Goal: Task Accomplishment & Management: Complete application form

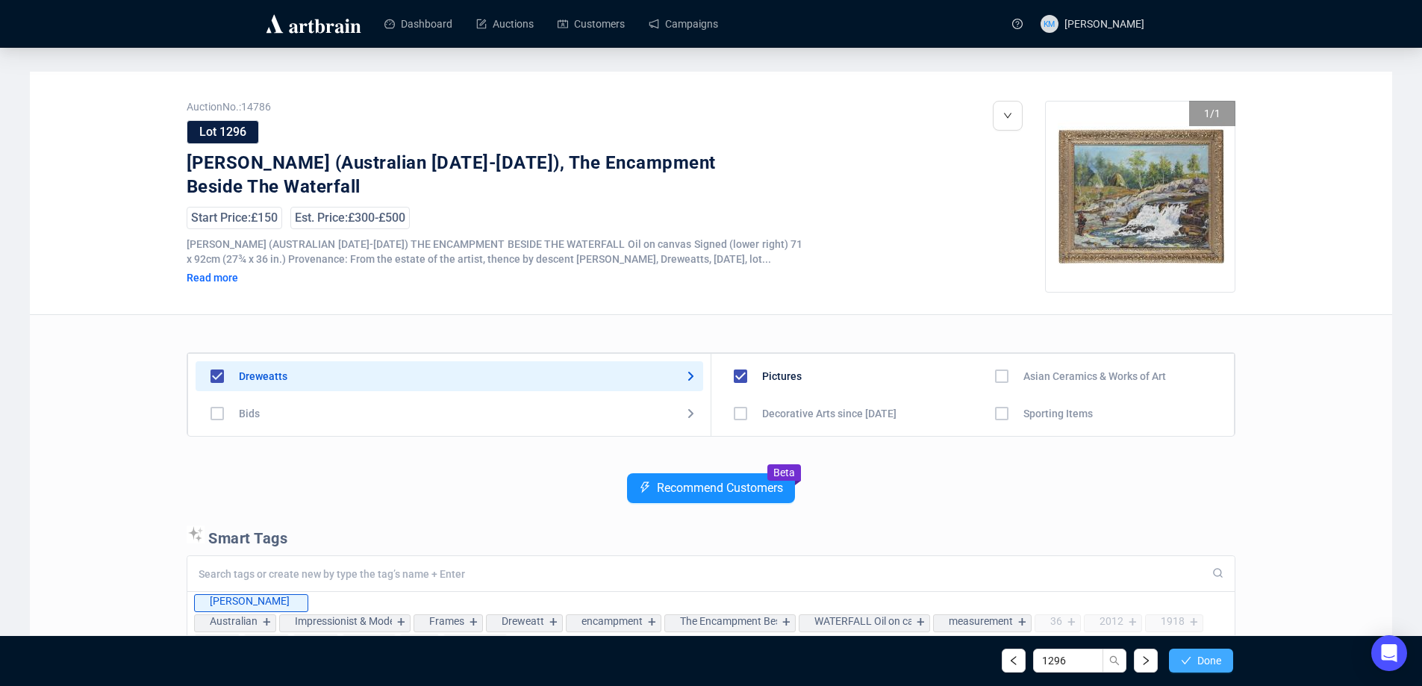
click at [1219, 671] on button "Done" at bounding box center [1201, 661] width 64 height 24
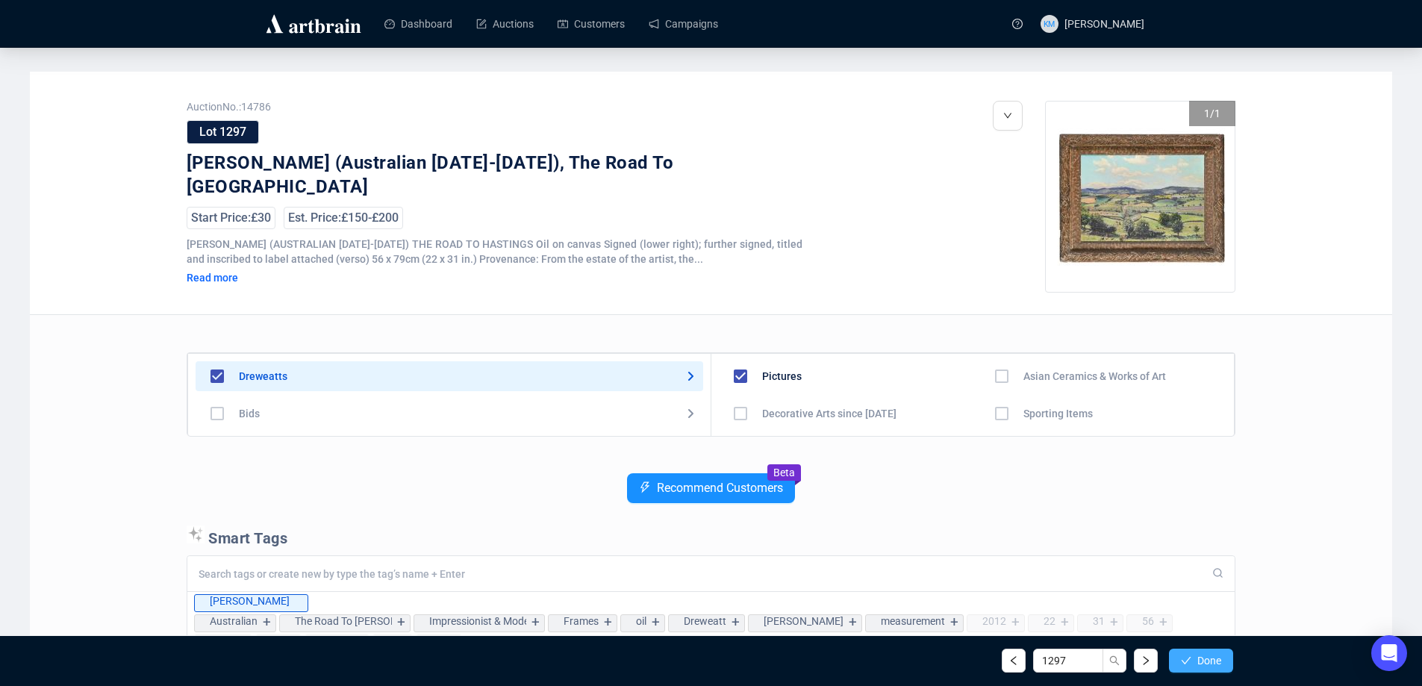
click at [1214, 670] on button "Done" at bounding box center [1201, 661] width 64 height 24
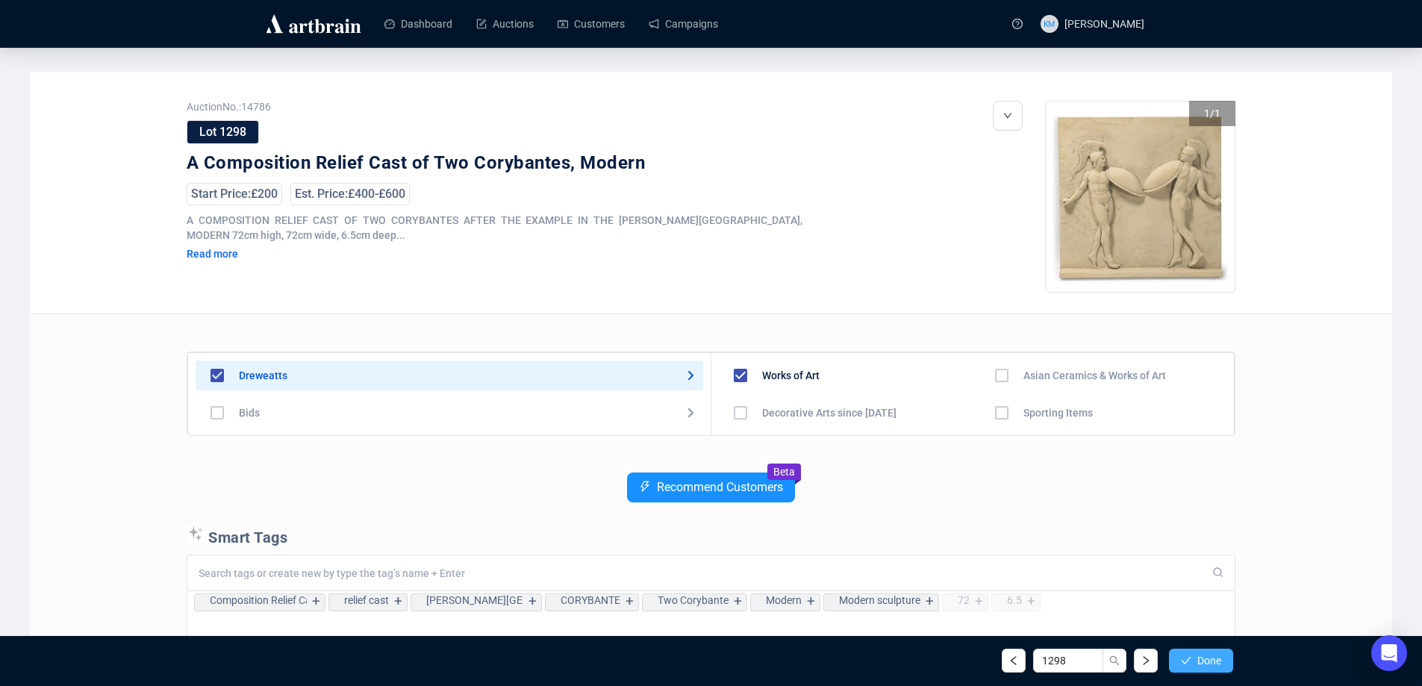
click at [1213, 666] on span "Done" at bounding box center [1209, 661] width 24 height 12
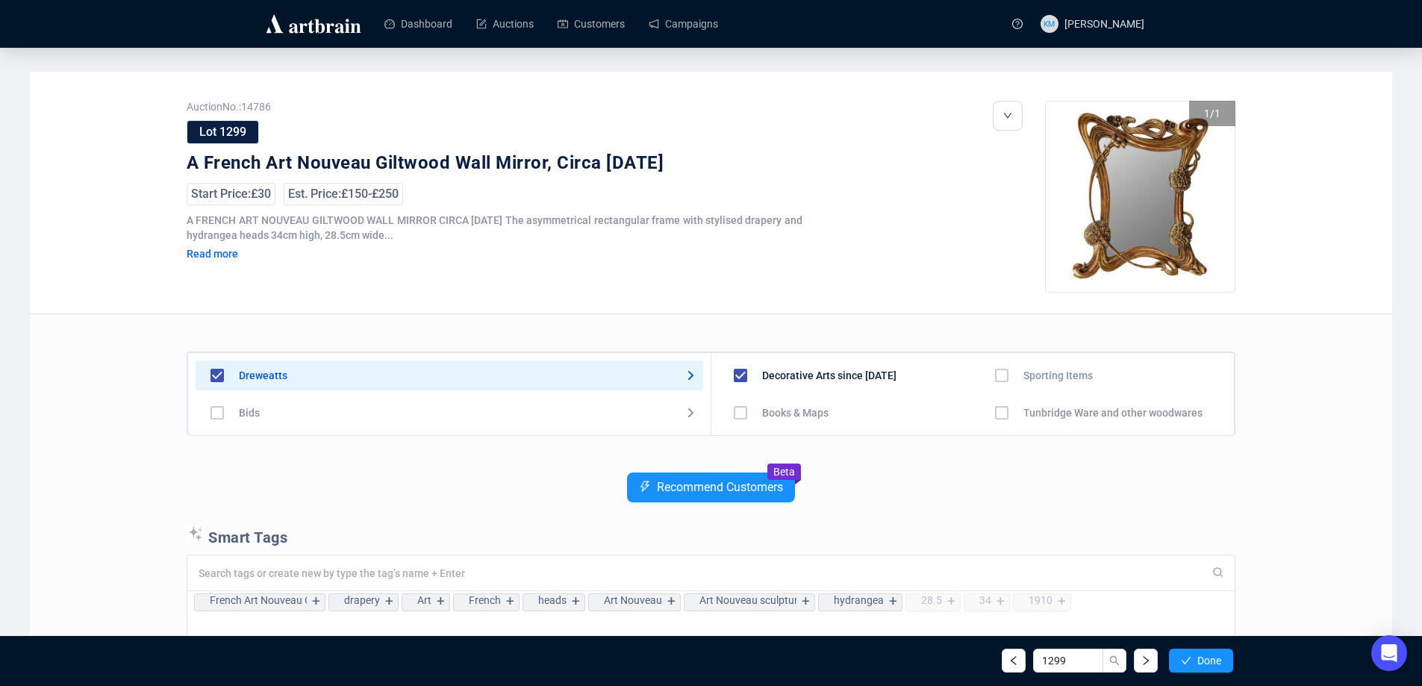
click at [1213, 666] on span "Done" at bounding box center [1209, 661] width 24 height 12
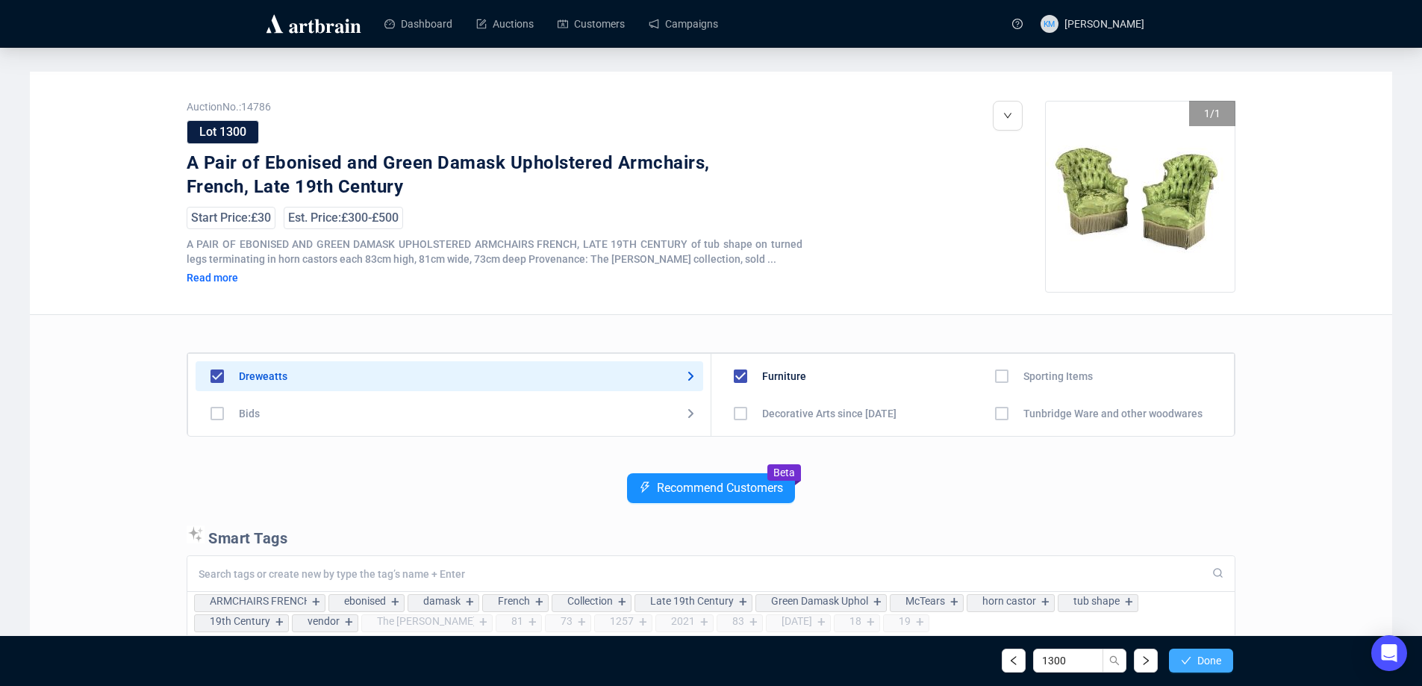
click at [1214, 667] on button "Done" at bounding box center [1201, 661] width 64 height 24
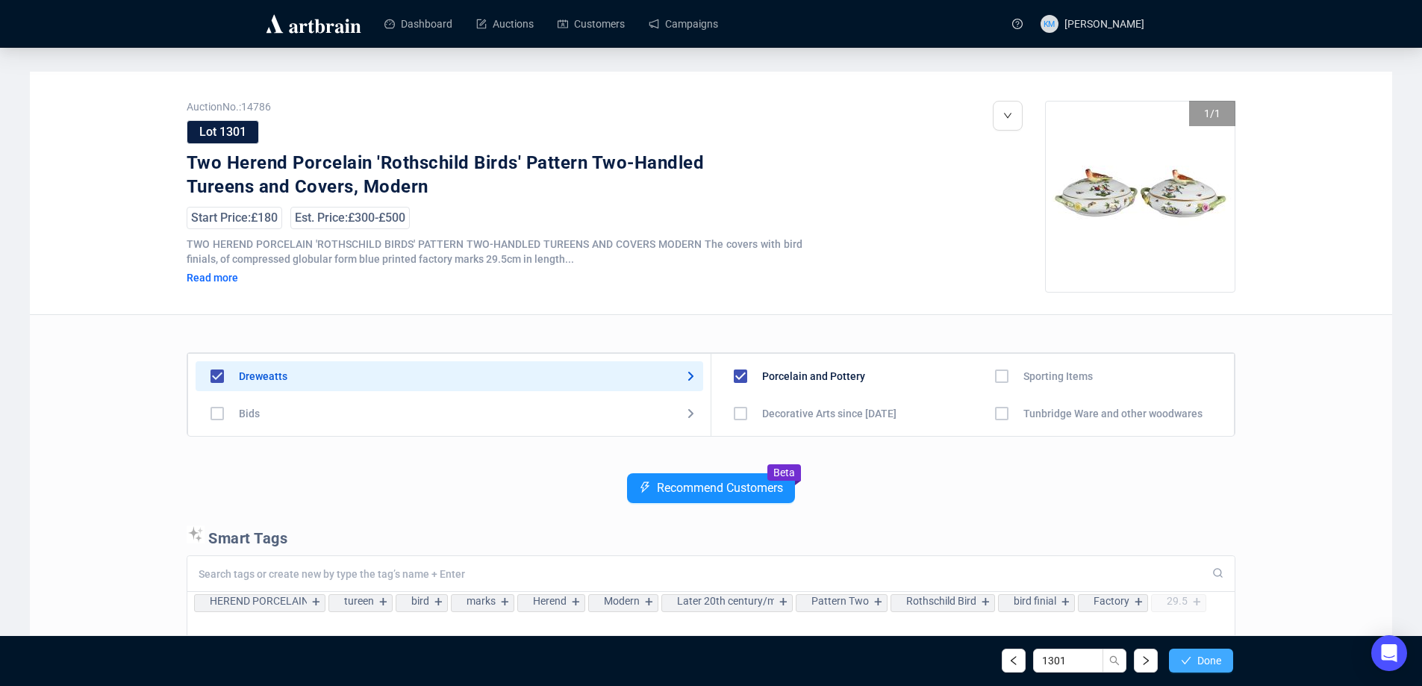
click at [1211, 655] on span "Done" at bounding box center [1209, 661] width 24 height 12
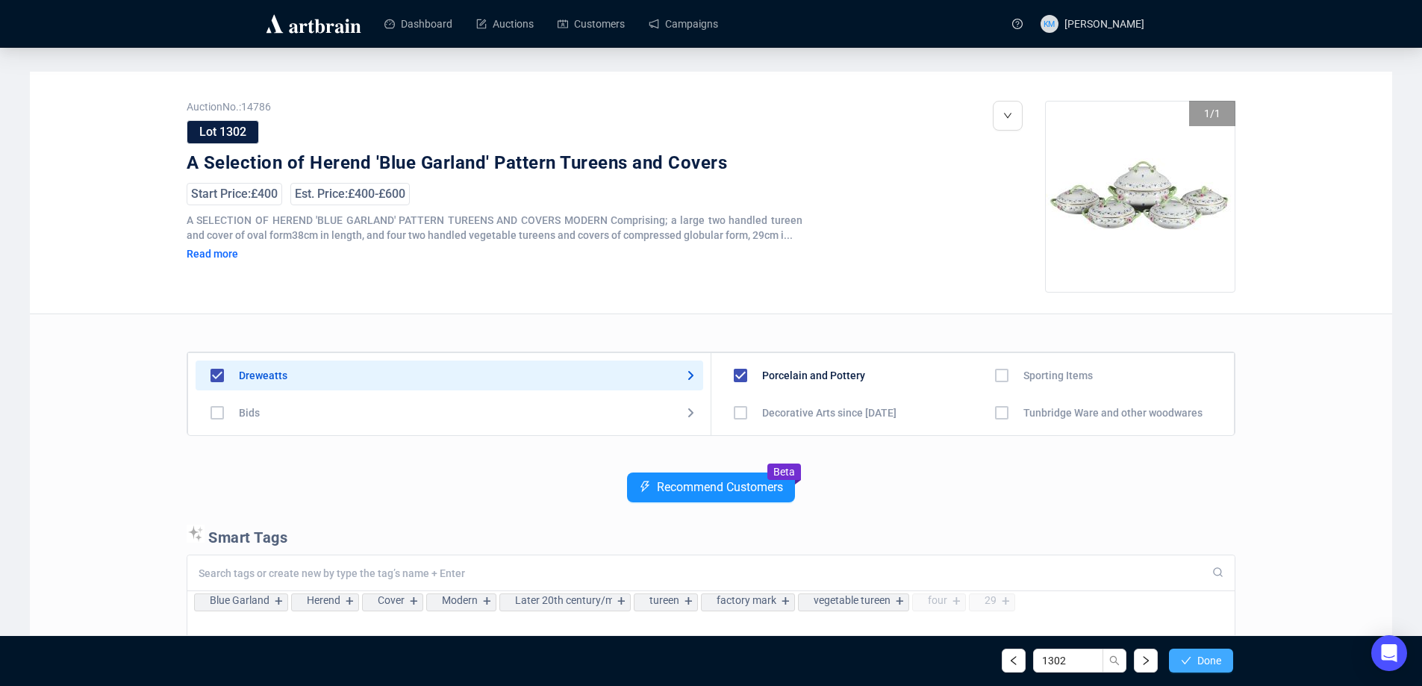
click at [1211, 658] on span "Done" at bounding box center [1209, 661] width 24 height 12
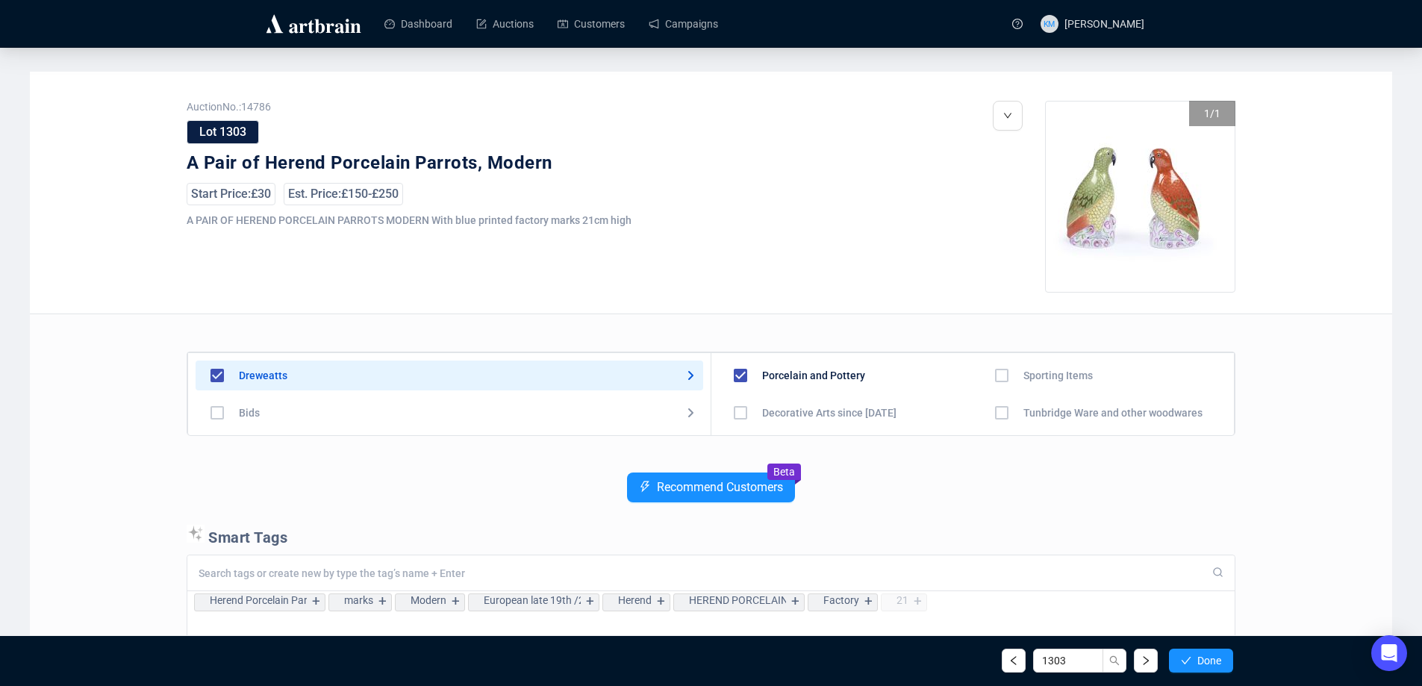
click at [1211, 659] on span "Done" at bounding box center [1209, 661] width 24 height 12
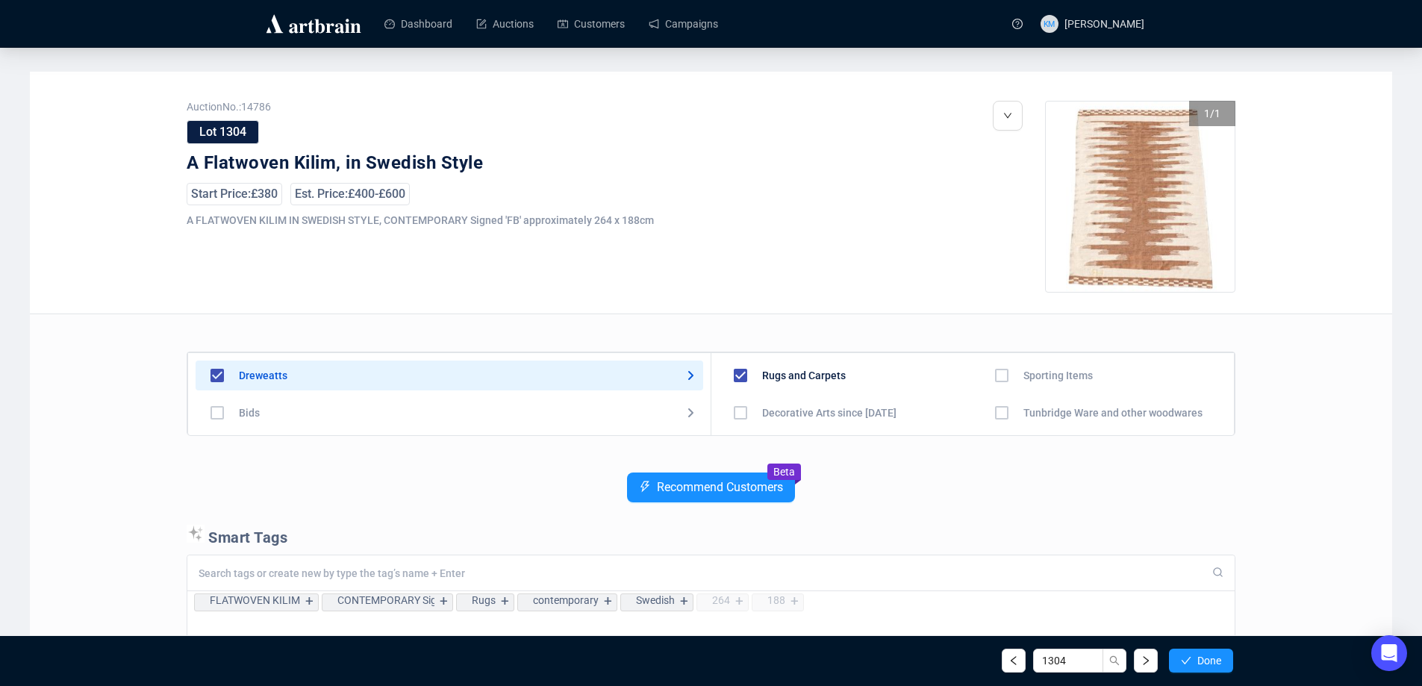
click at [1211, 659] on span "Done" at bounding box center [1209, 661] width 24 height 12
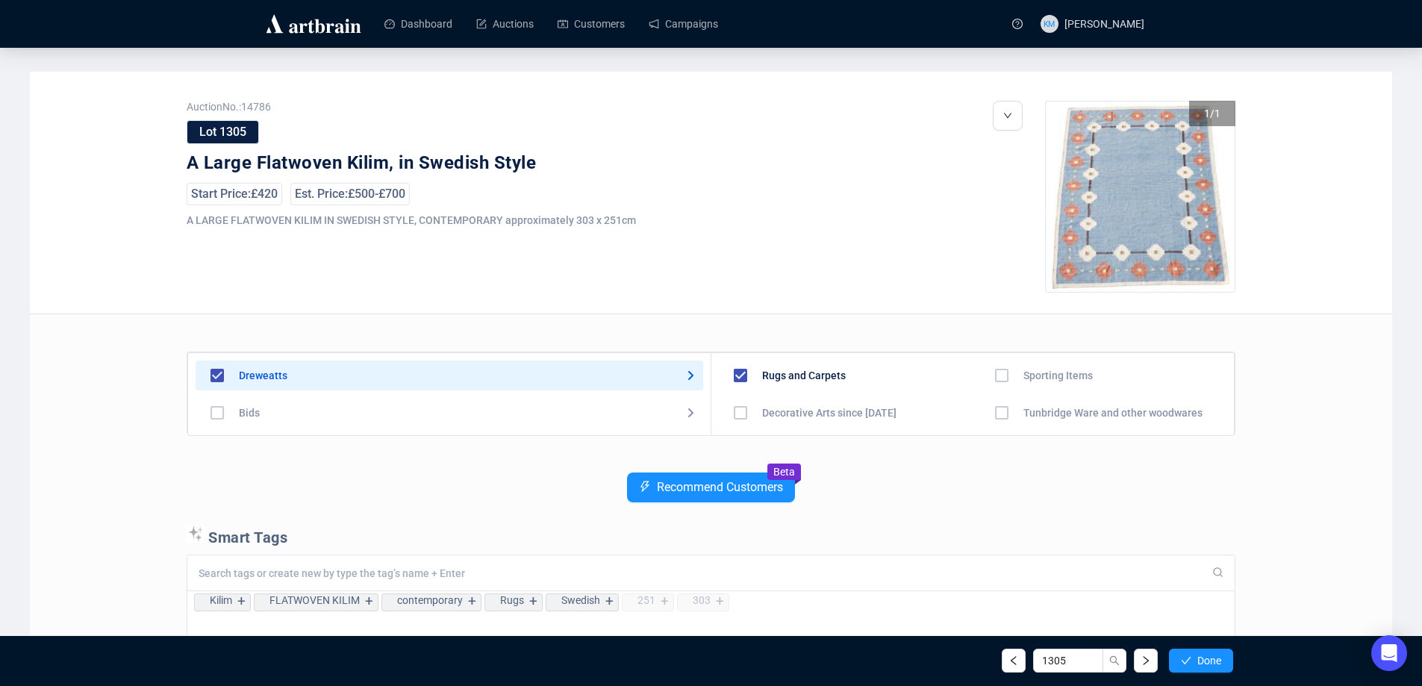
click at [1211, 659] on span "Done" at bounding box center [1209, 661] width 24 height 12
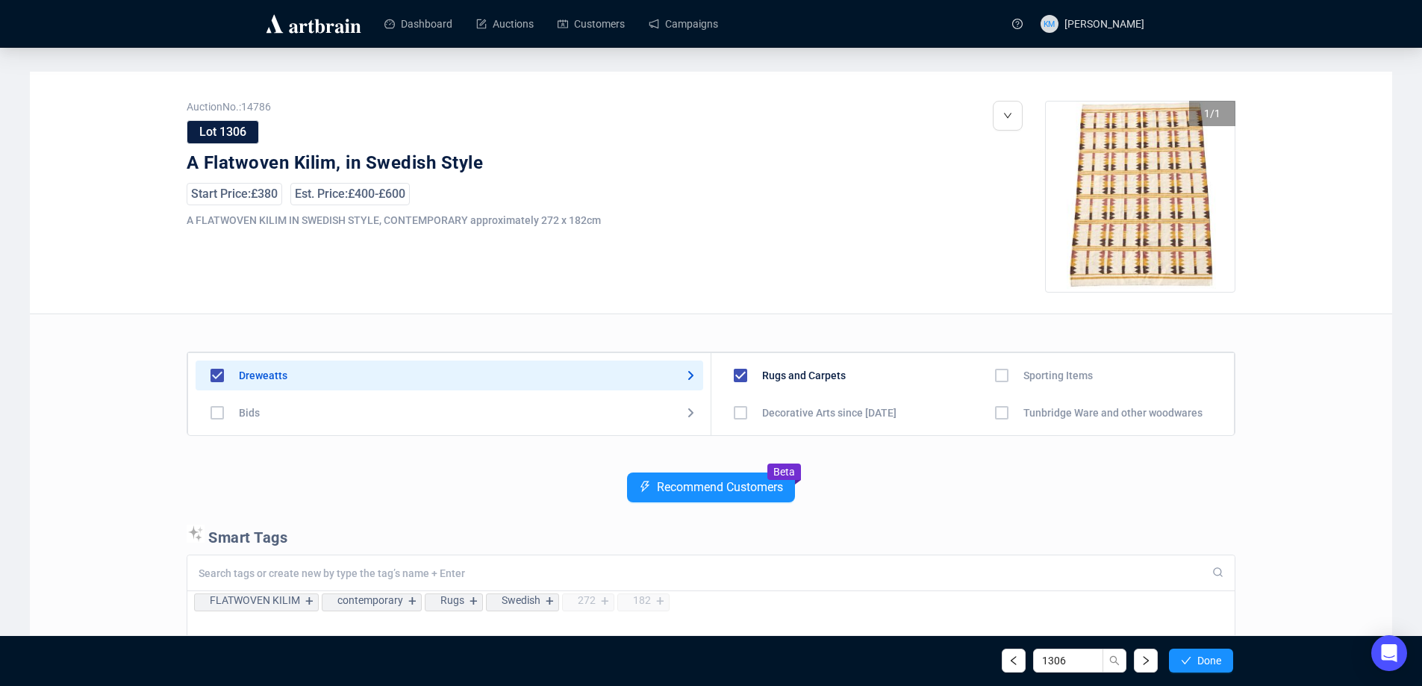
click at [1211, 659] on span "Done" at bounding box center [1209, 661] width 24 height 12
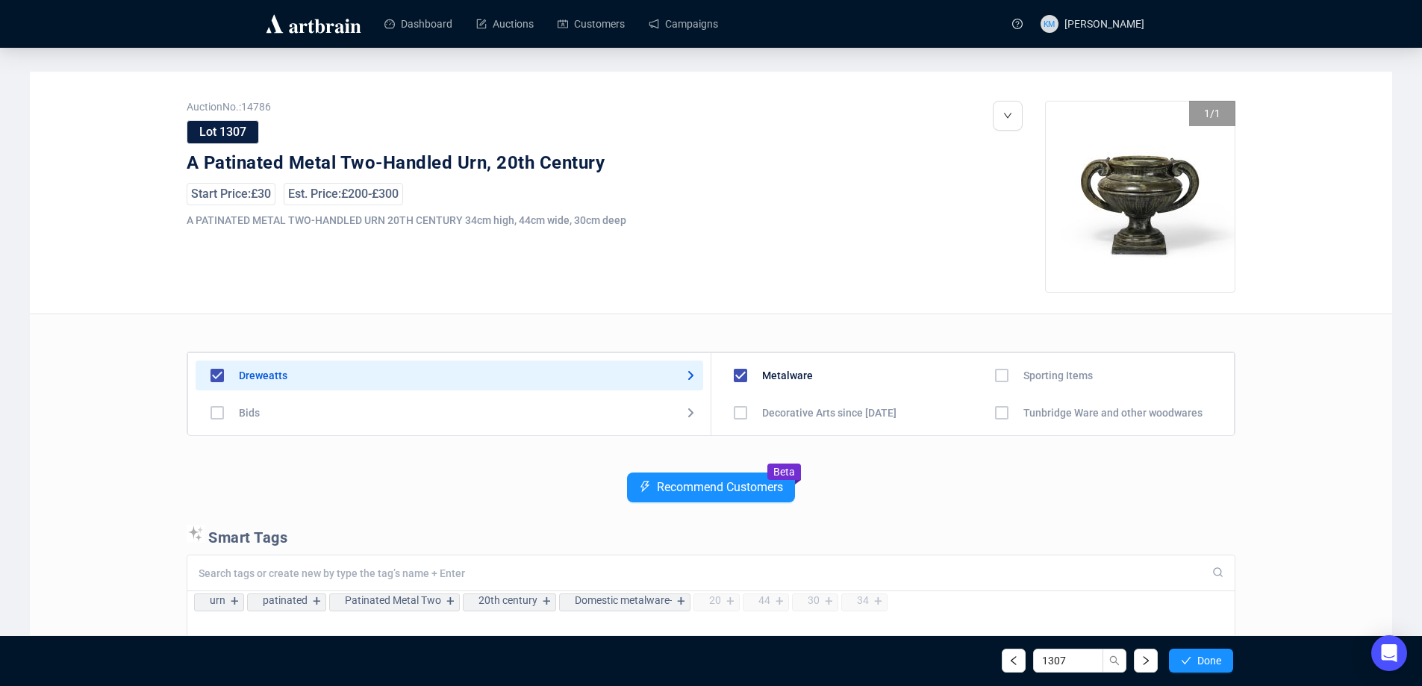
click at [1211, 660] on span "Done" at bounding box center [1209, 661] width 24 height 12
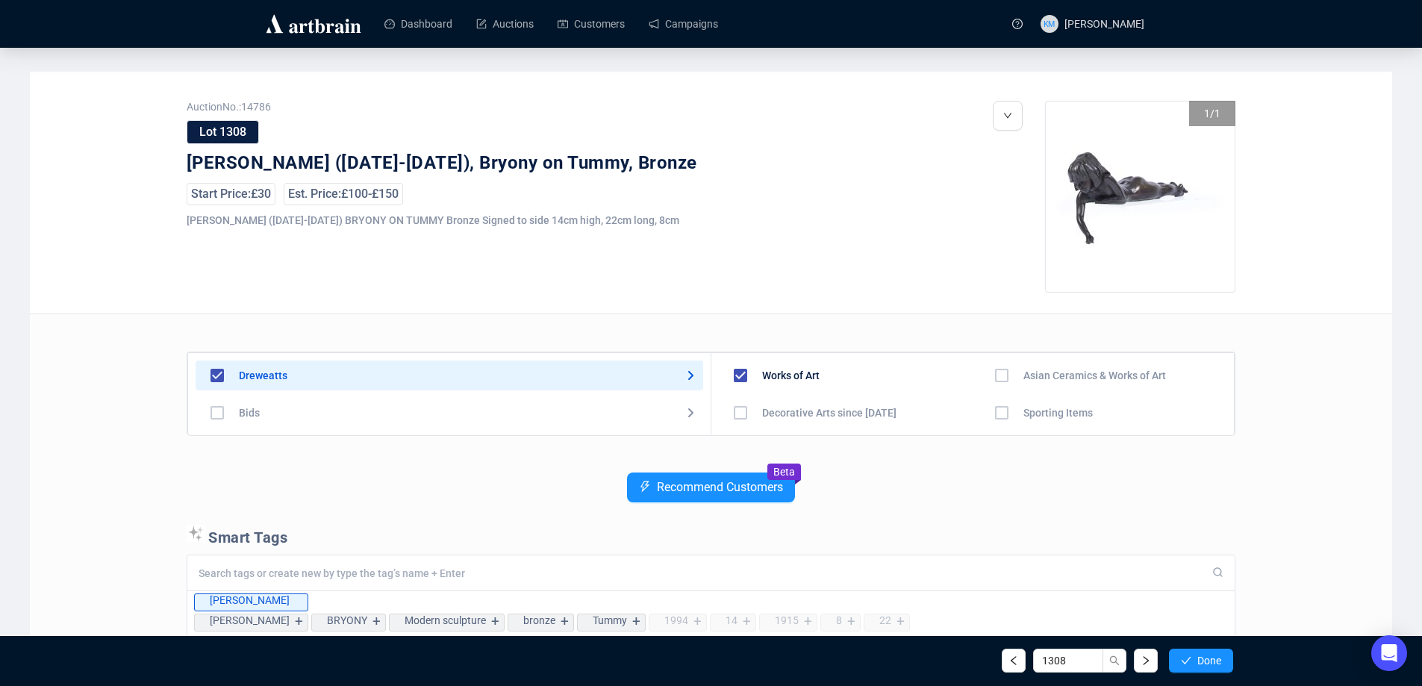
click at [1211, 660] on span "Done" at bounding box center [1209, 661] width 24 height 12
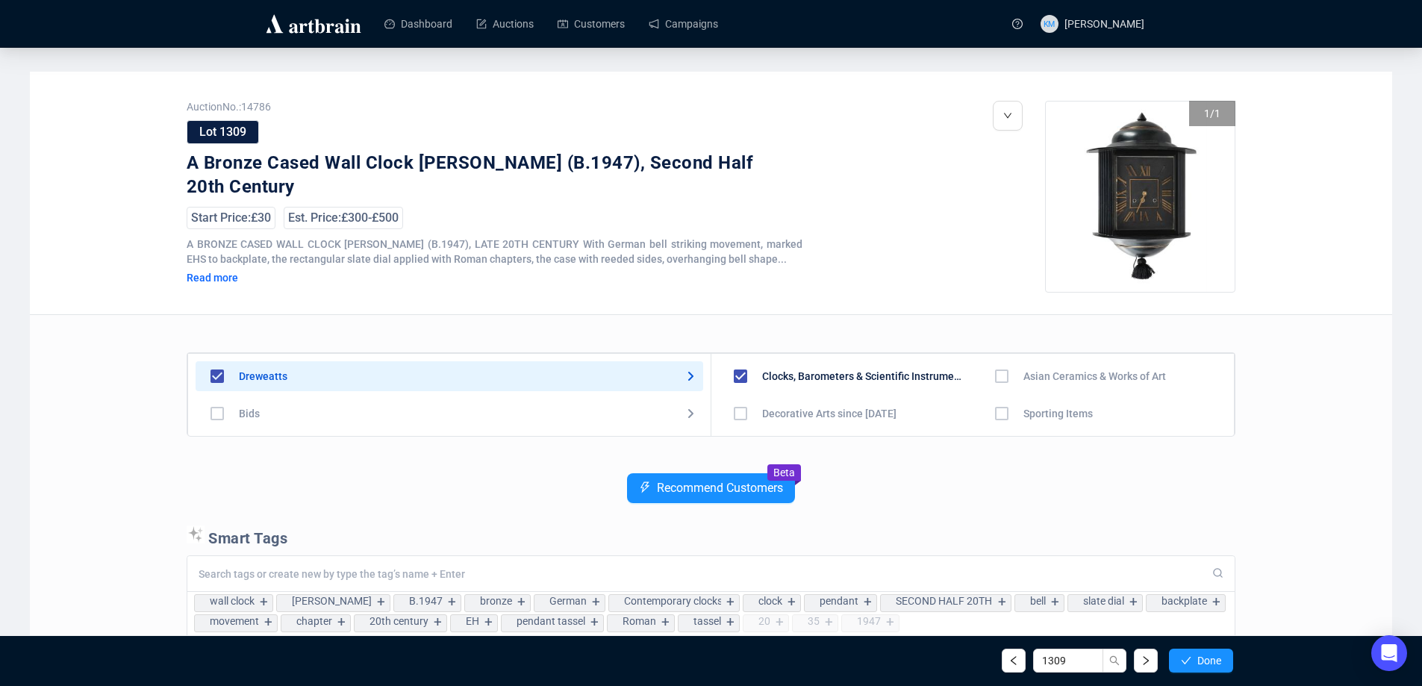
click at [1211, 660] on span "Done" at bounding box center [1209, 661] width 24 height 12
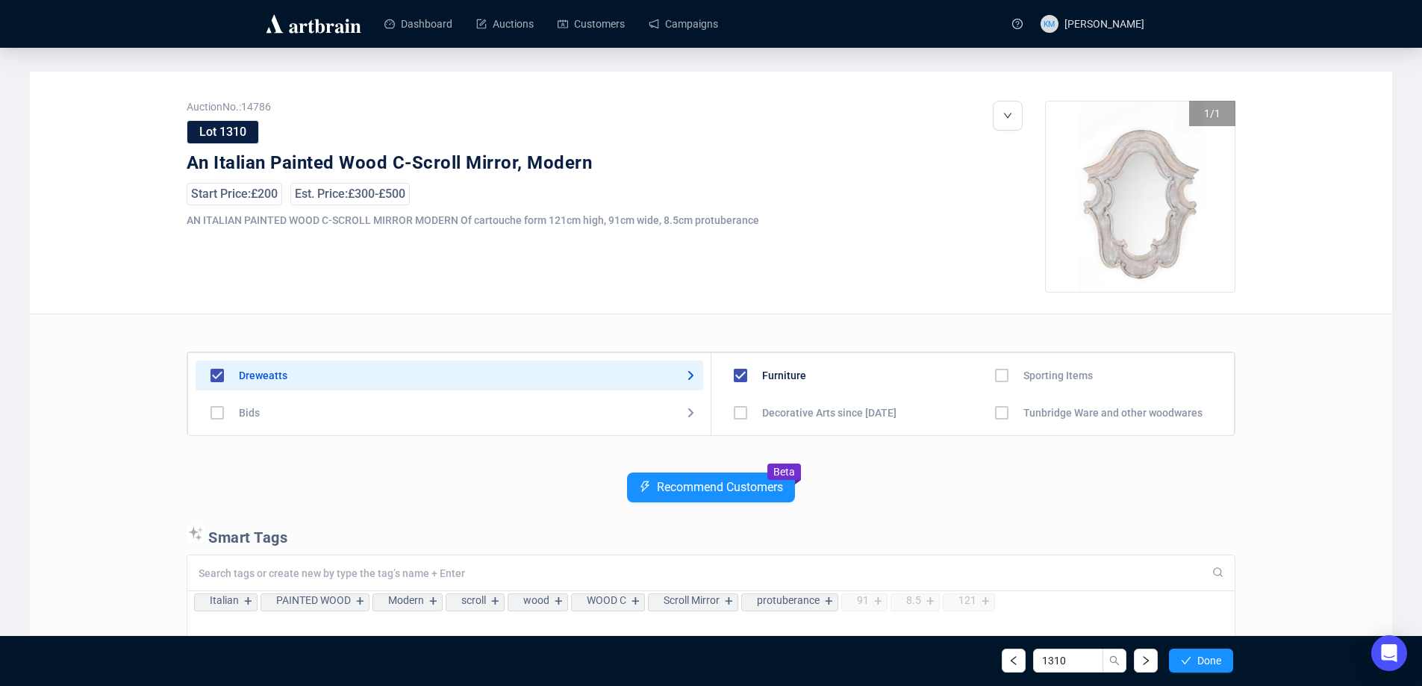
click at [1211, 660] on span "Done" at bounding box center [1209, 661] width 24 height 12
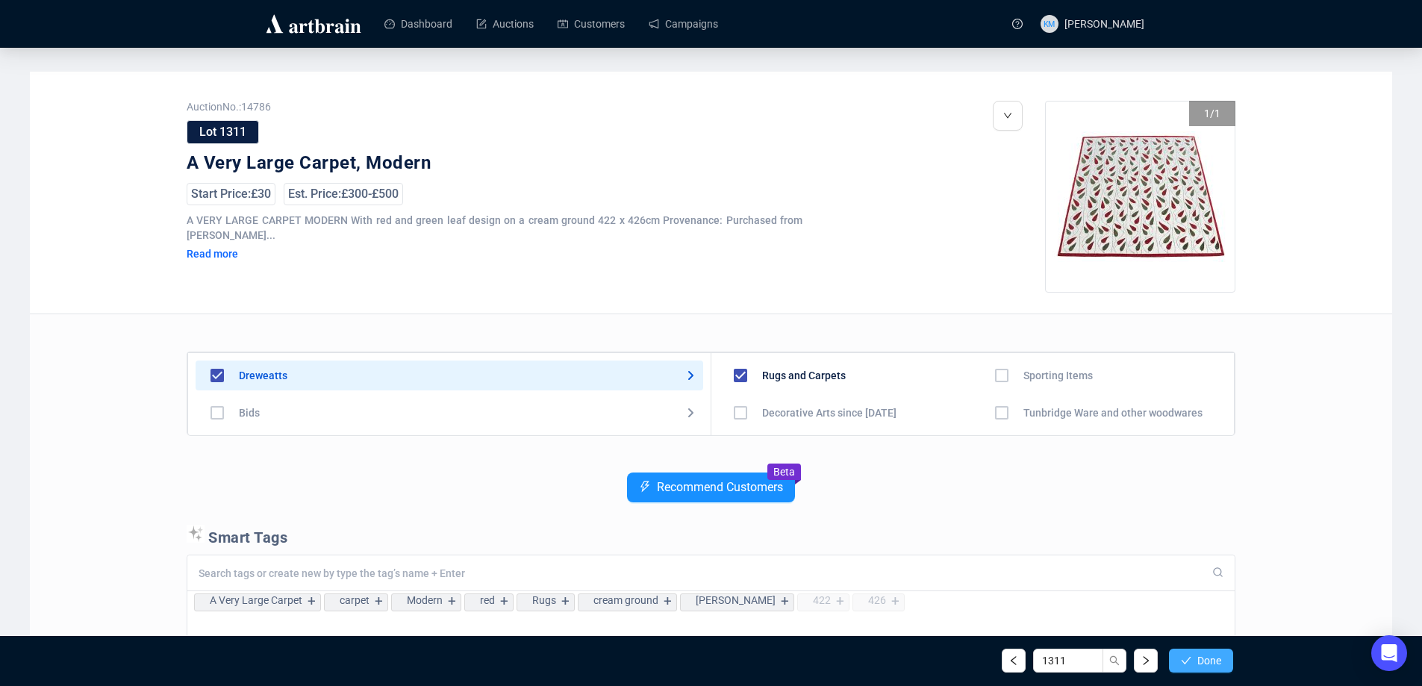
click at [1216, 663] on span "Done" at bounding box center [1209, 661] width 24 height 12
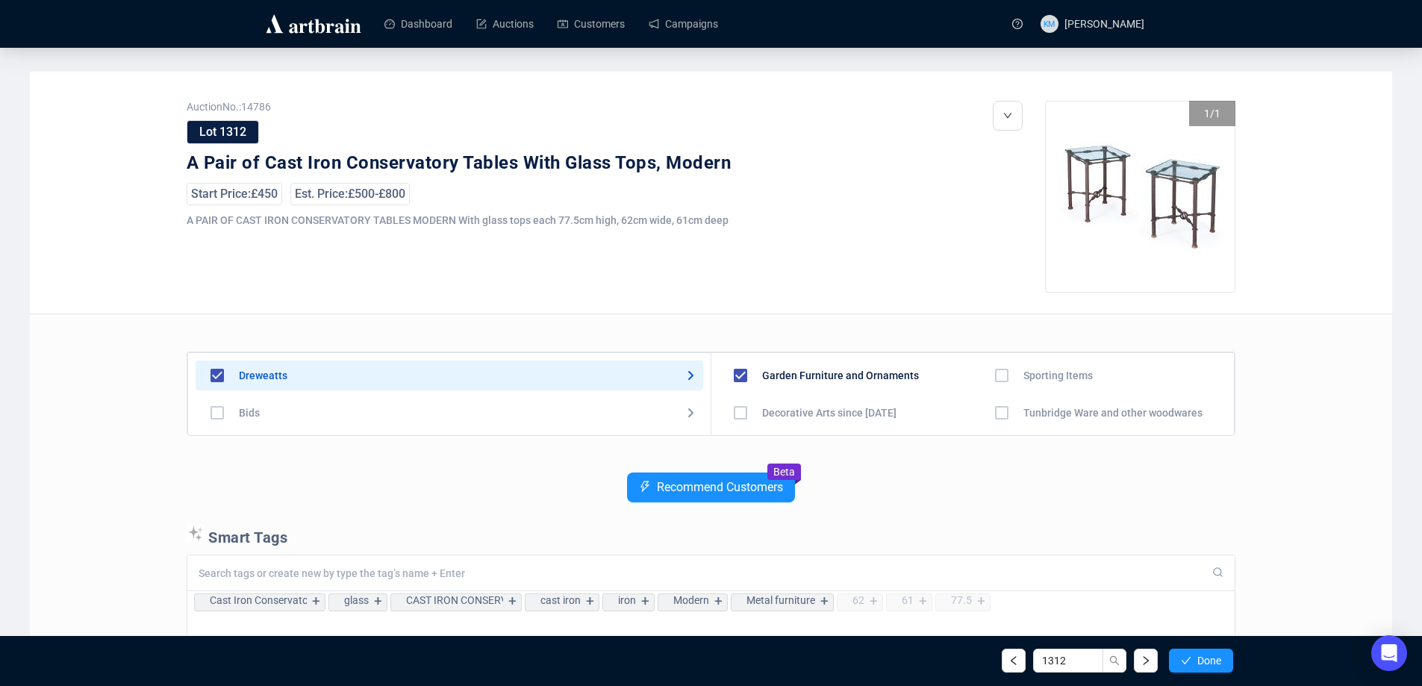
click at [1026, 661] on div "1312 Done" at bounding box center [1117, 661] width 231 height 24
click at [1020, 661] on button "button" at bounding box center [1014, 661] width 24 height 24
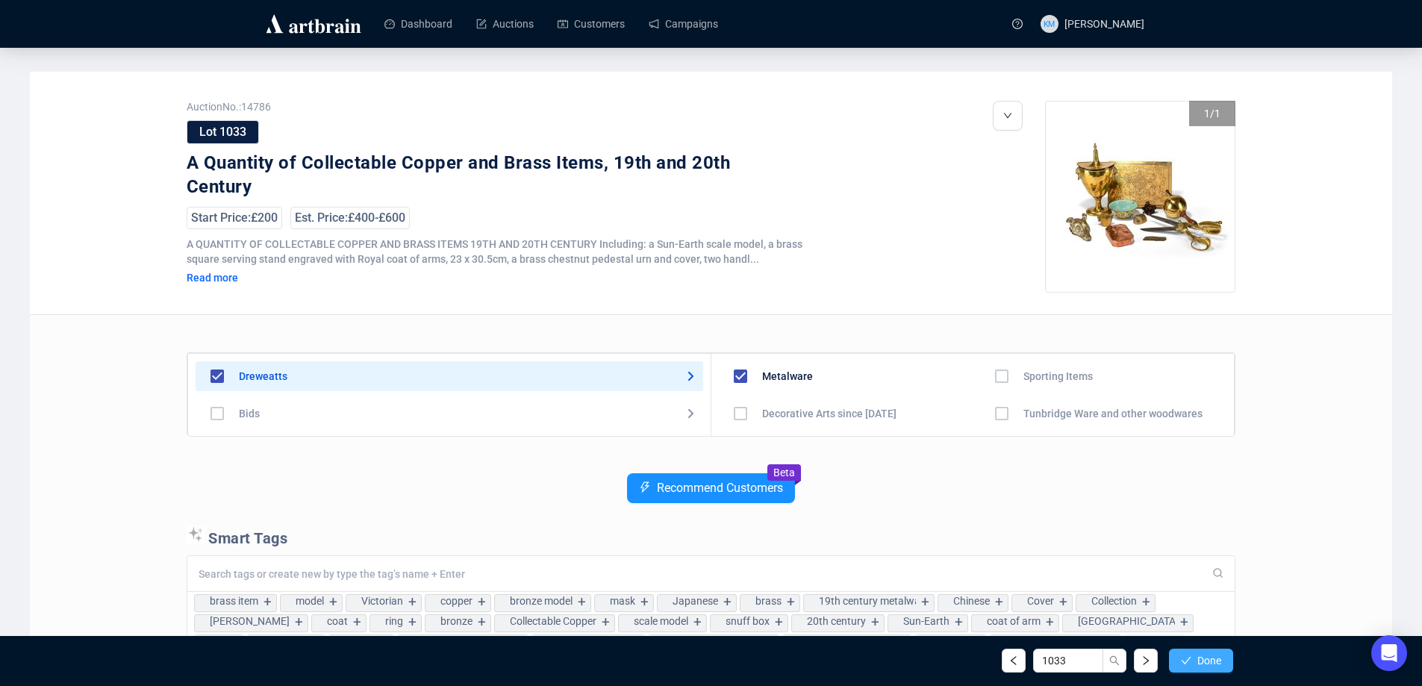
click at [1176, 655] on button "Done" at bounding box center [1201, 661] width 64 height 24
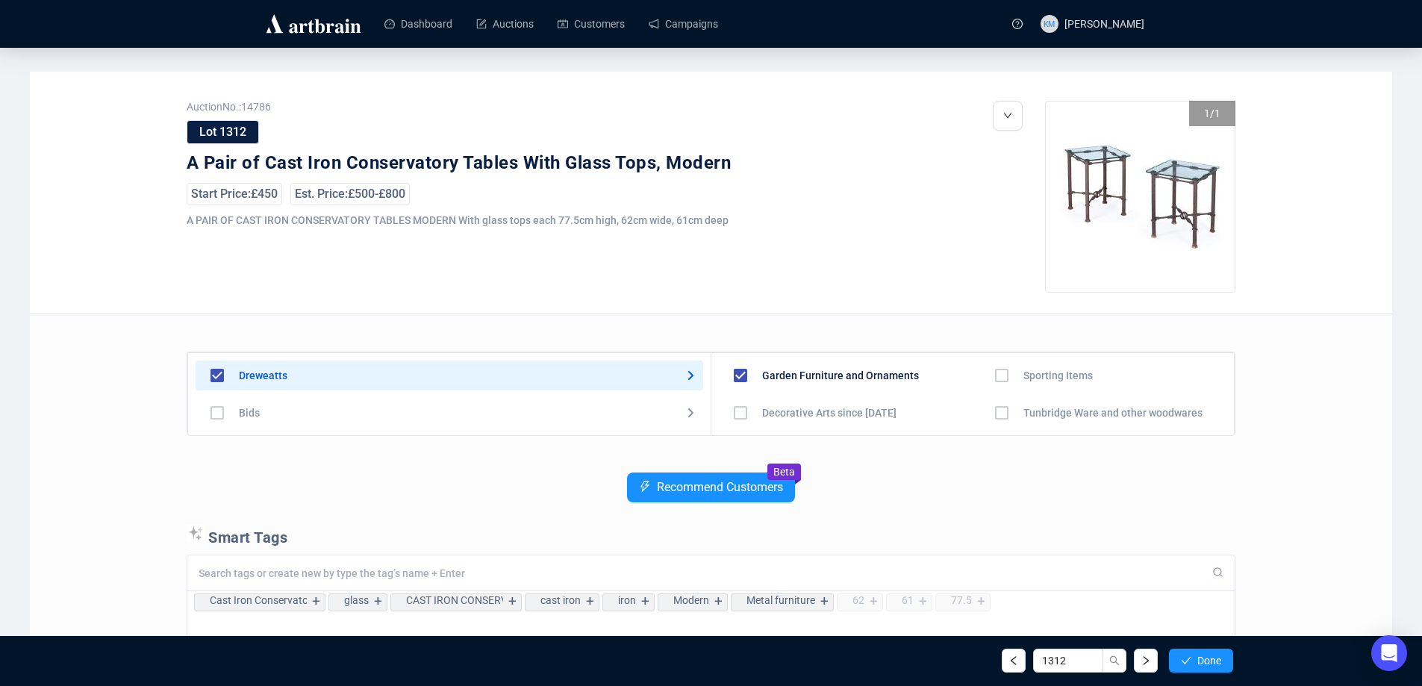
click at [1176, 655] on button "Done" at bounding box center [1201, 661] width 64 height 24
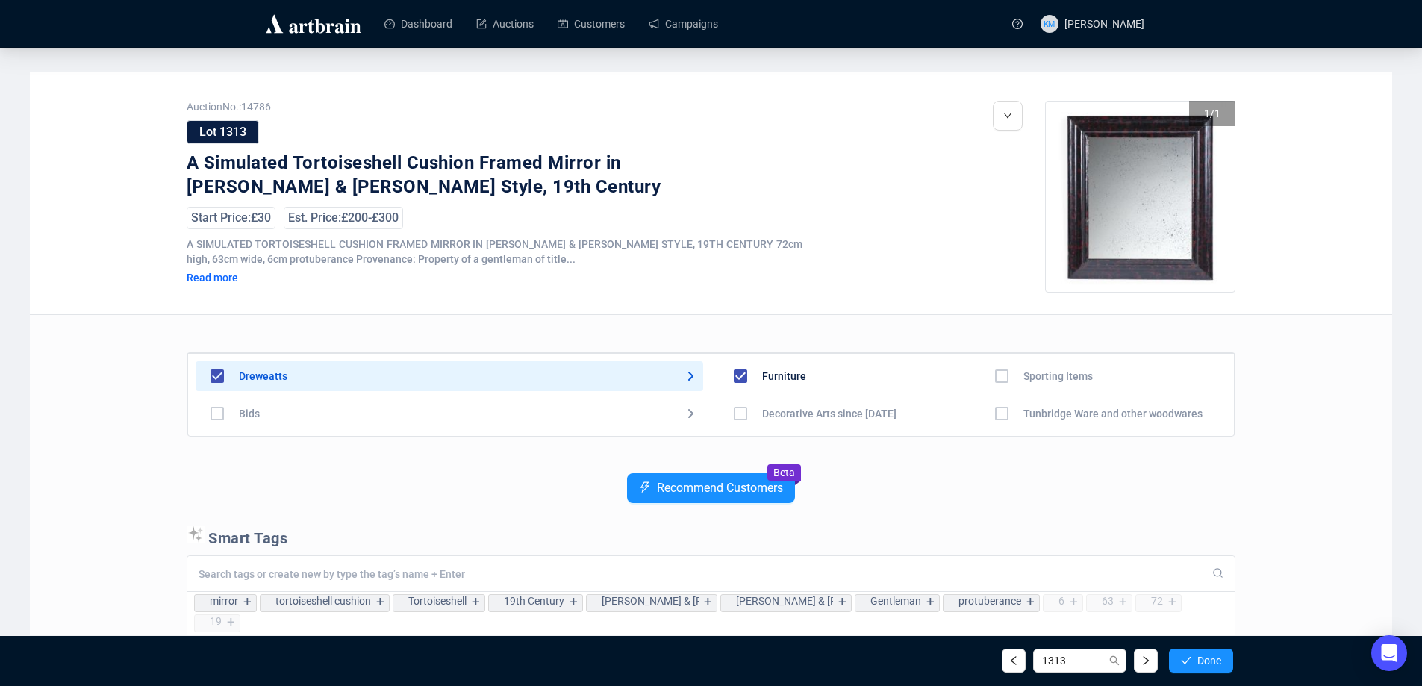
click at [1176, 655] on button "Done" at bounding box center [1201, 661] width 64 height 24
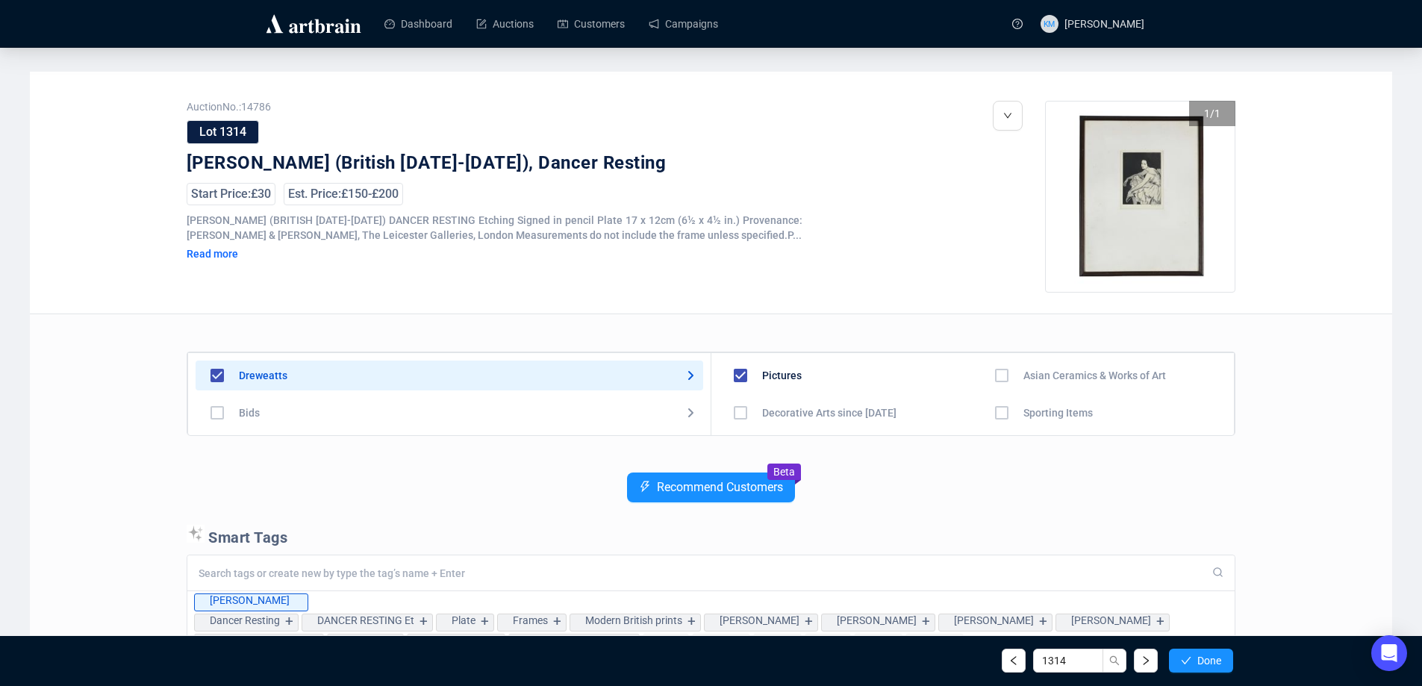
click at [1176, 655] on button "Done" at bounding box center [1201, 661] width 64 height 24
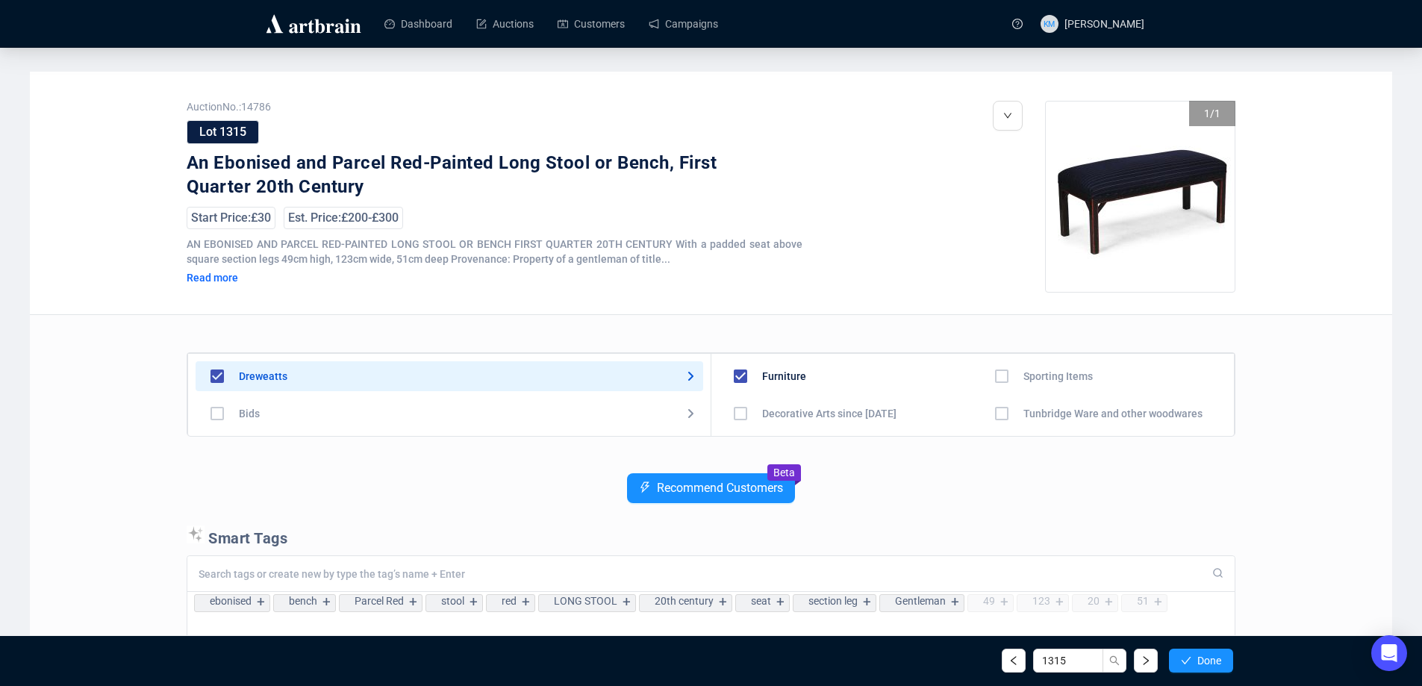
click at [1176, 655] on button "Done" at bounding box center [1201, 661] width 64 height 24
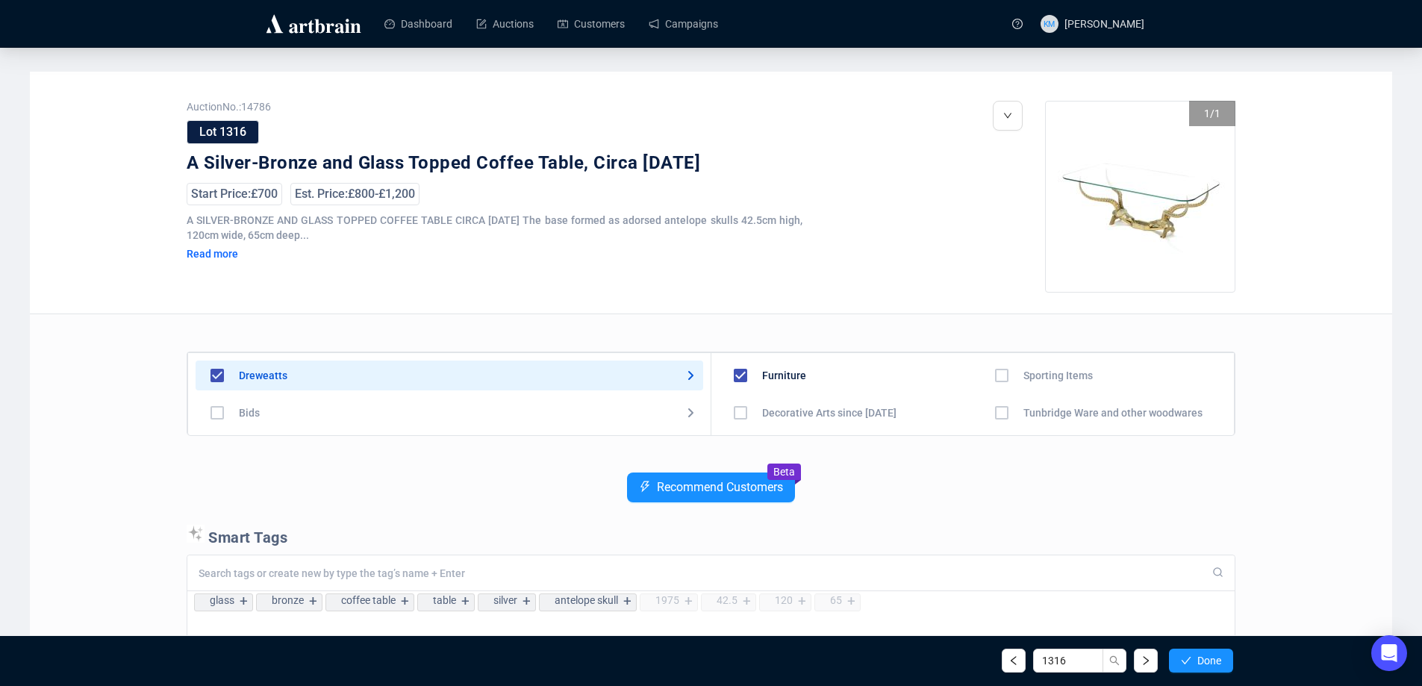
click at [1176, 655] on button "Done" at bounding box center [1201, 661] width 64 height 24
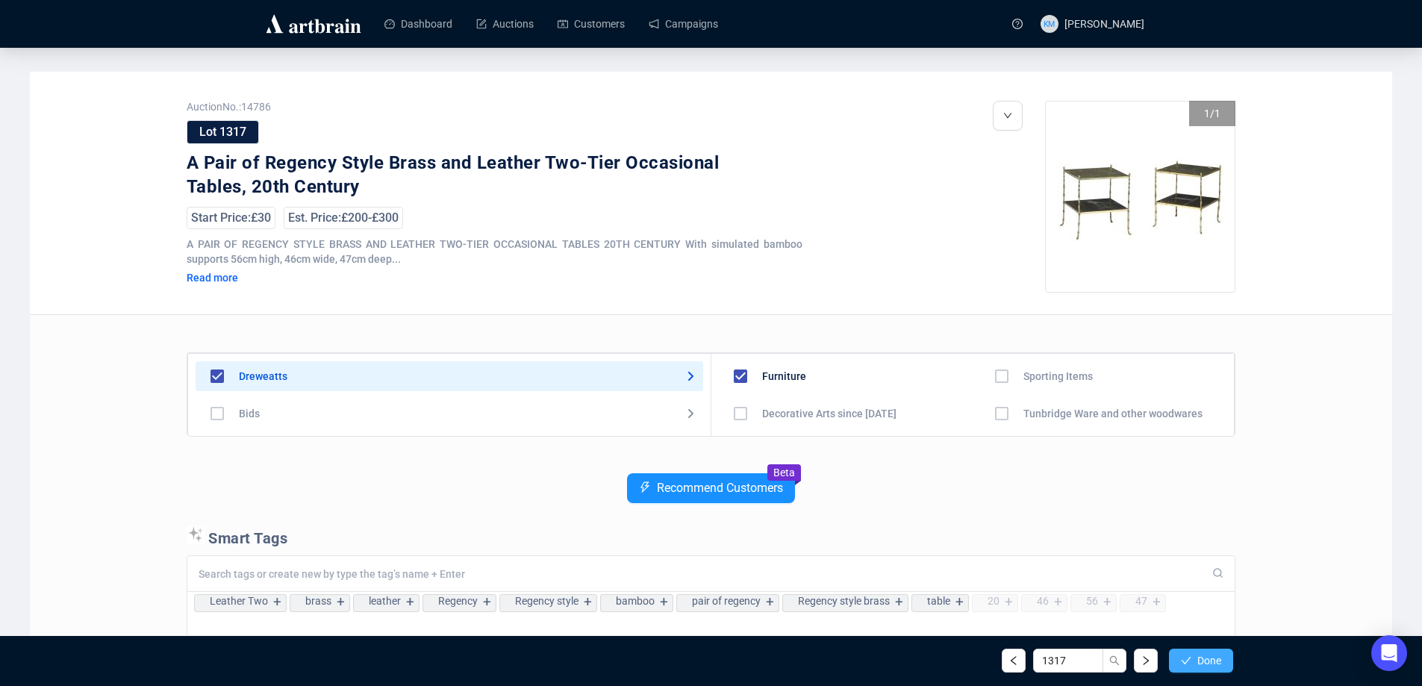
click at [1181, 655] on icon "check" at bounding box center [1186, 660] width 10 height 10
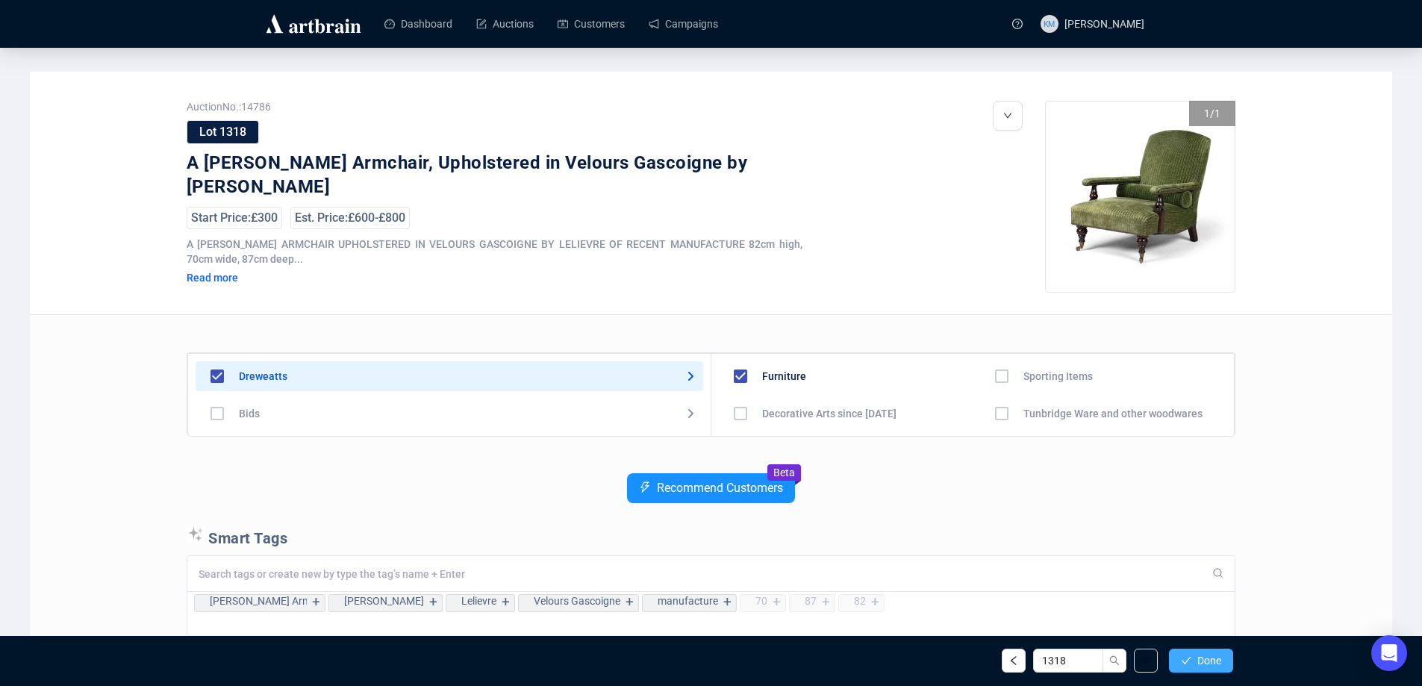
click at [1182, 655] on icon "check" at bounding box center [1186, 660] width 10 height 10
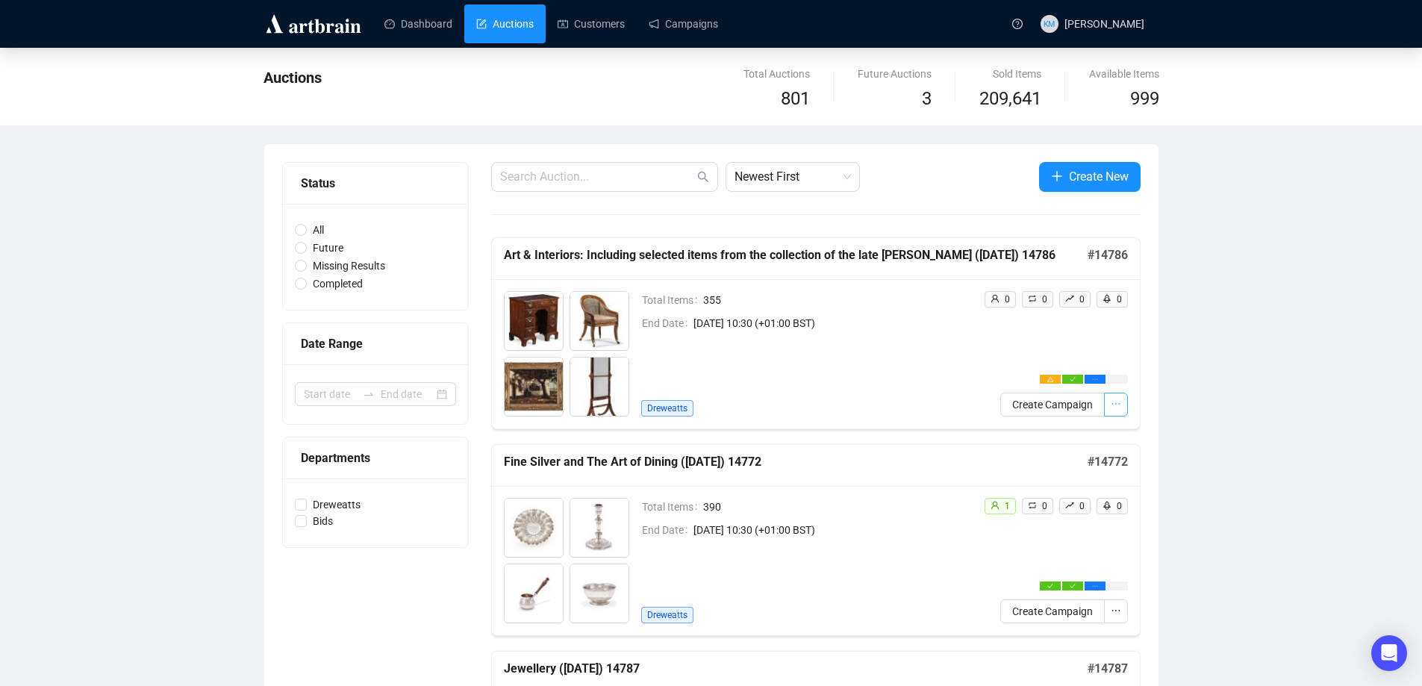
click at [1108, 404] on button "button" at bounding box center [1116, 405] width 24 height 24
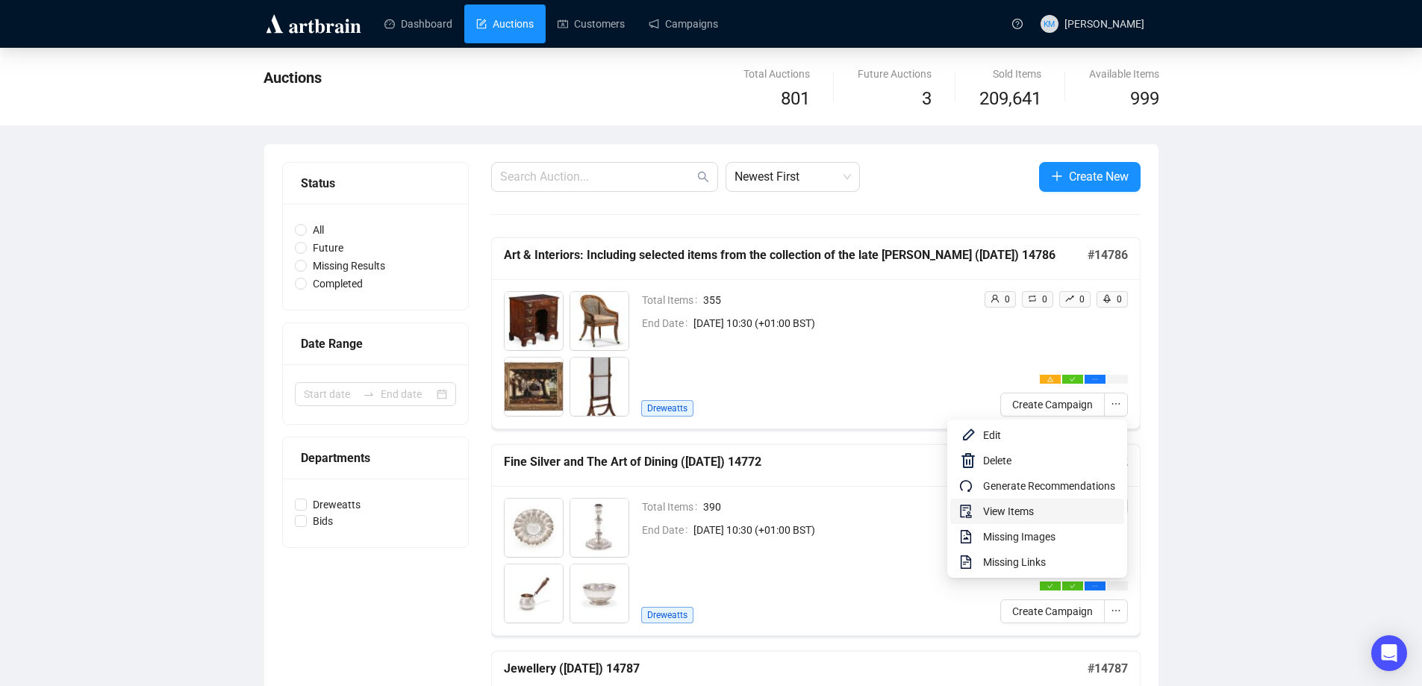
click at [1024, 504] on span "View Items" at bounding box center [1049, 511] width 132 height 16
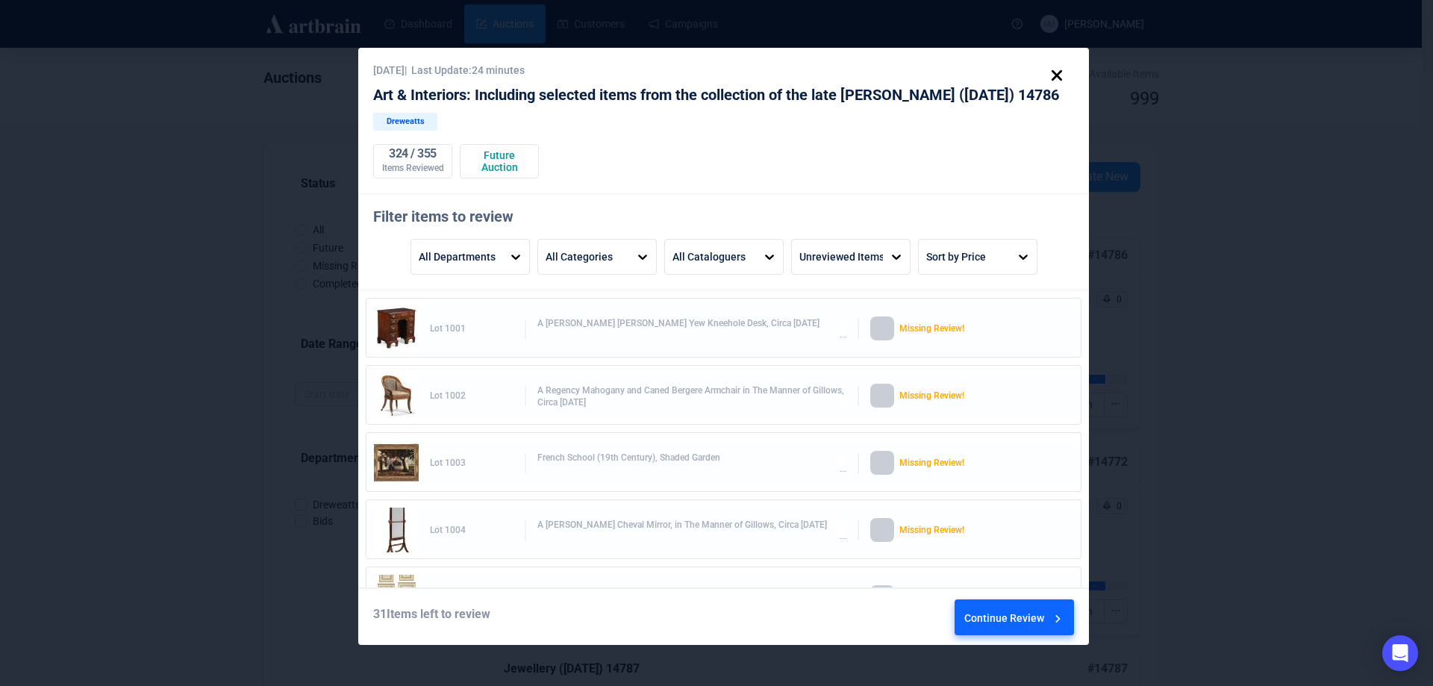
click at [1029, 614] on div "Continue Review" at bounding box center [1014, 620] width 101 height 40
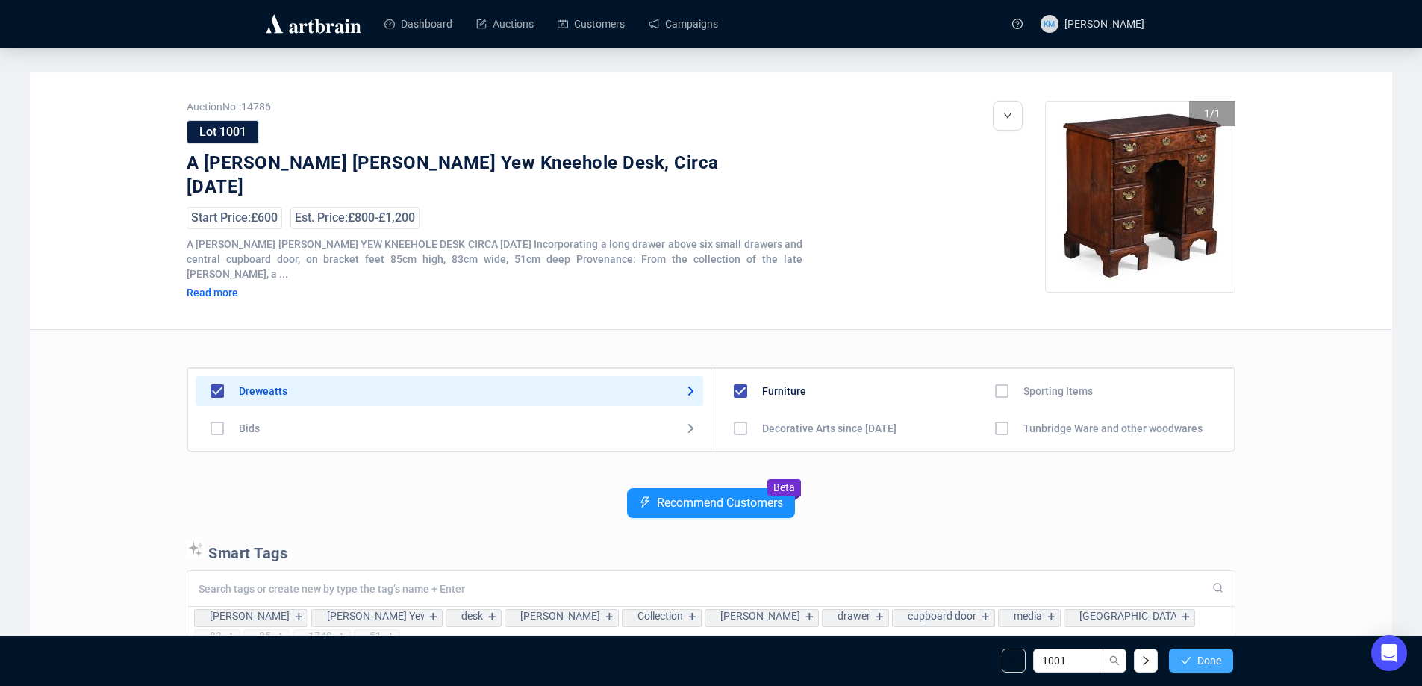
click at [1187, 655] on span "button" at bounding box center [1186, 661] width 10 height 12
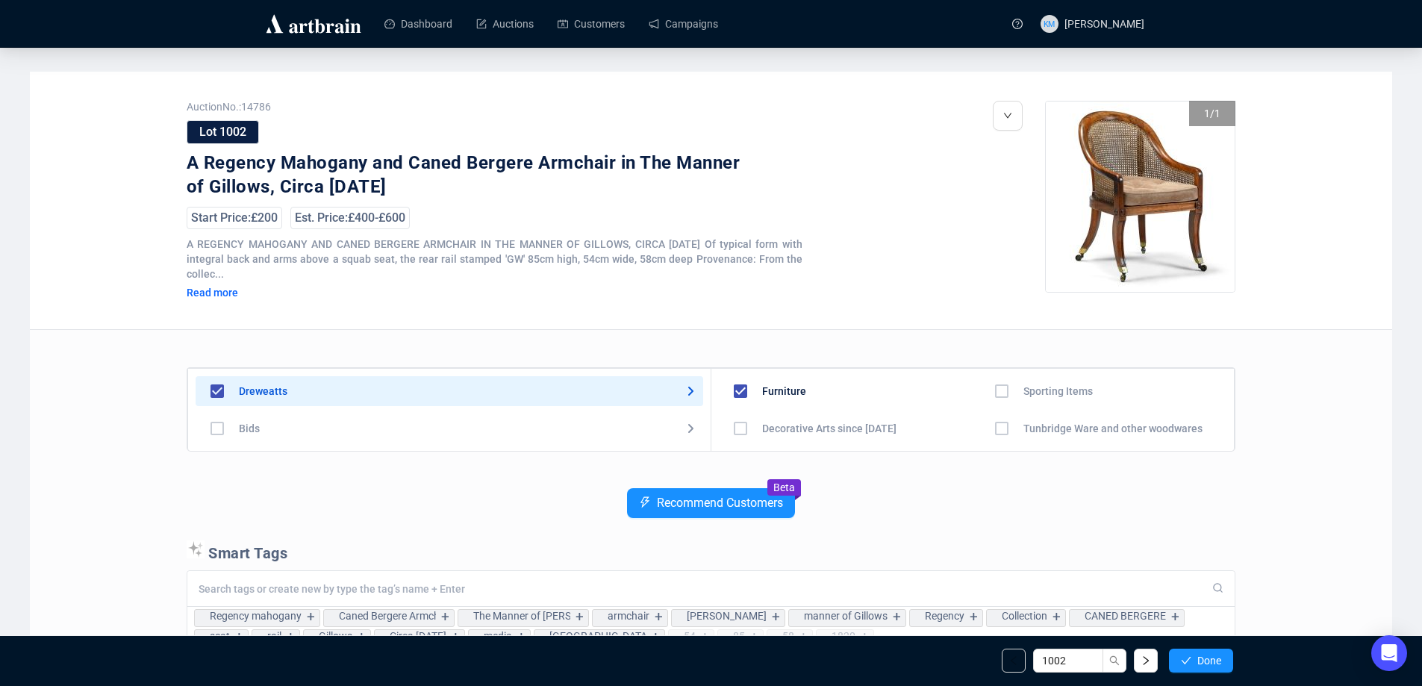
click at [1187, 655] on span "button" at bounding box center [1186, 661] width 10 height 12
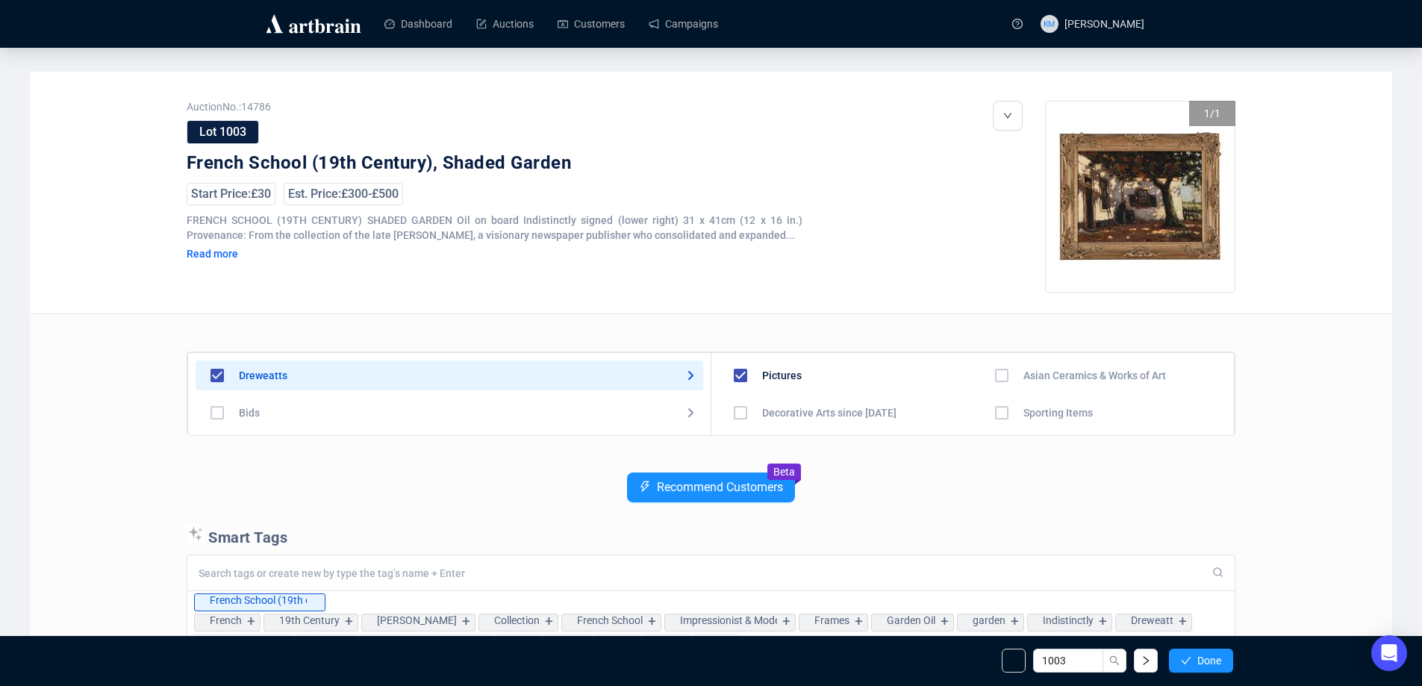
click at [1187, 655] on span "button" at bounding box center [1186, 661] width 10 height 12
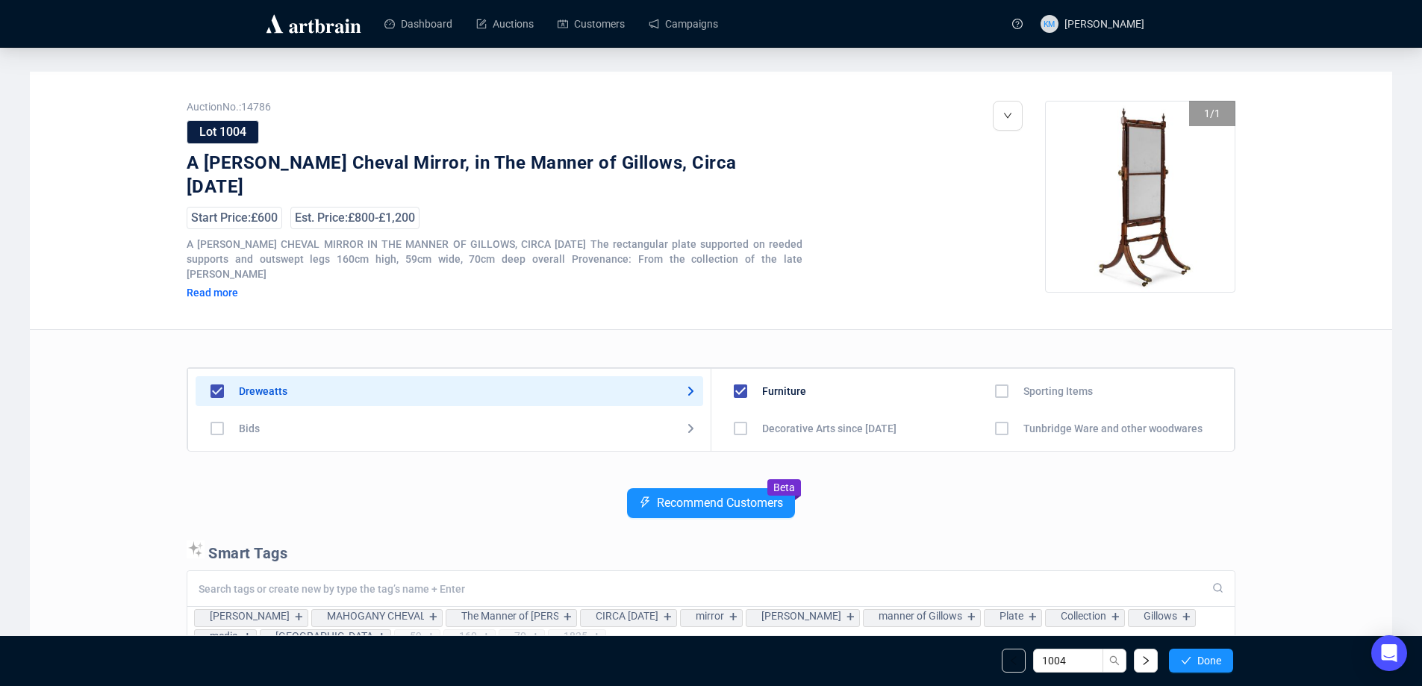
click at [1186, 655] on span "button" at bounding box center [1186, 661] width 10 height 12
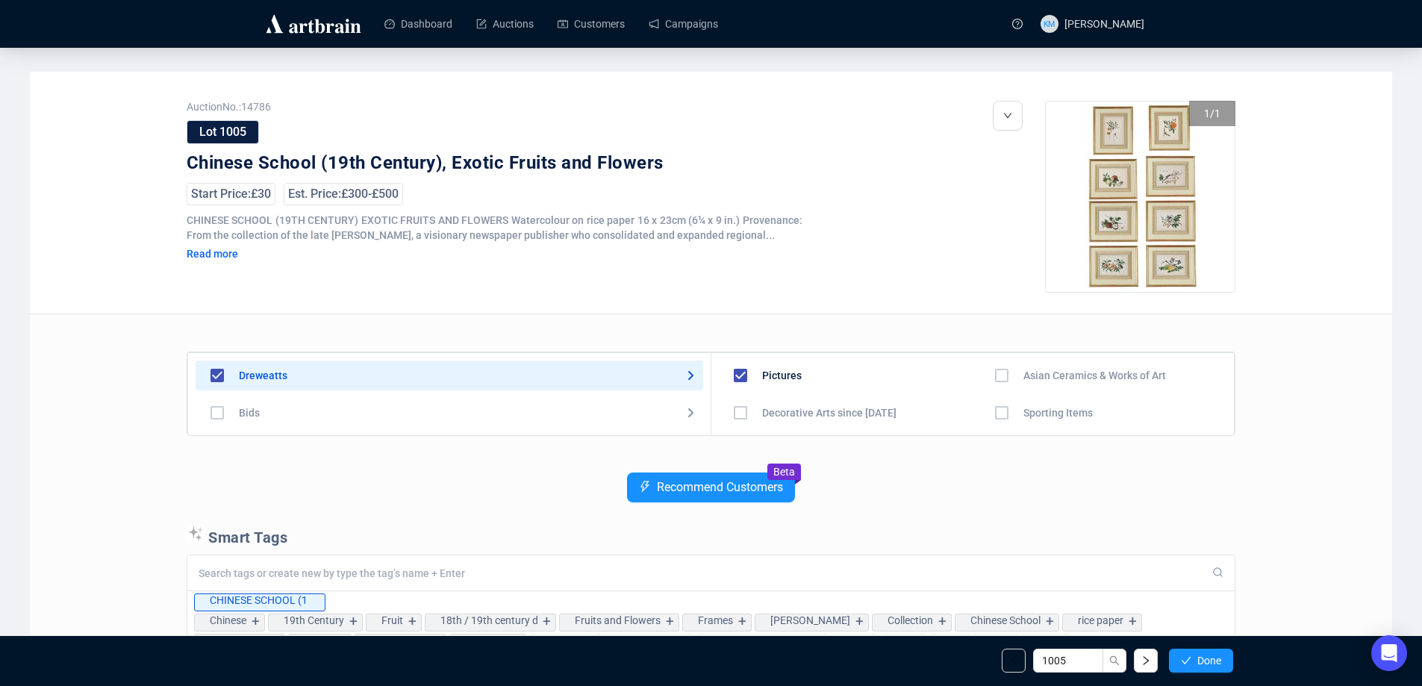
click at [1186, 655] on span "button" at bounding box center [1186, 661] width 10 height 12
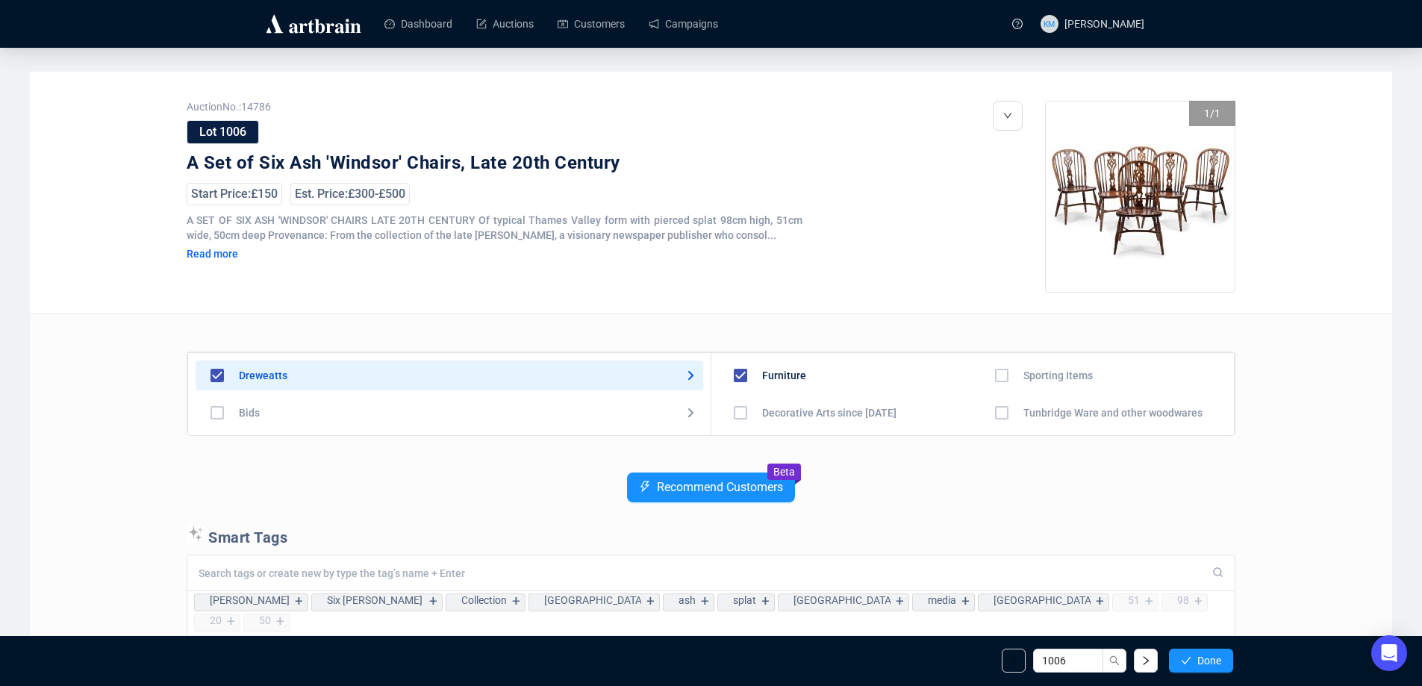
click at [1186, 655] on span "button" at bounding box center [1186, 661] width 10 height 12
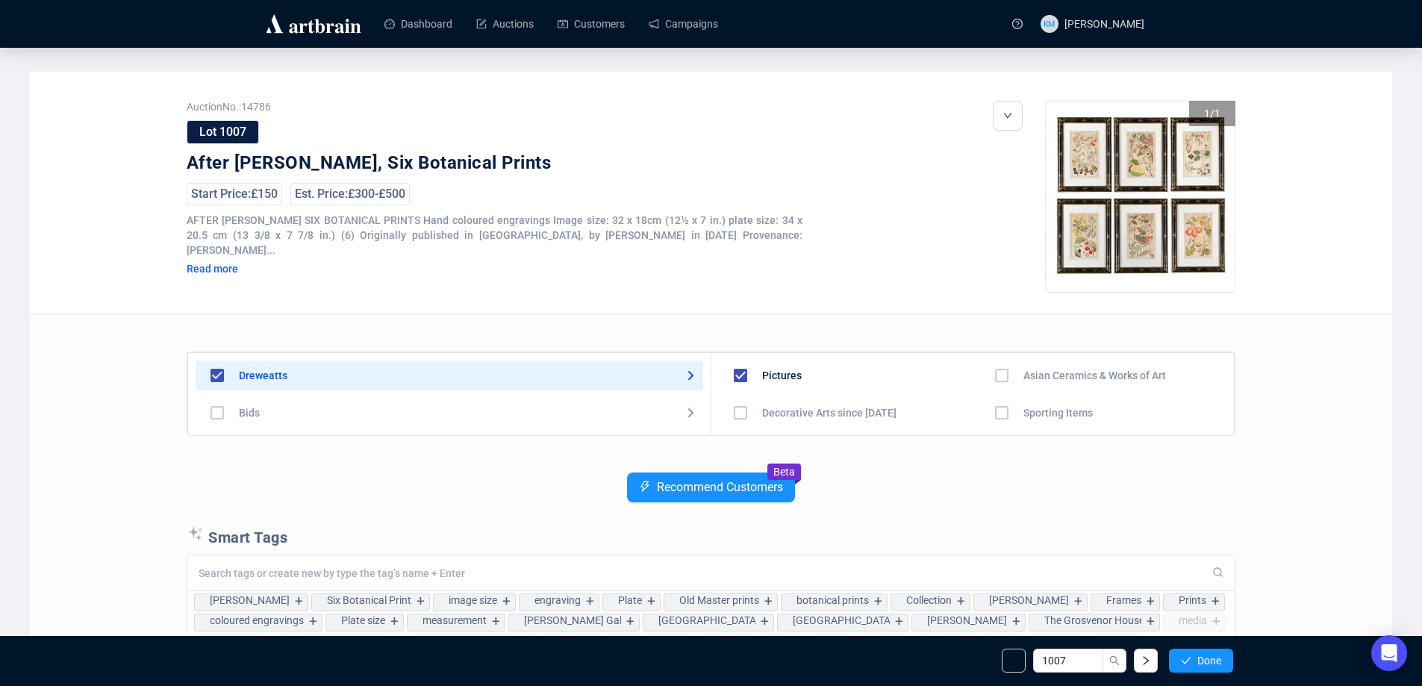
click at [1186, 655] on span "button" at bounding box center [1186, 661] width 10 height 12
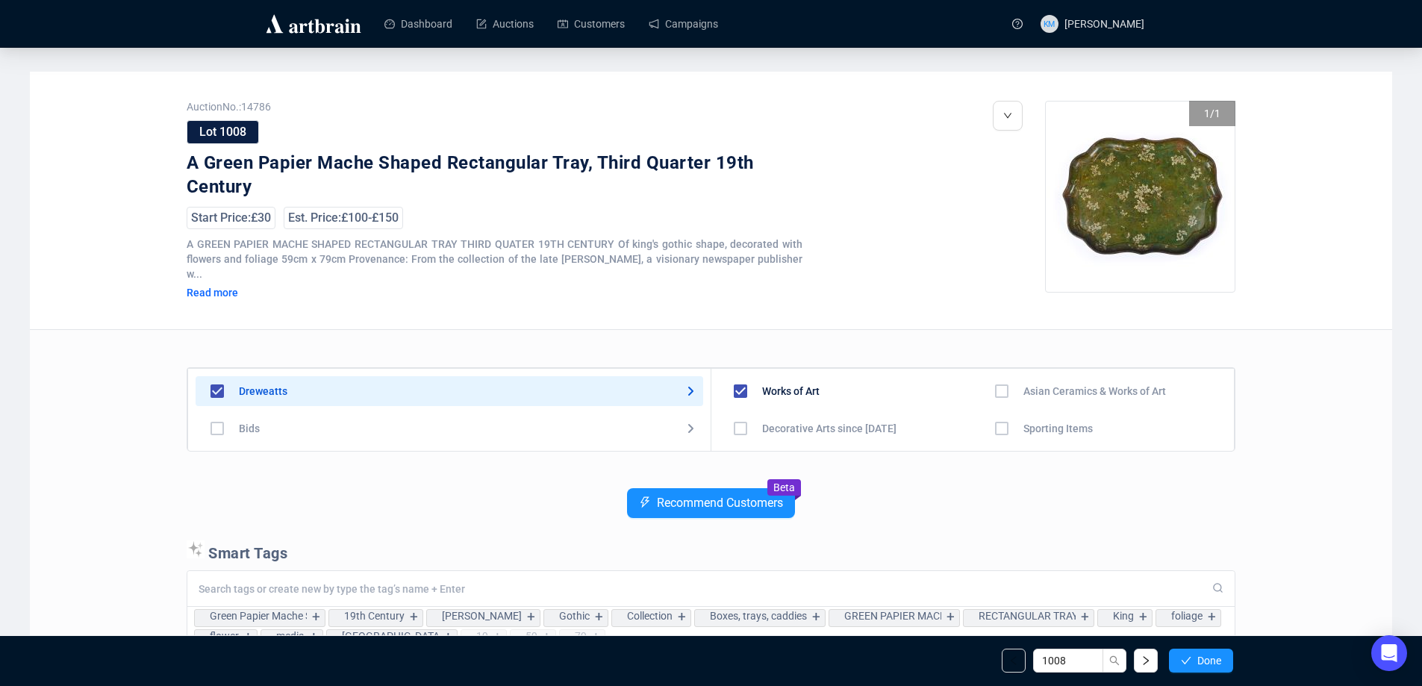
click at [1186, 655] on span "button" at bounding box center [1186, 661] width 10 height 12
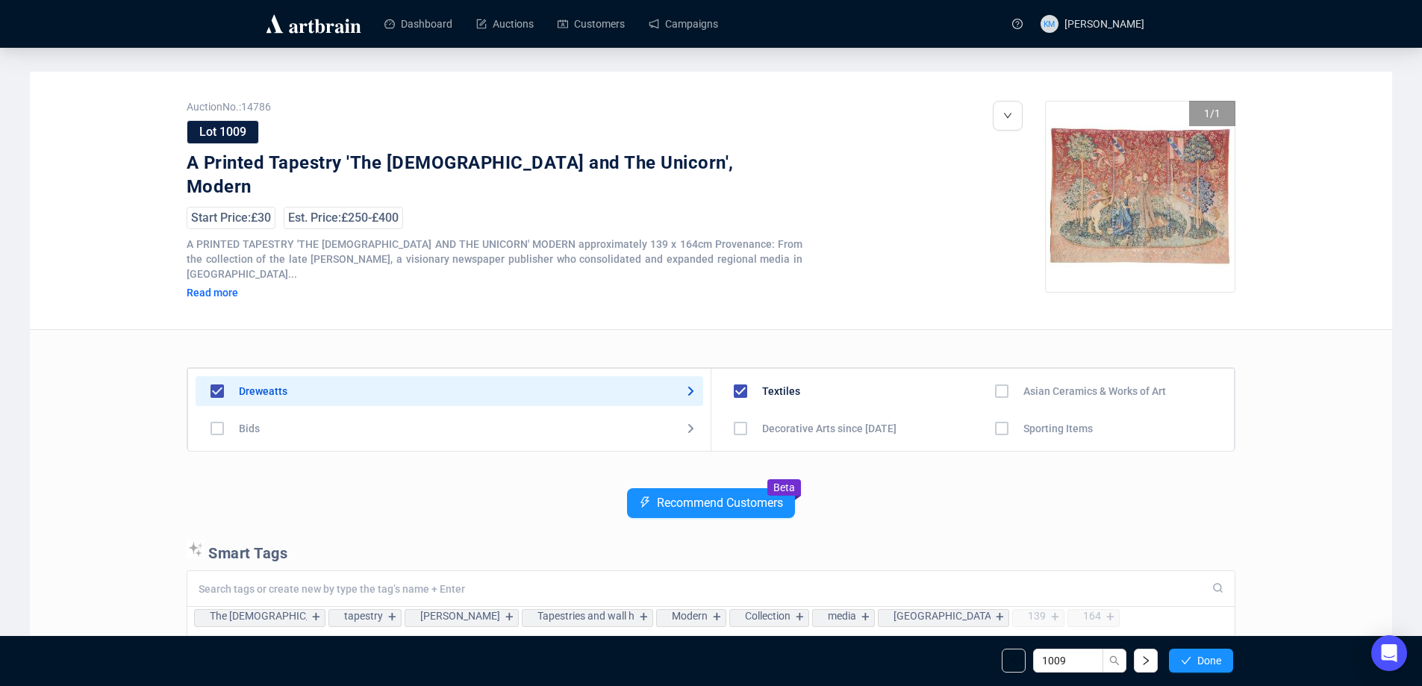
click at [1186, 655] on span "button" at bounding box center [1186, 661] width 10 height 12
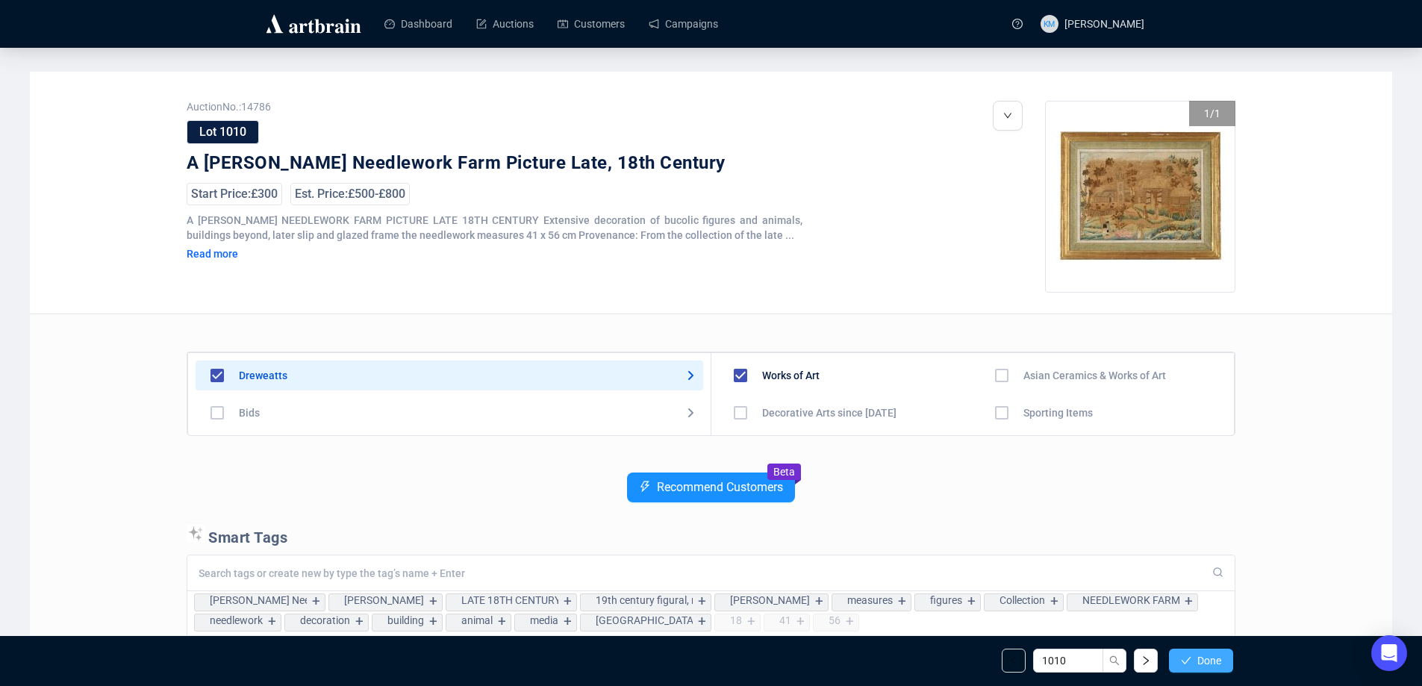
click at [1199, 662] on span "Done" at bounding box center [1209, 661] width 24 height 12
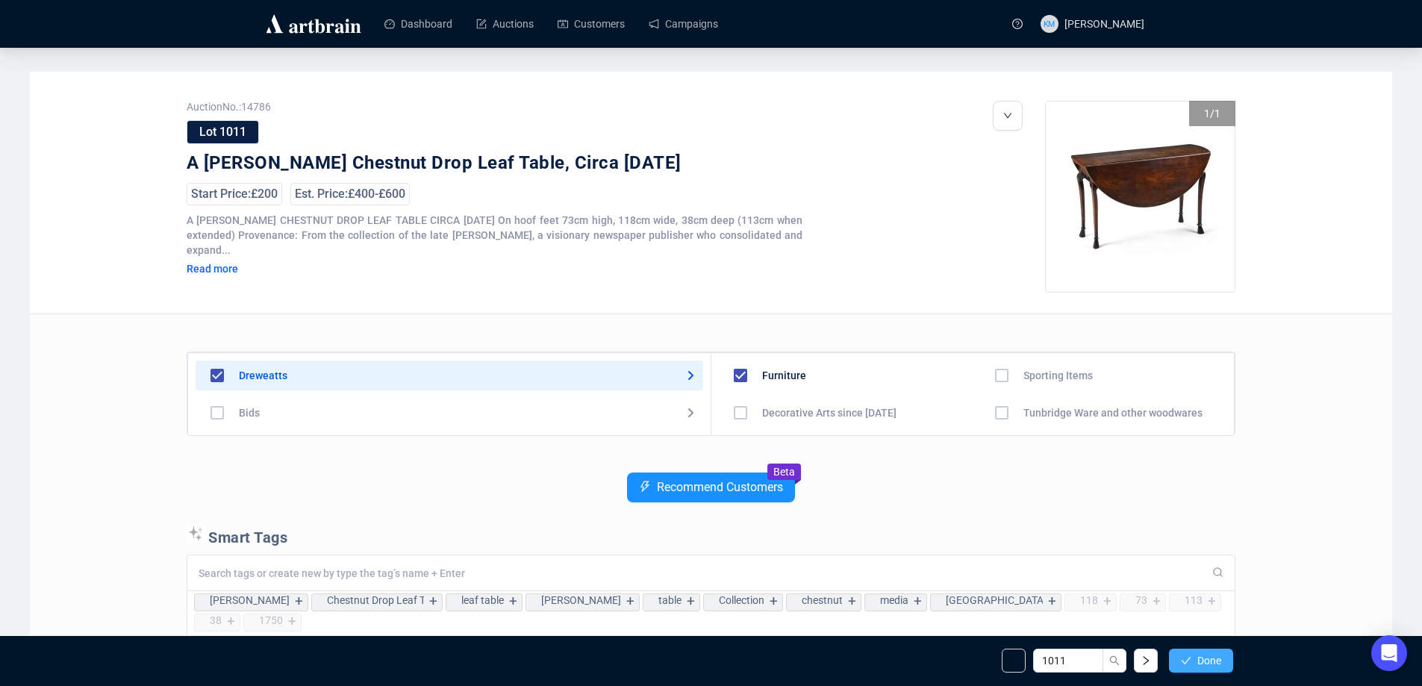
click at [1188, 665] on icon "check" at bounding box center [1186, 660] width 10 height 10
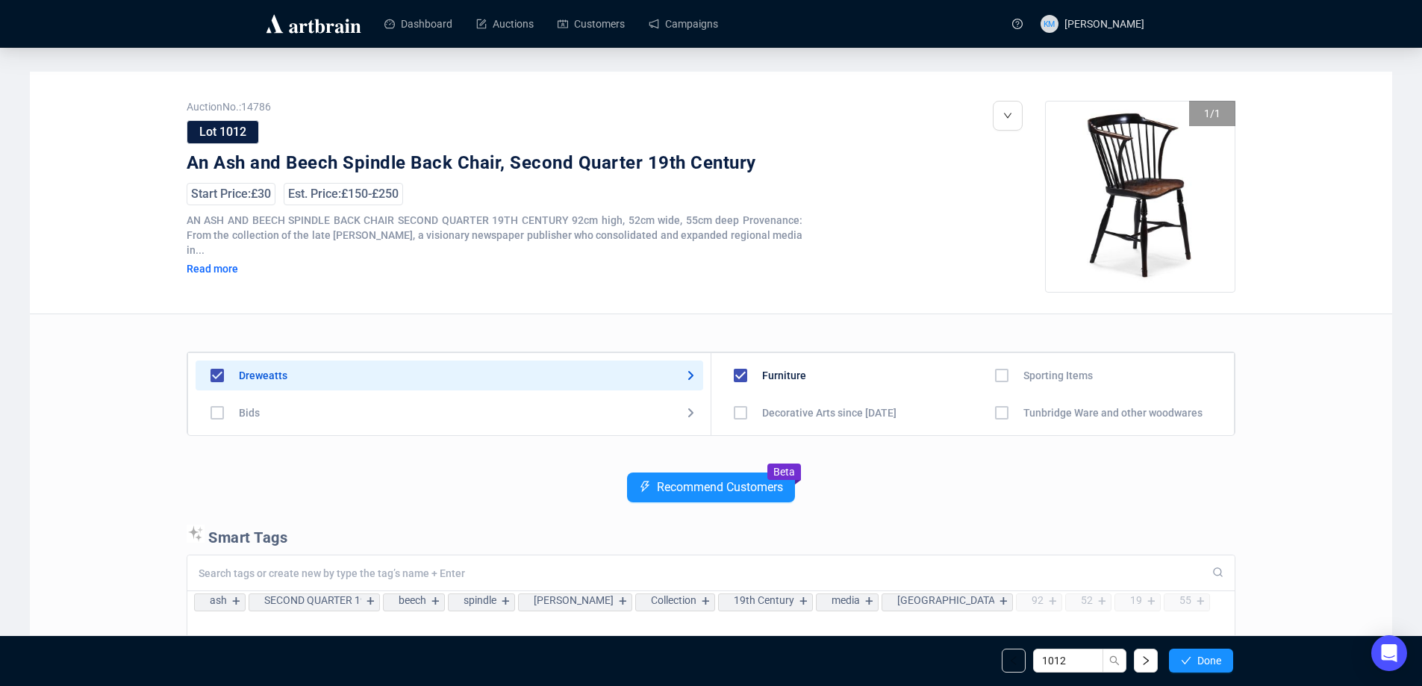
click at [1188, 665] on icon "check" at bounding box center [1186, 660] width 10 height 10
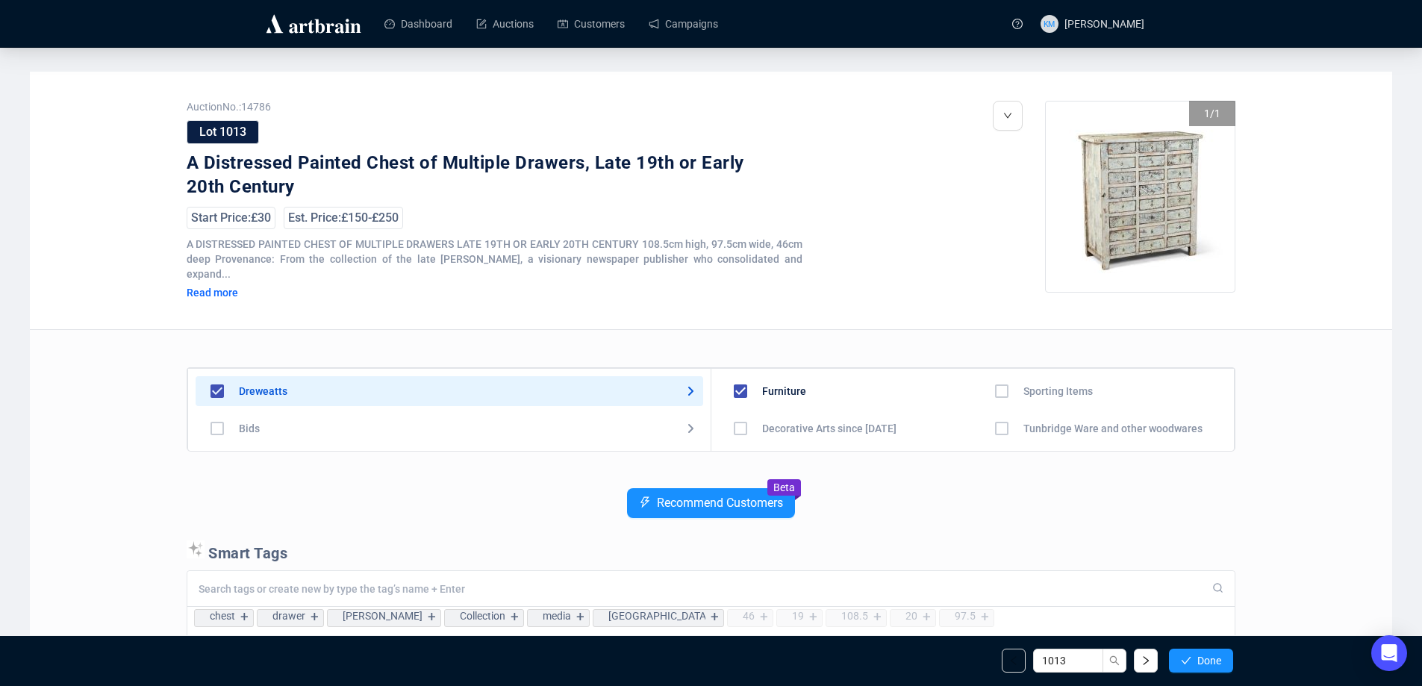
click at [1188, 665] on icon "check" at bounding box center [1186, 660] width 10 height 10
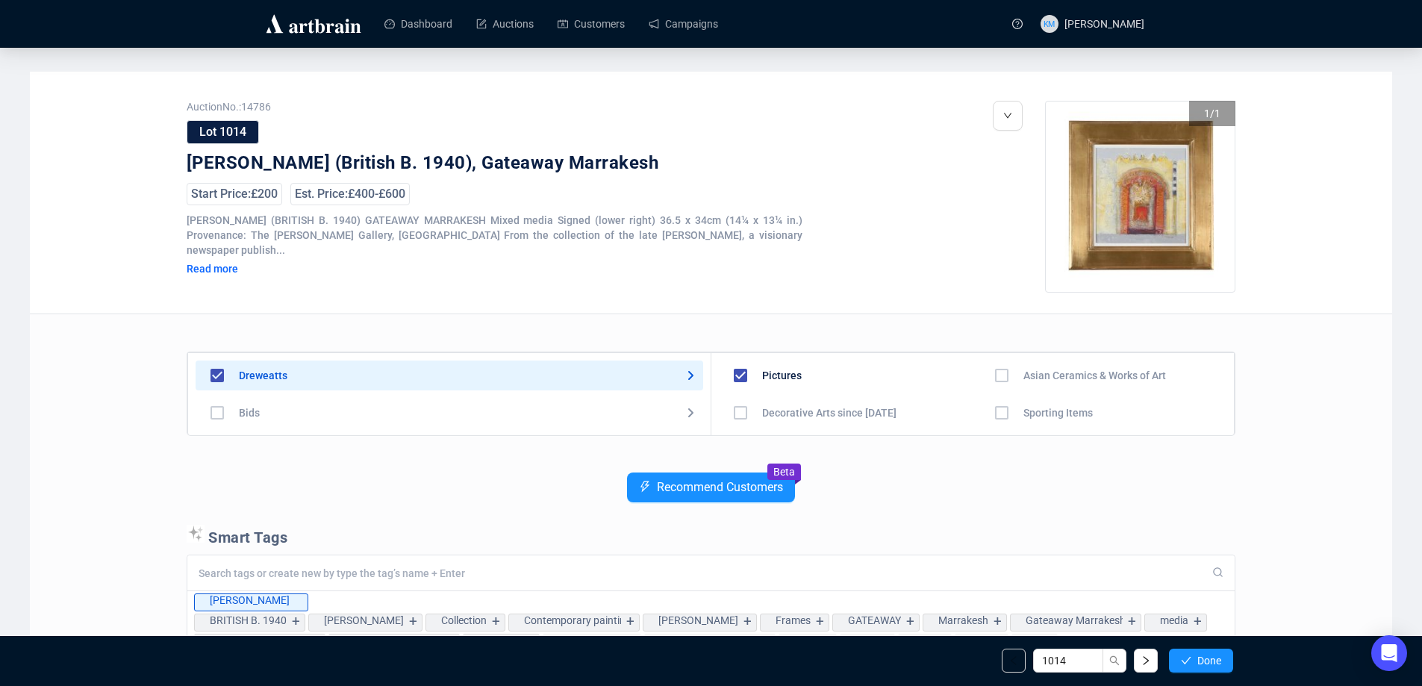
click at [1188, 665] on icon "check" at bounding box center [1186, 660] width 10 height 10
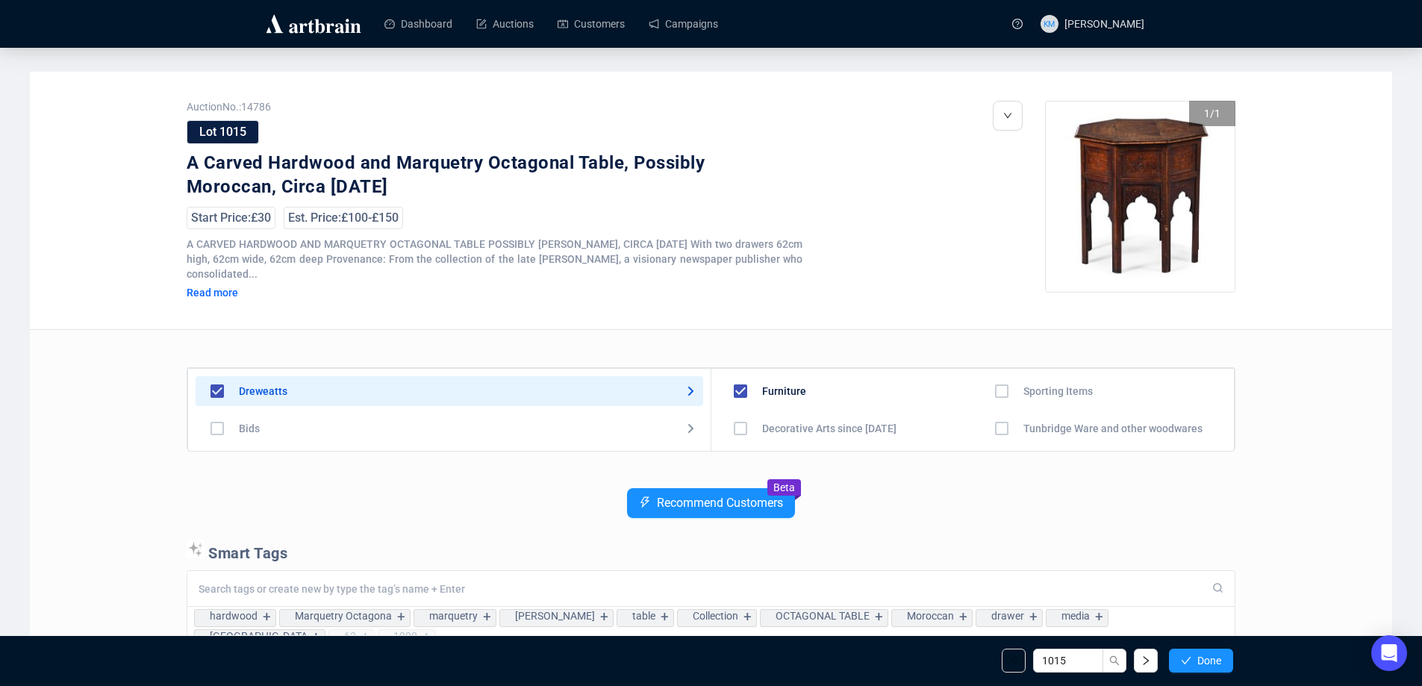
click at [1188, 665] on icon "check" at bounding box center [1186, 660] width 10 height 10
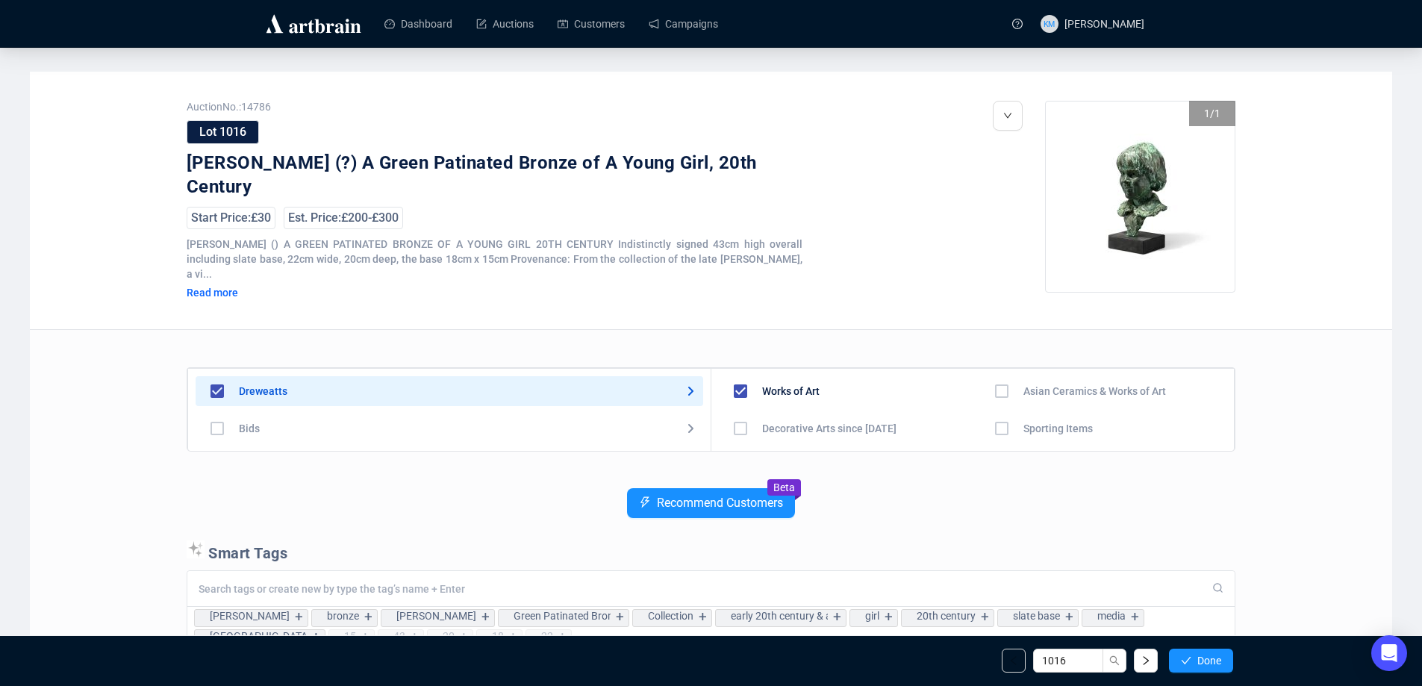
click at [1188, 665] on icon "check" at bounding box center [1186, 660] width 10 height 10
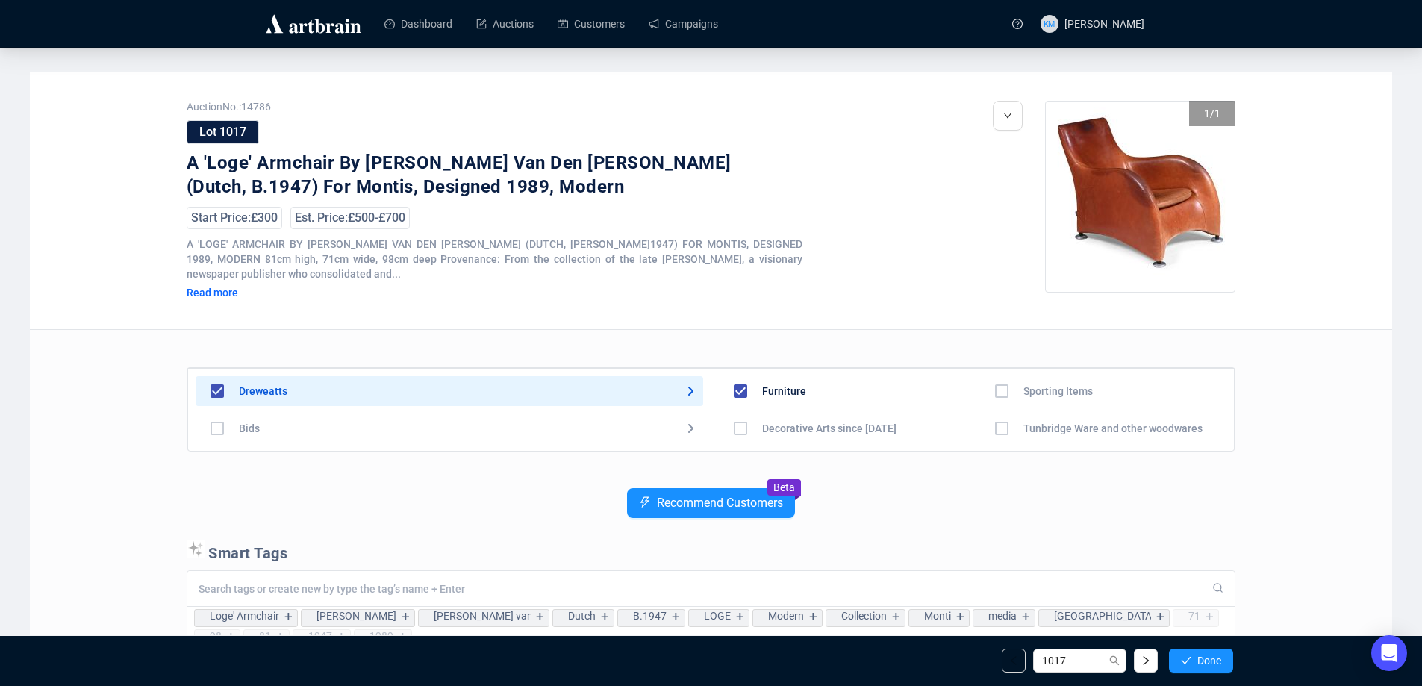
click at [1188, 665] on icon "check" at bounding box center [1186, 660] width 10 height 10
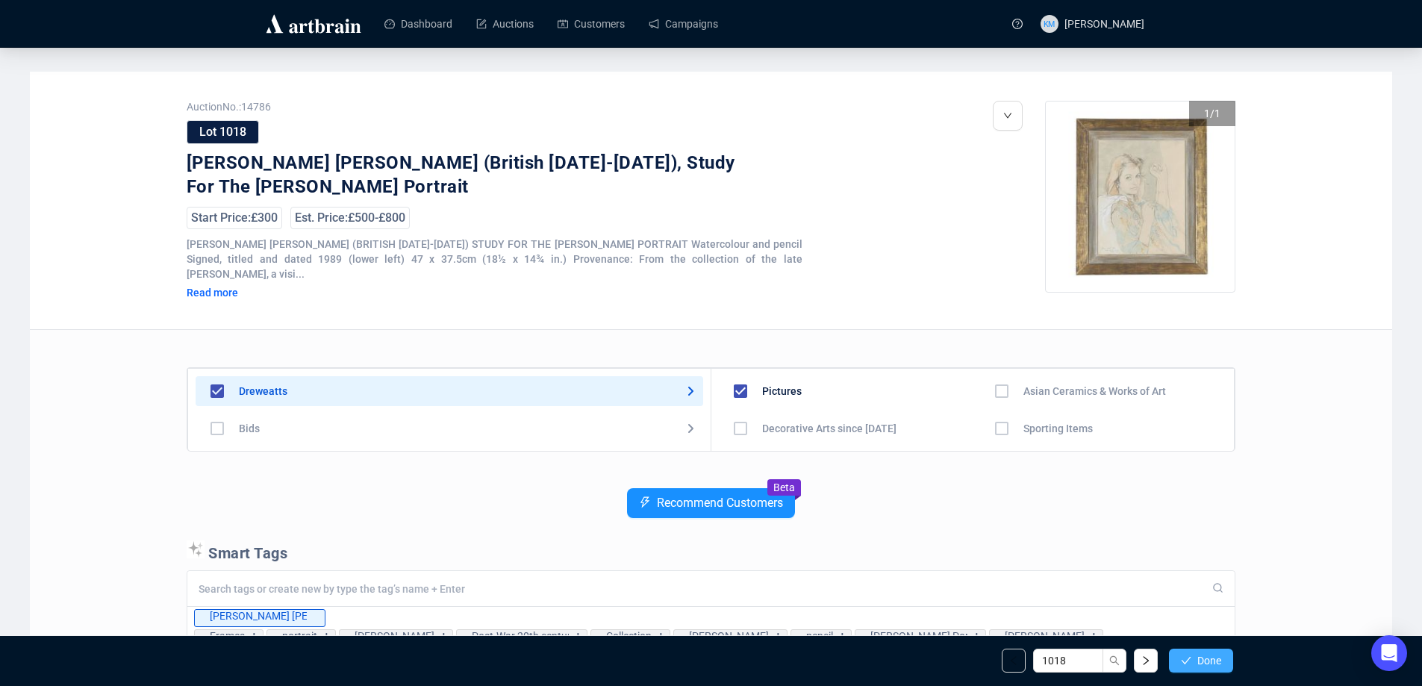
click at [1189, 665] on icon "check" at bounding box center [1186, 660] width 10 height 10
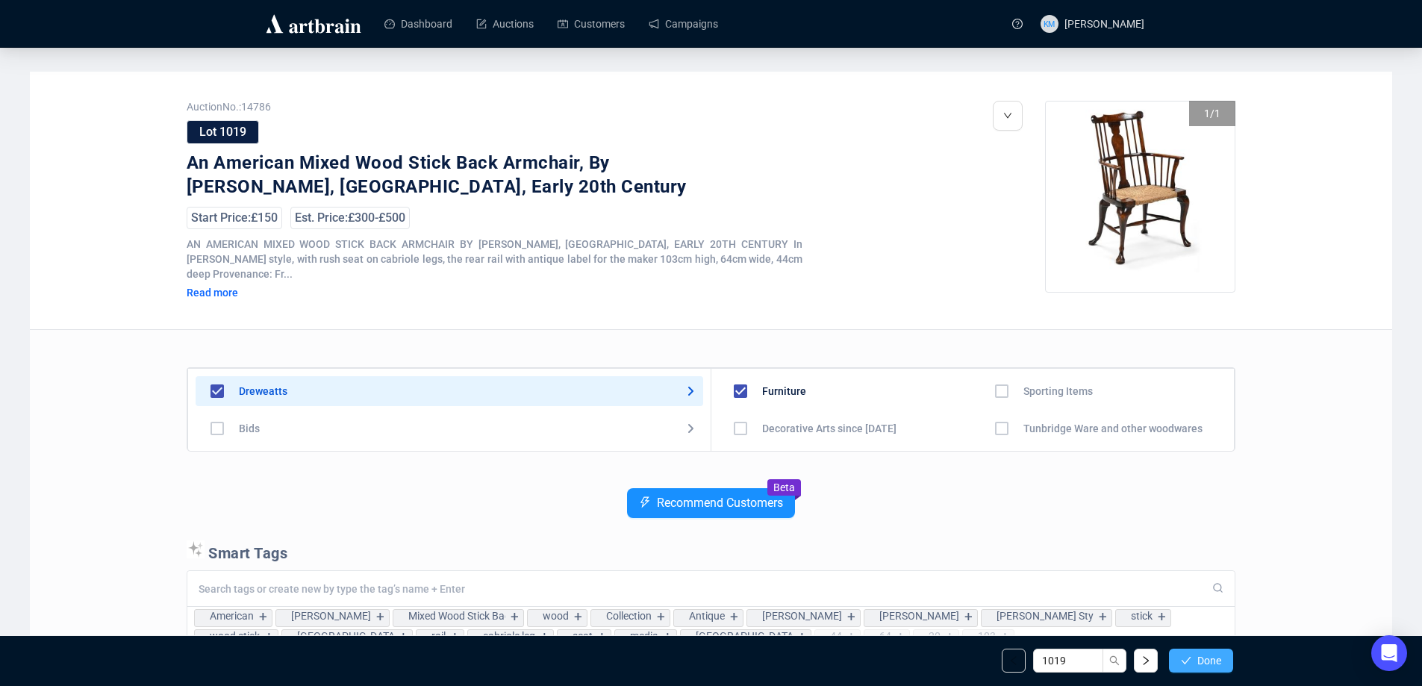
click at [1193, 664] on button "Done" at bounding box center [1201, 661] width 64 height 24
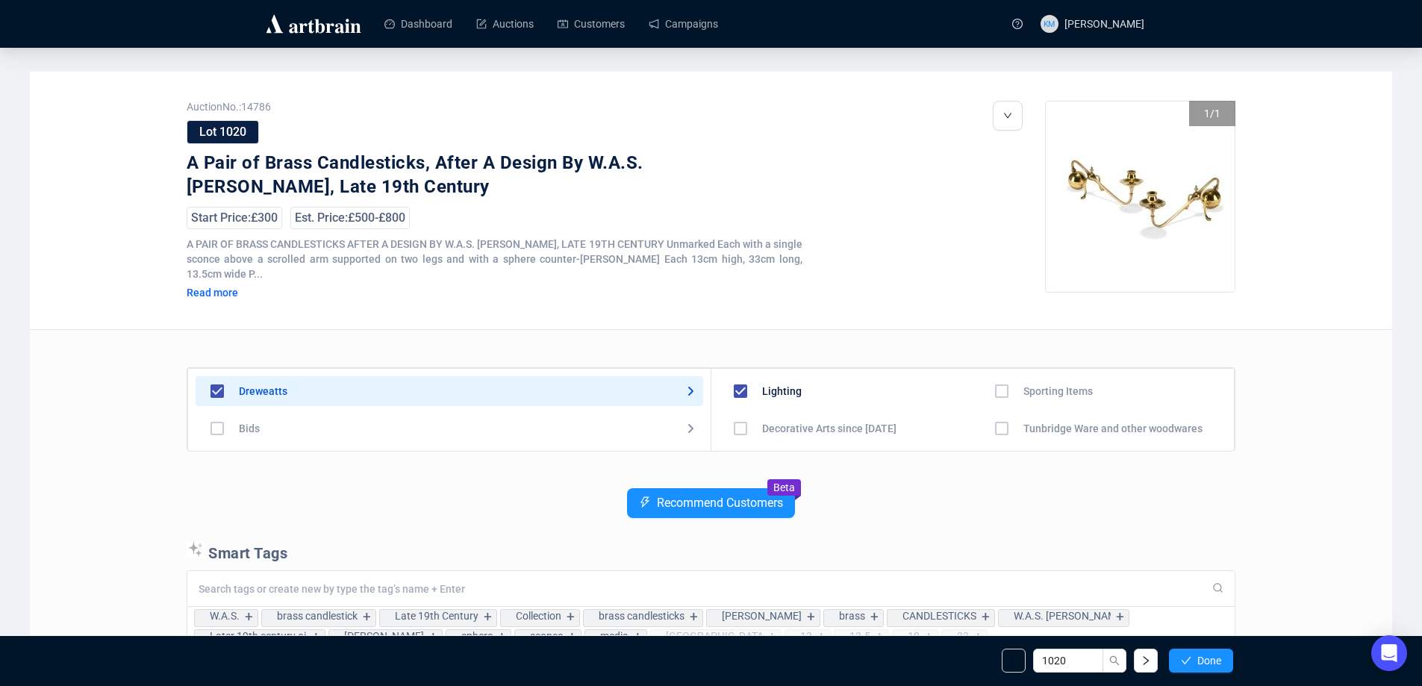
click at [1193, 664] on button "Done" at bounding box center [1201, 661] width 64 height 24
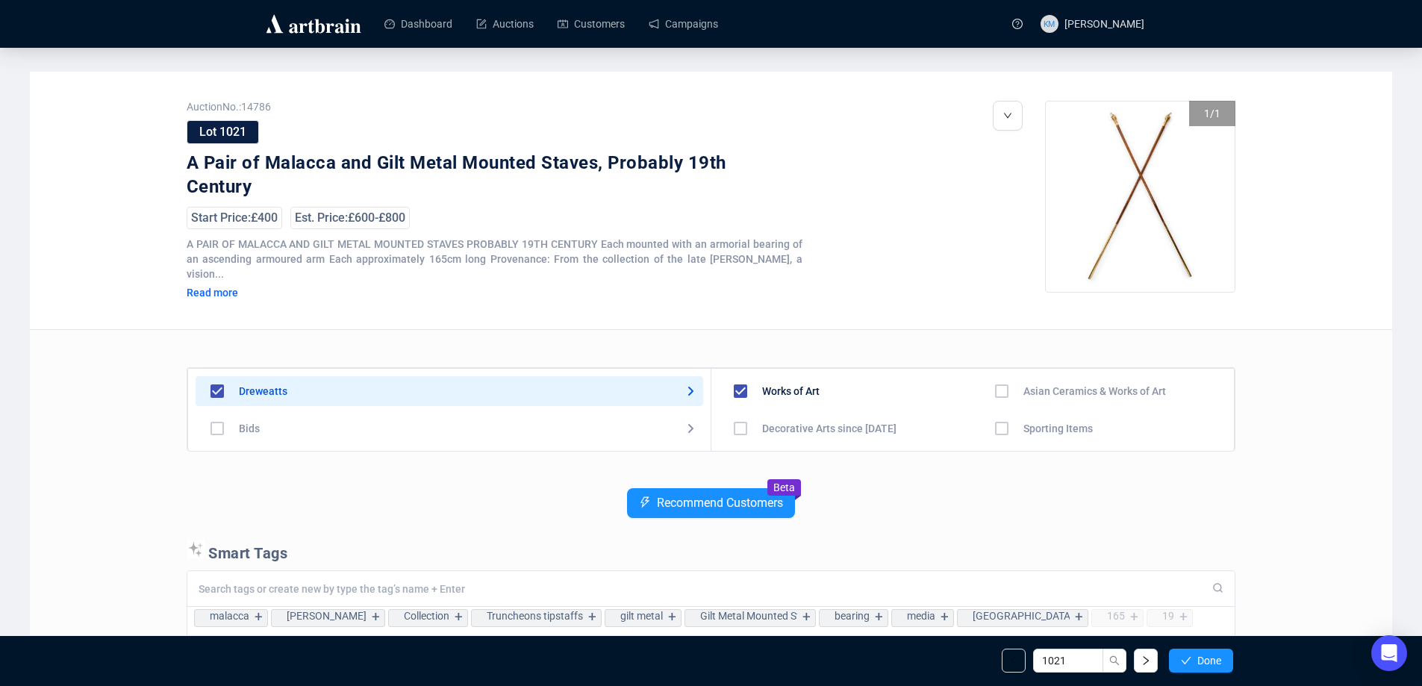
click at [1193, 664] on button "Done" at bounding box center [1201, 661] width 64 height 24
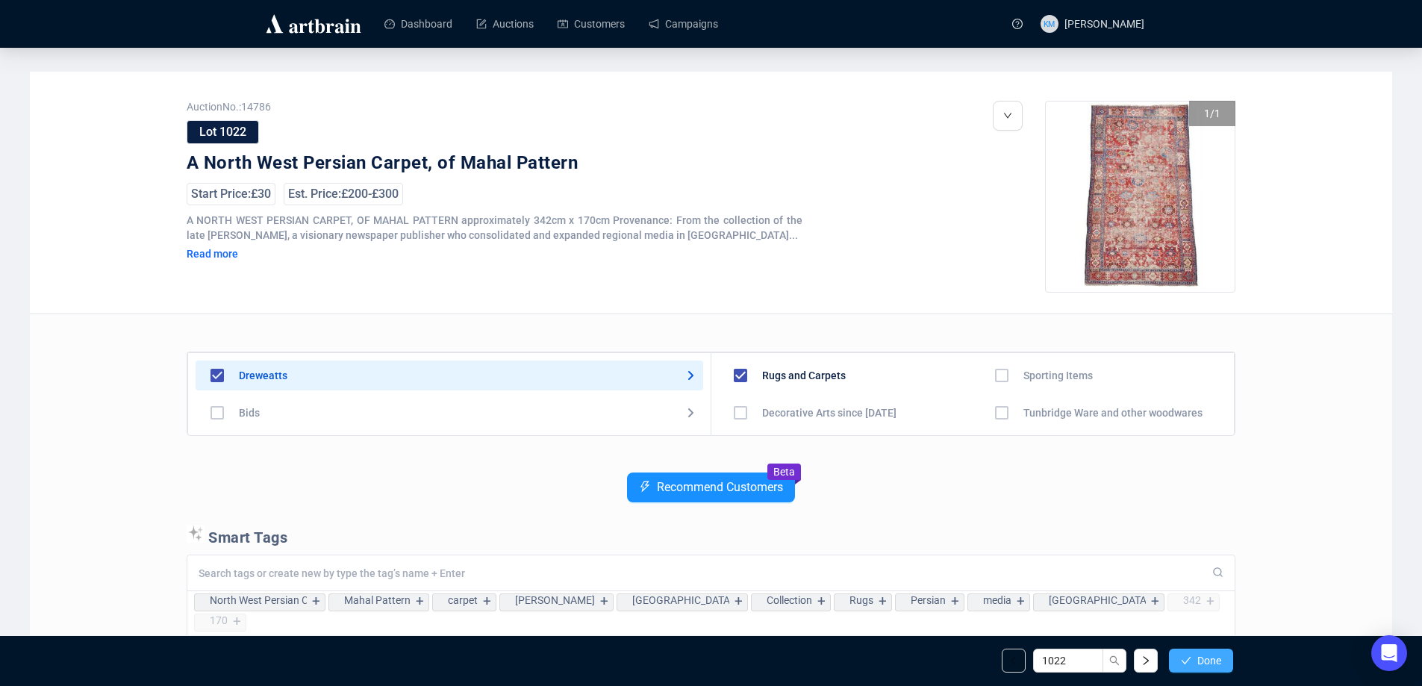
click at [1193, 664] on button "Done" at bounding box center [1201, 661] width 64 height 24
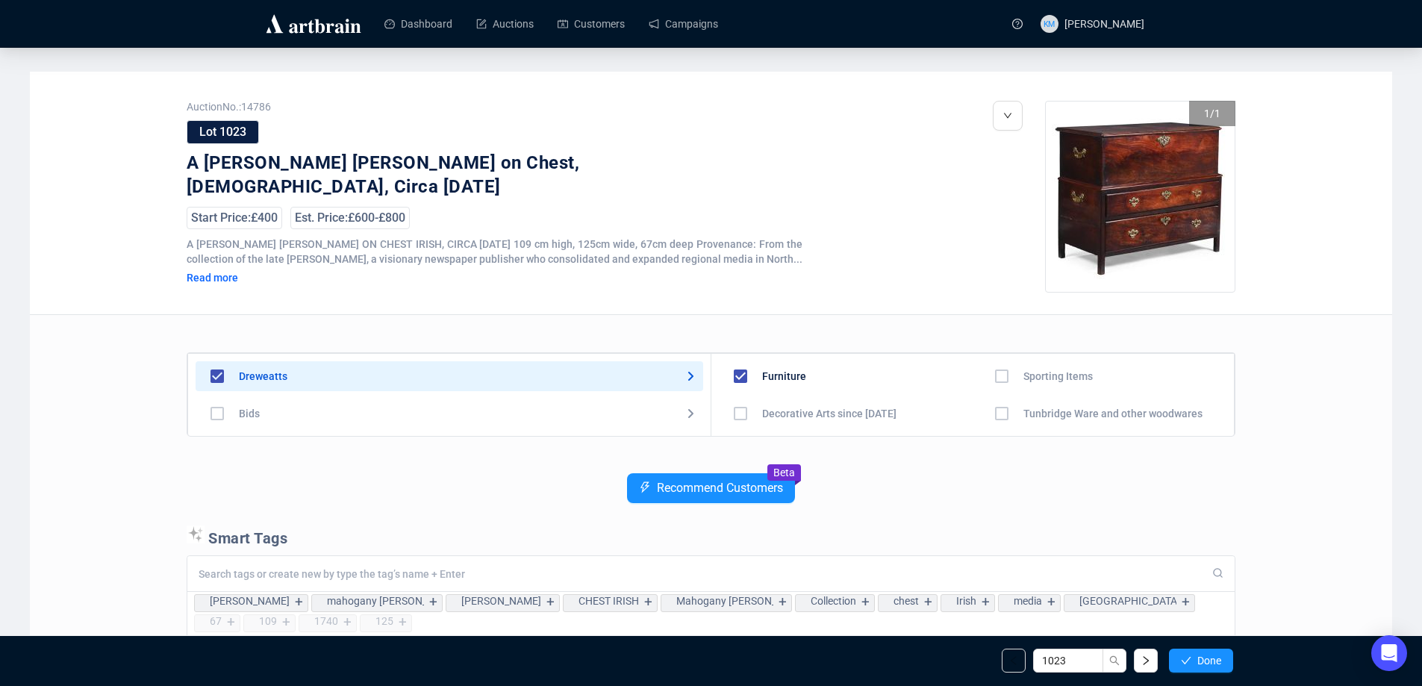
click at [1193, 664] on button "Done" at bounding box center [1201, 661] width 64 height 24
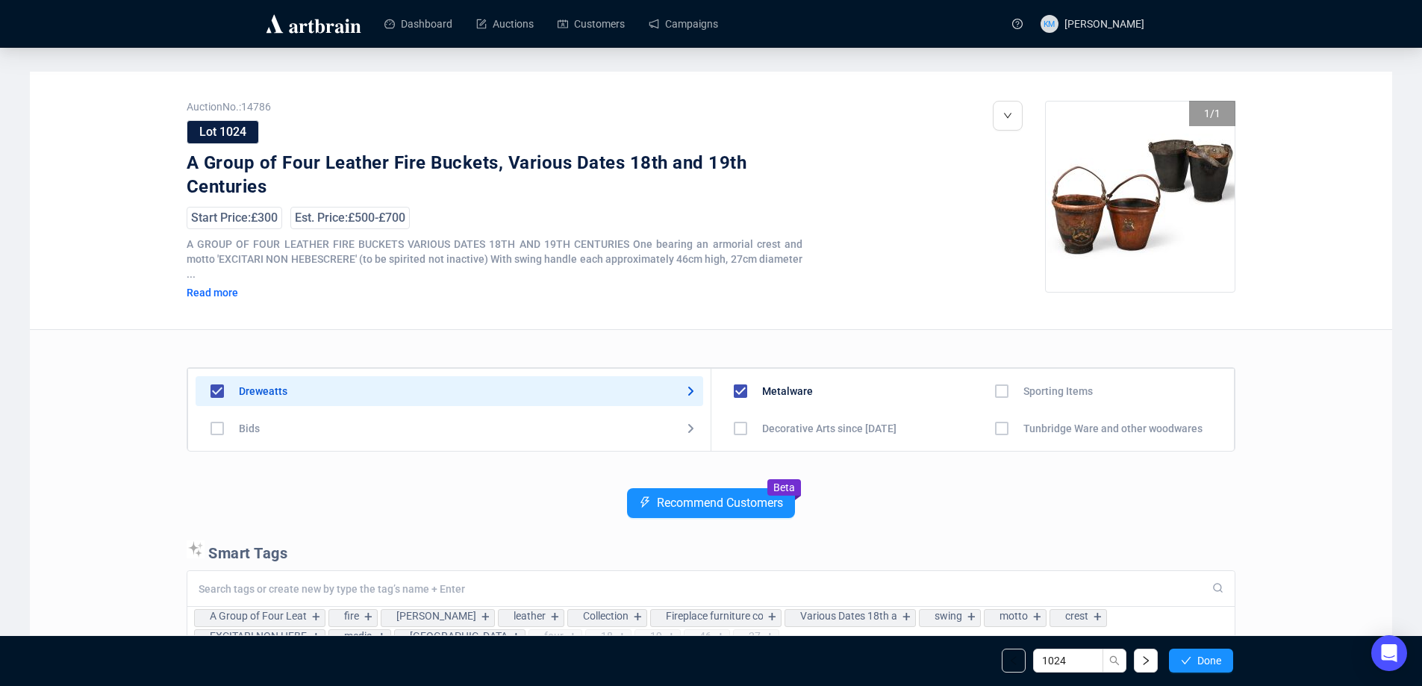
click at [1193, 664] on button "Done" at bounding box center [1201, 661] width 64 height 24
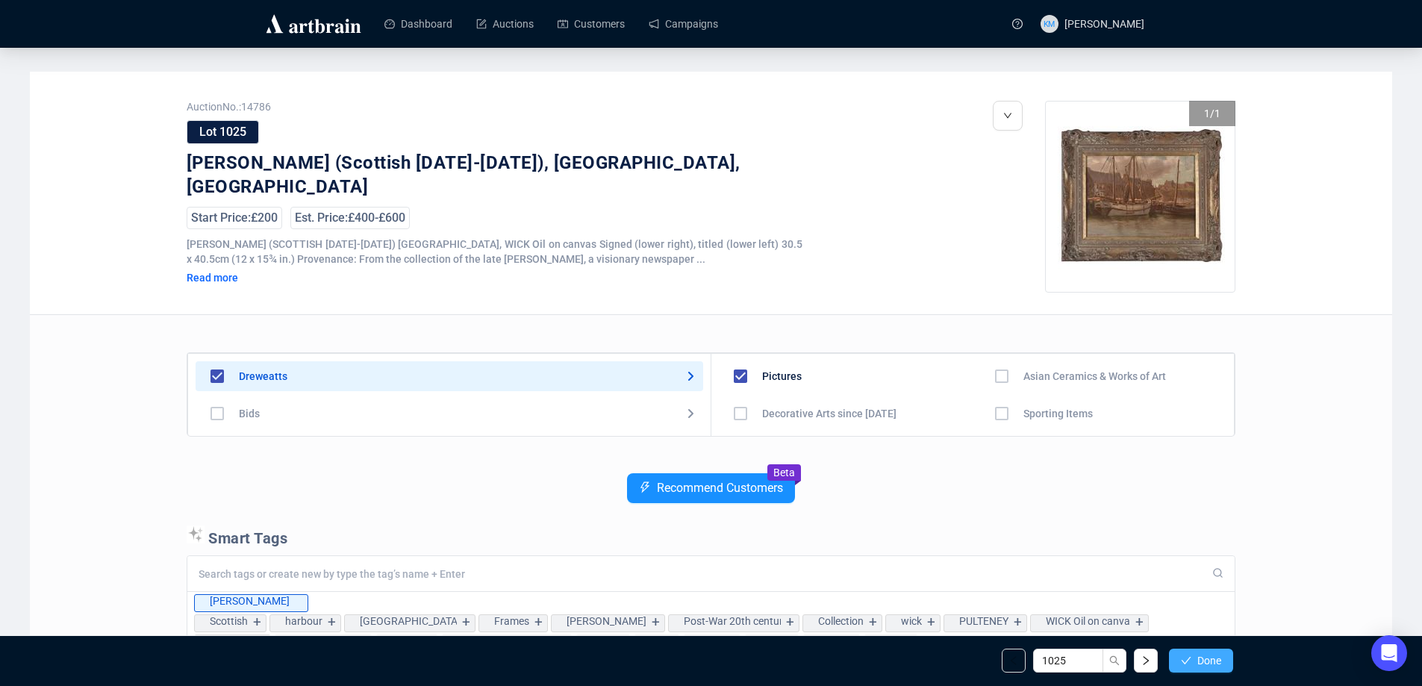
click at [1201, 655] on span "Done" at bounding box center [1209, 661] width 24 height 12
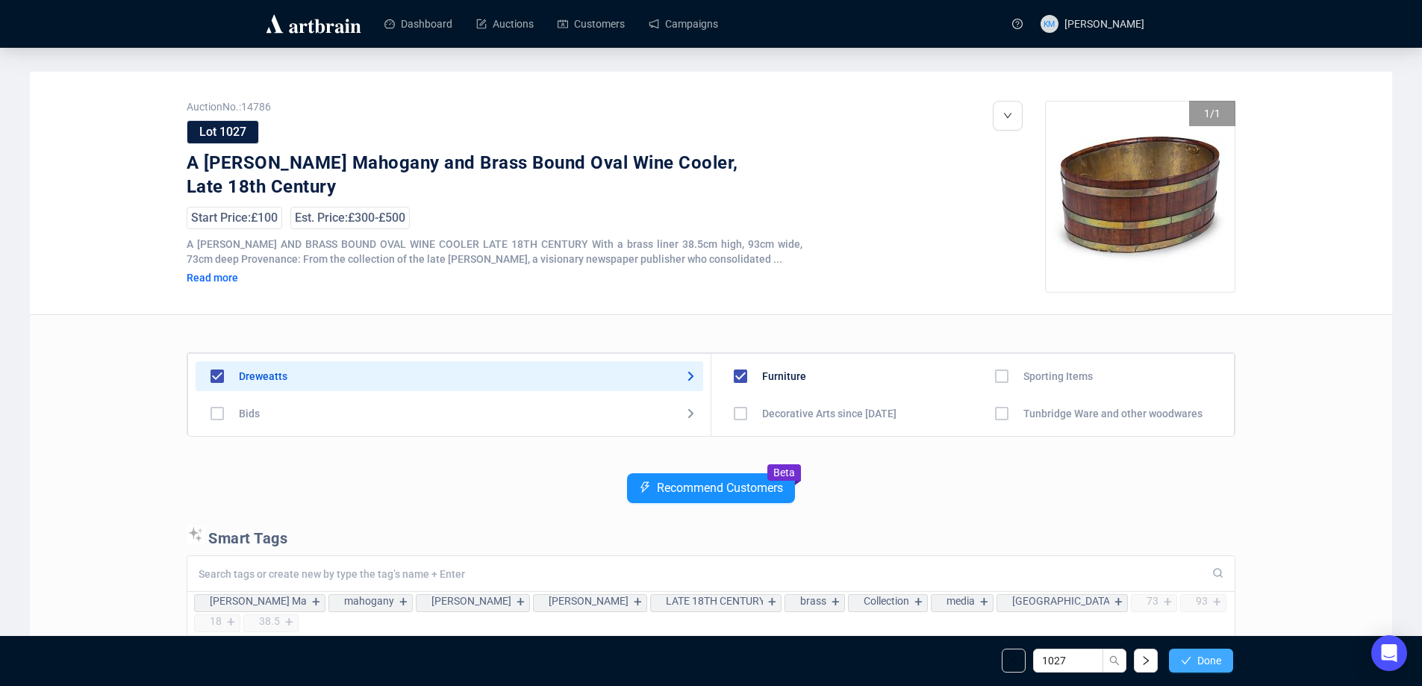
click at [1202, 655] on span "Done" at bounding box center [1209, 661] width 24 height 12
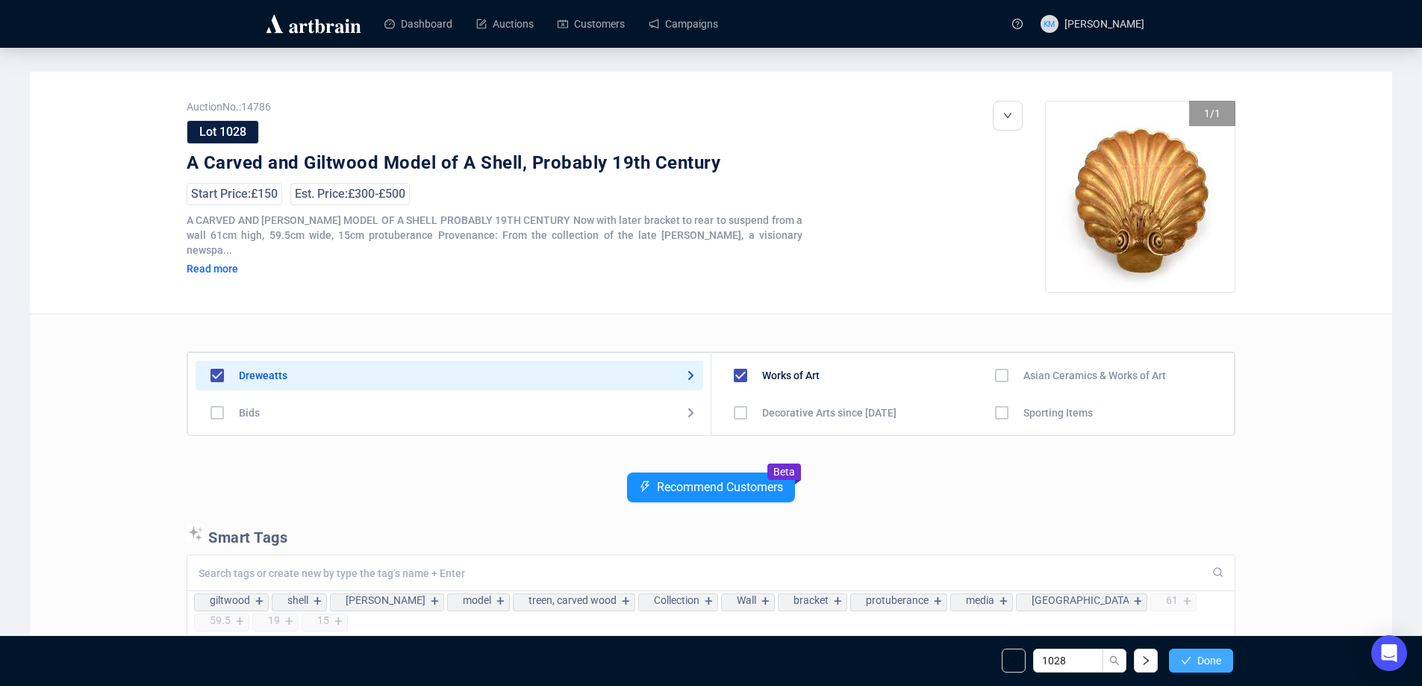
click at [1199, 655] on span "Done" at bounding box center [1209, 661] width 24 height 12
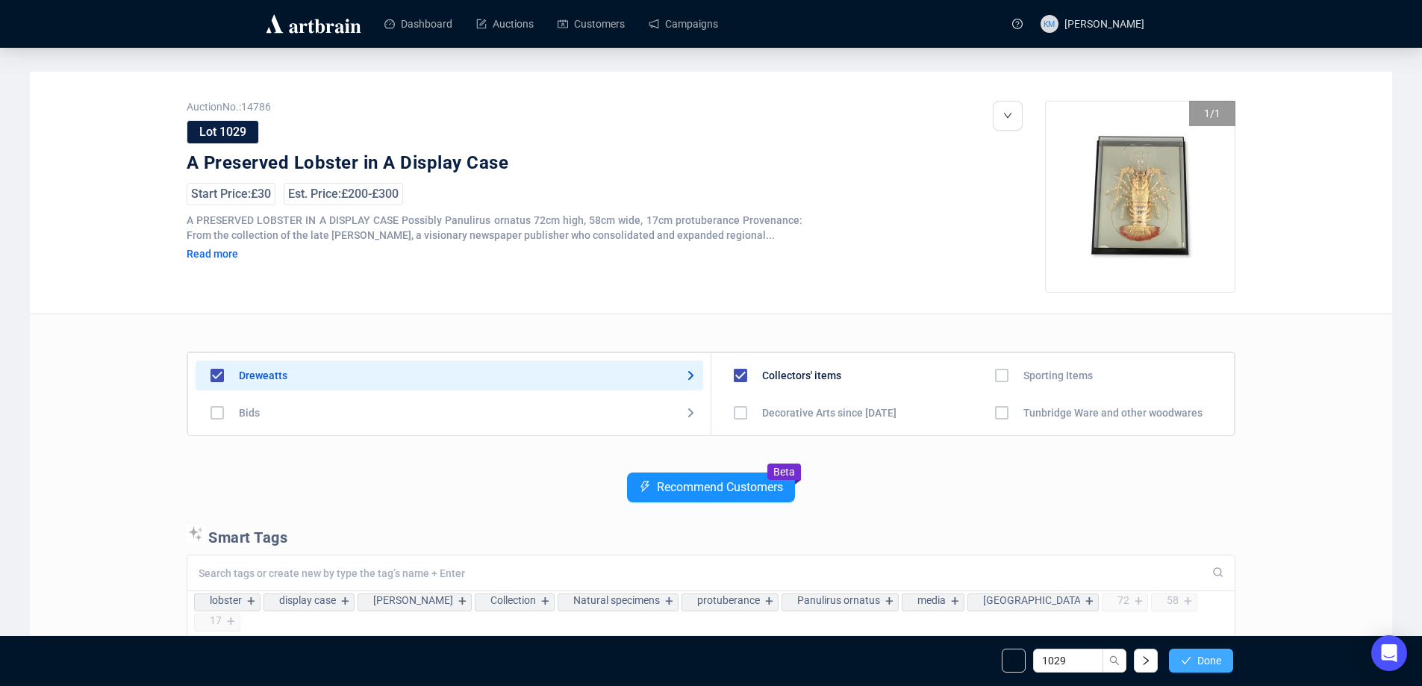
click at [1182, 663] on icon "check" at bounding box center [1186, 660] width 10 height 10
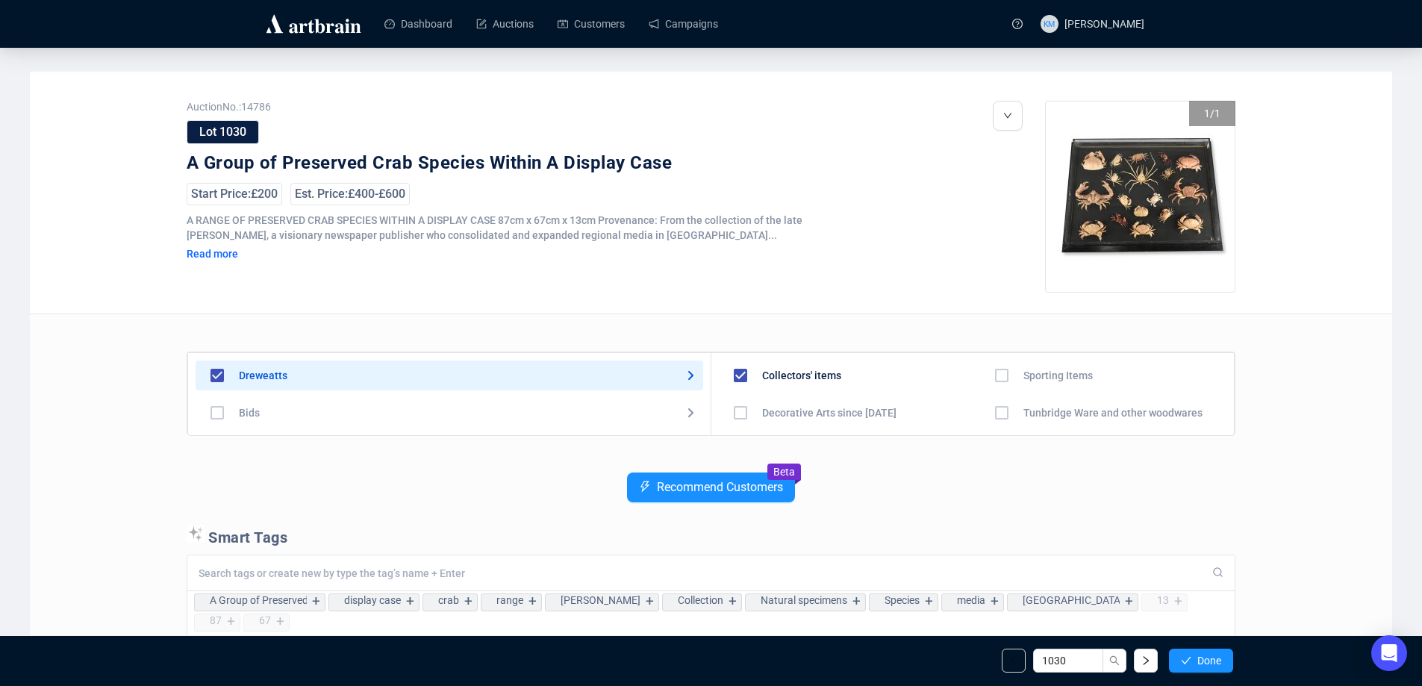
click at [1182, 663] on icon "check" at bounding box center [1186, 660] width 10 height 10
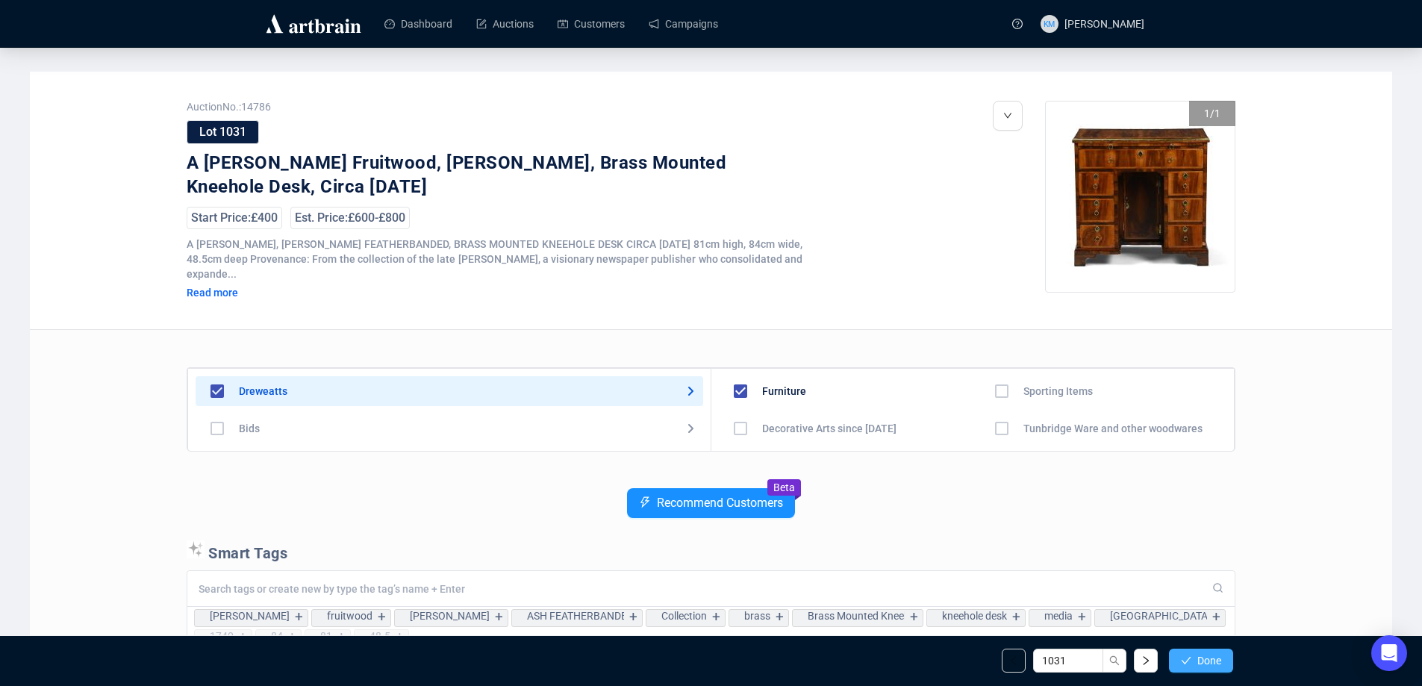
click at [1184, 661] on icon "check" at bounding box center [1186, 660] width 10 height 10
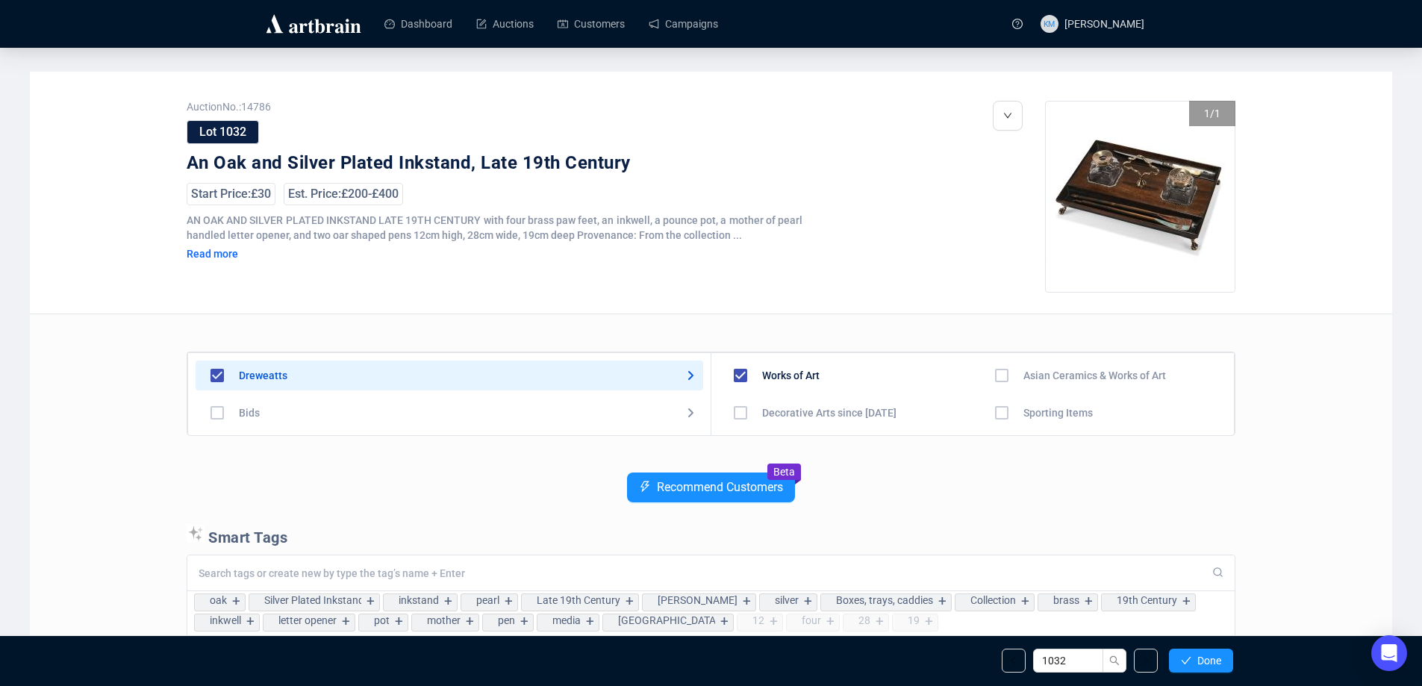
click at [1184, 661] on icon "check" at bounding box center [1186, 660] width 10 height 10
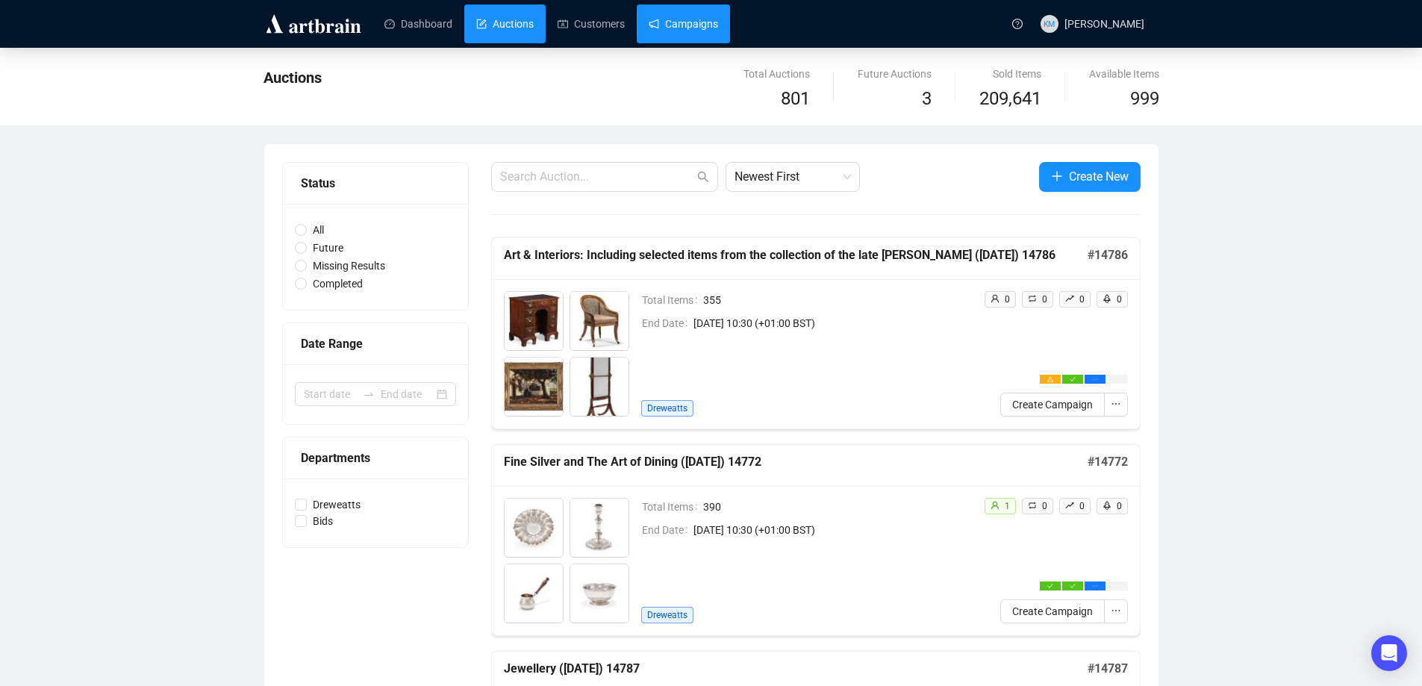
click at [703, 34] on link "Campaigns" at bounding box center [683, 23] width 69 height 39
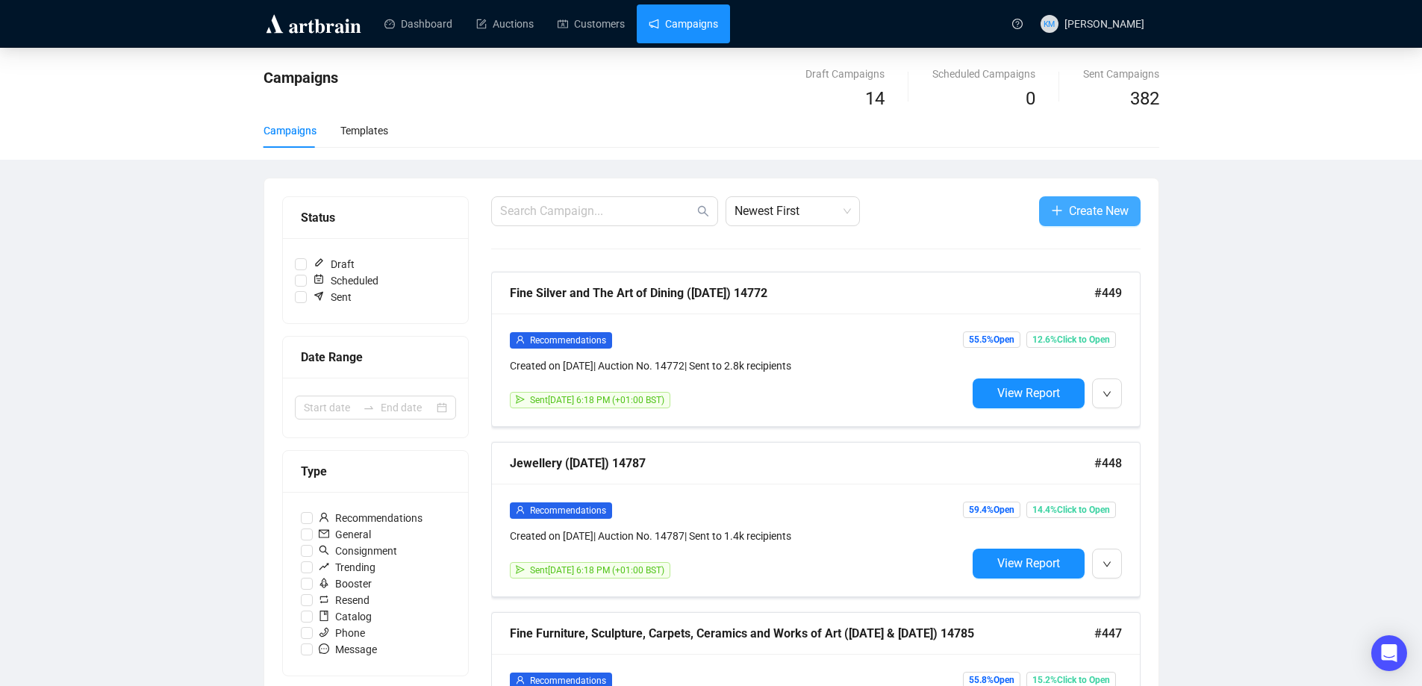
click at [1069, 219] on span "Create New" at bounding box center [1099, 211] width 60 height 19
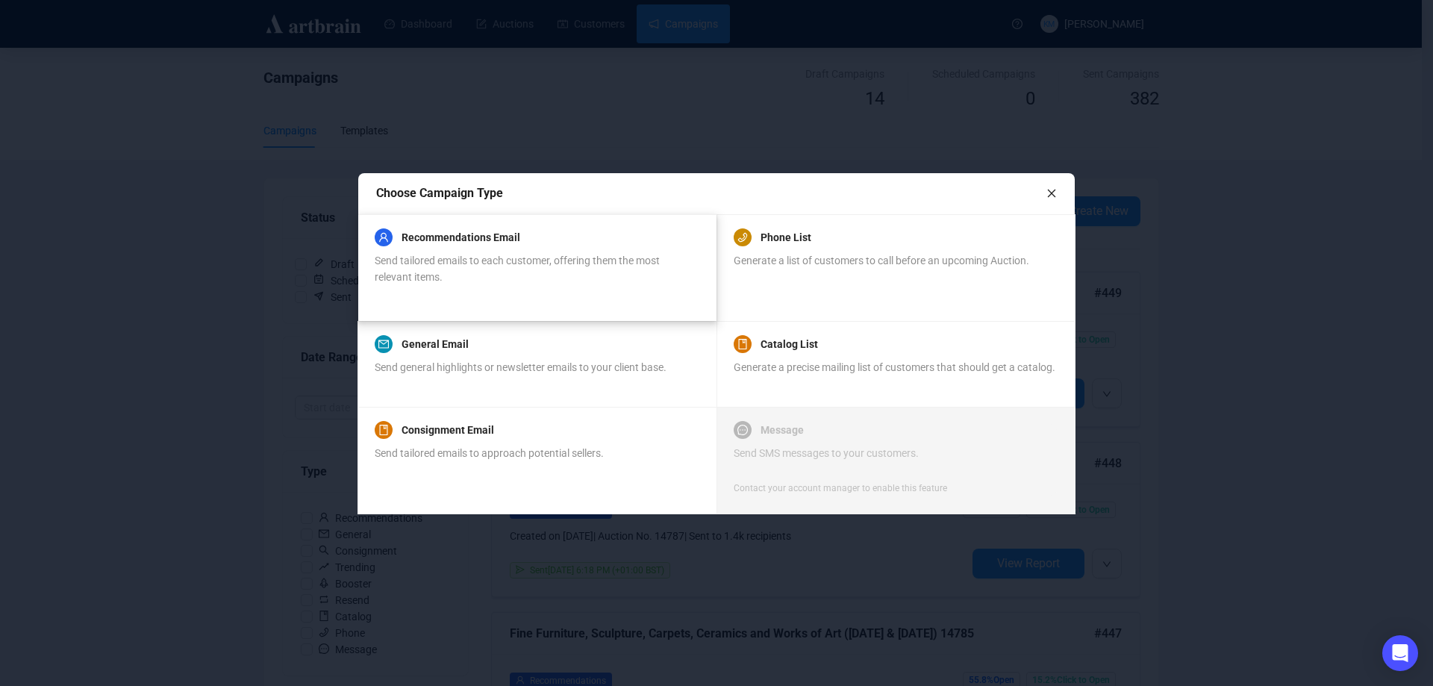
click at [563, 255] on span "Send tailored emails to each customer, offering them the most relevant items." at bounding box center [517, 269] width 285 height 28
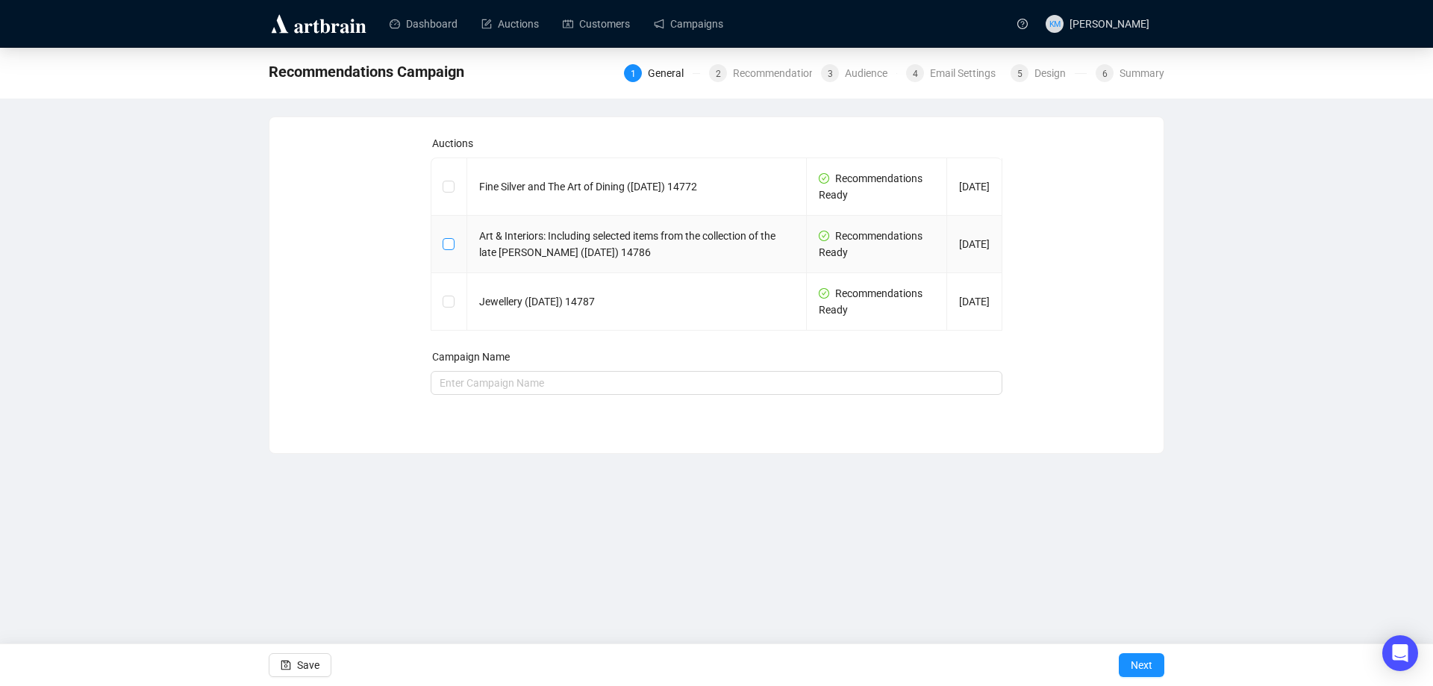
click at [453, 247] on input "checkbox" at bounding box center [448, 243] width 10 height 10
checkbox input "true"
type input "Art & Interiors: Including selected items from the collection of the late [PERS…"
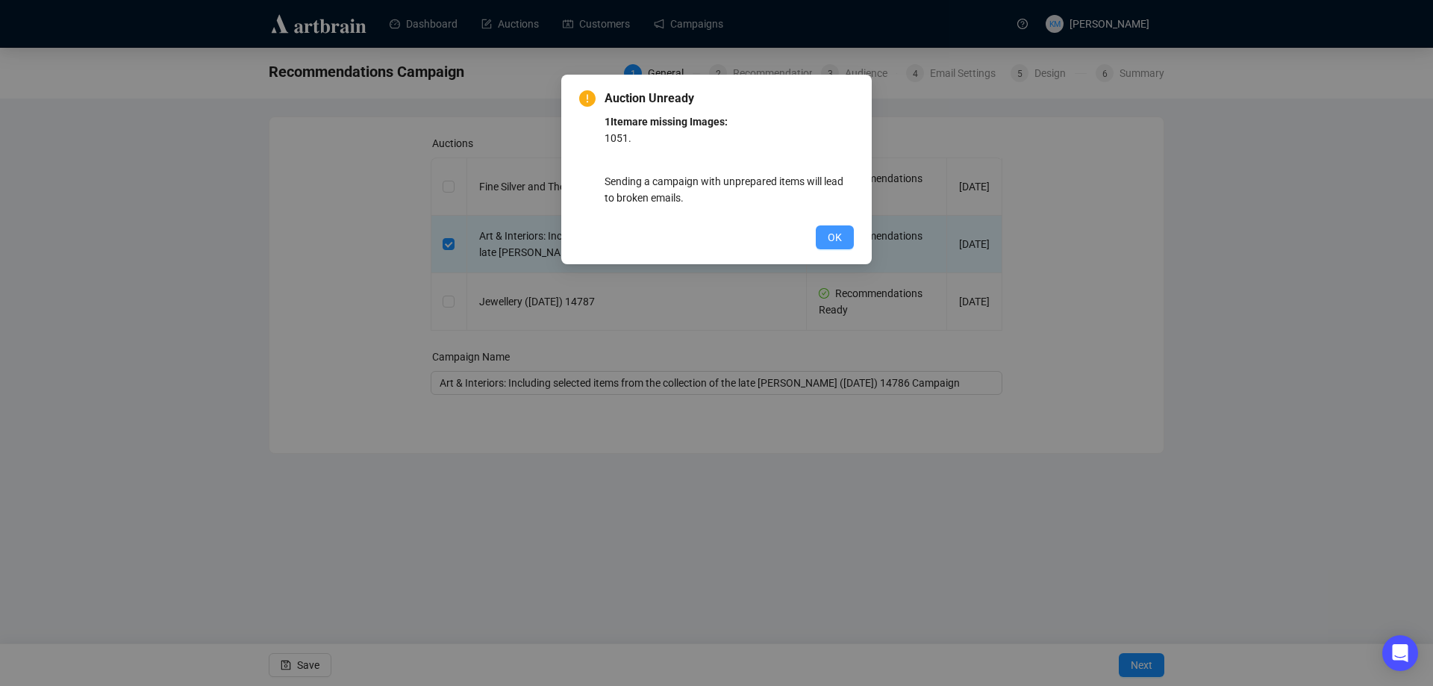
click at [834, 240] on span "OK" at bounding box center [835, 237] width 14 height 16
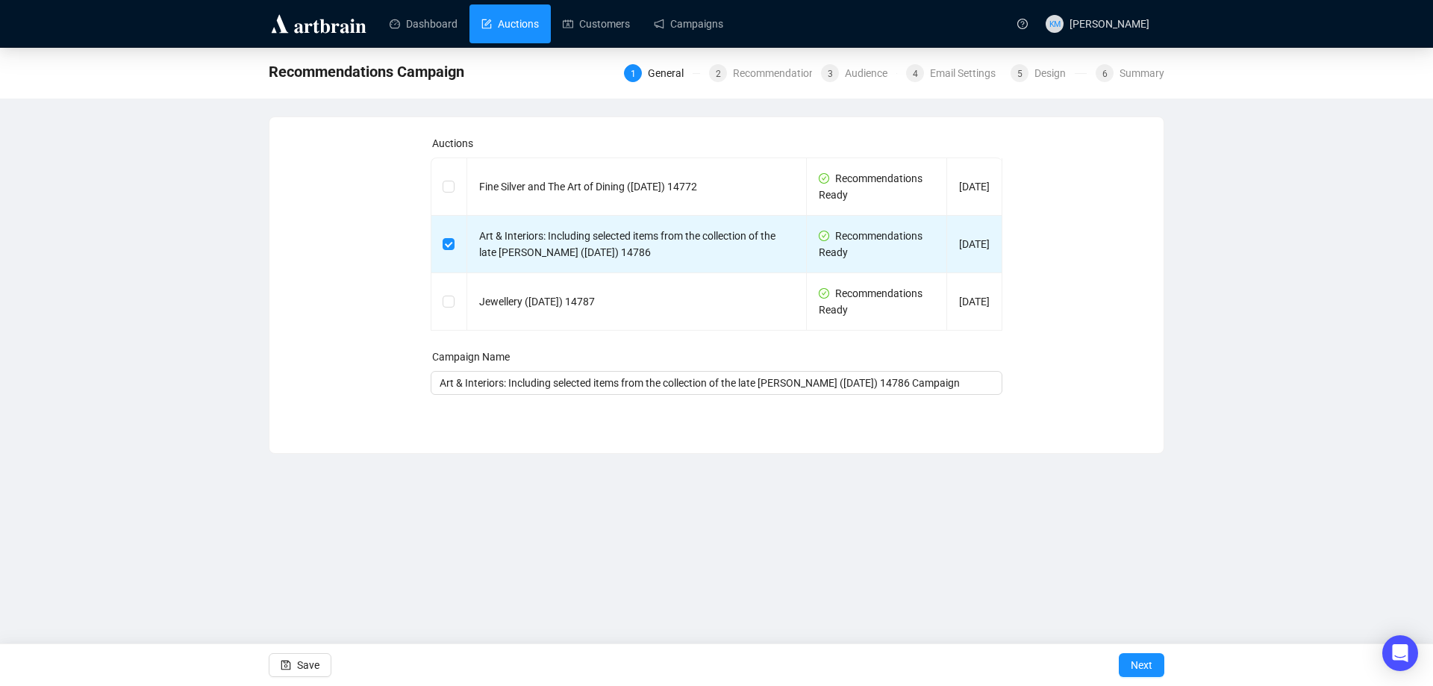
click at [511, 33] on link "Auctions" at bounding box center [509, 23] width 57 height 39
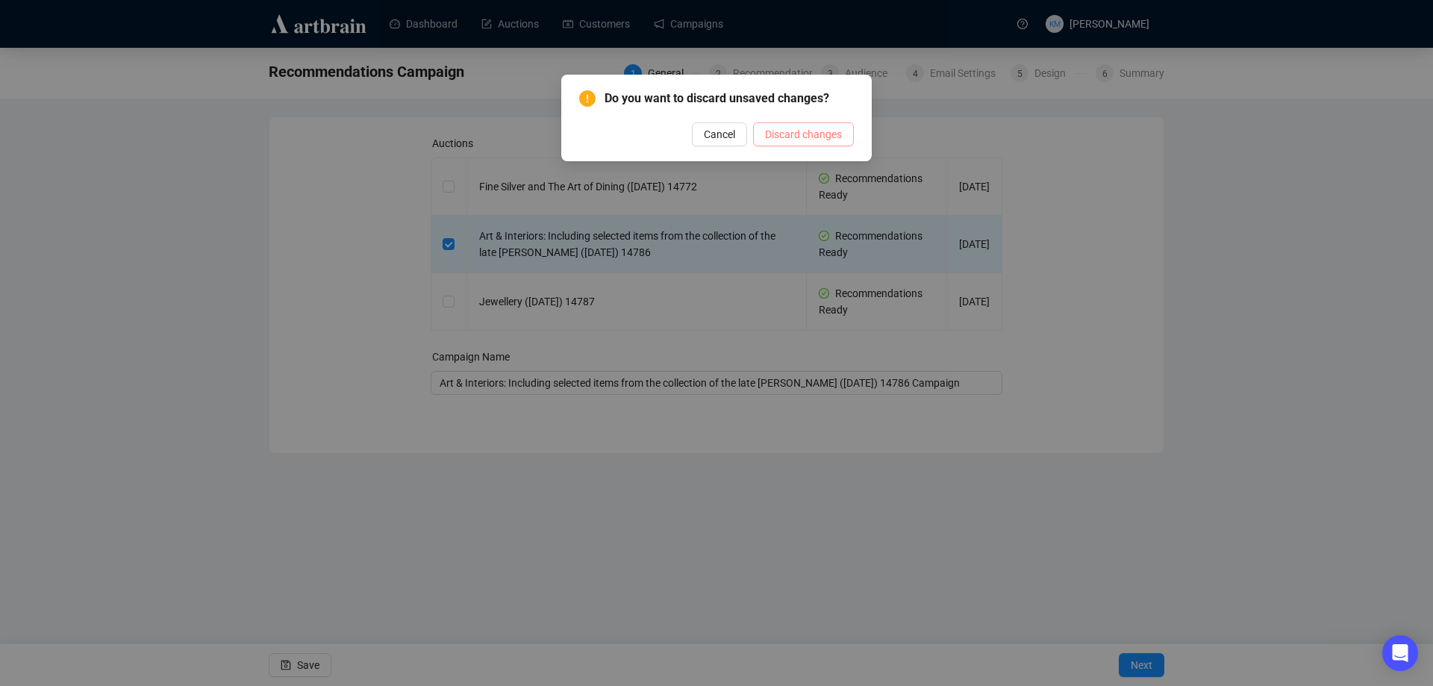
click at [792, 138] on span "Discard changes" at bounding box center [803, 134] width 77 height 16
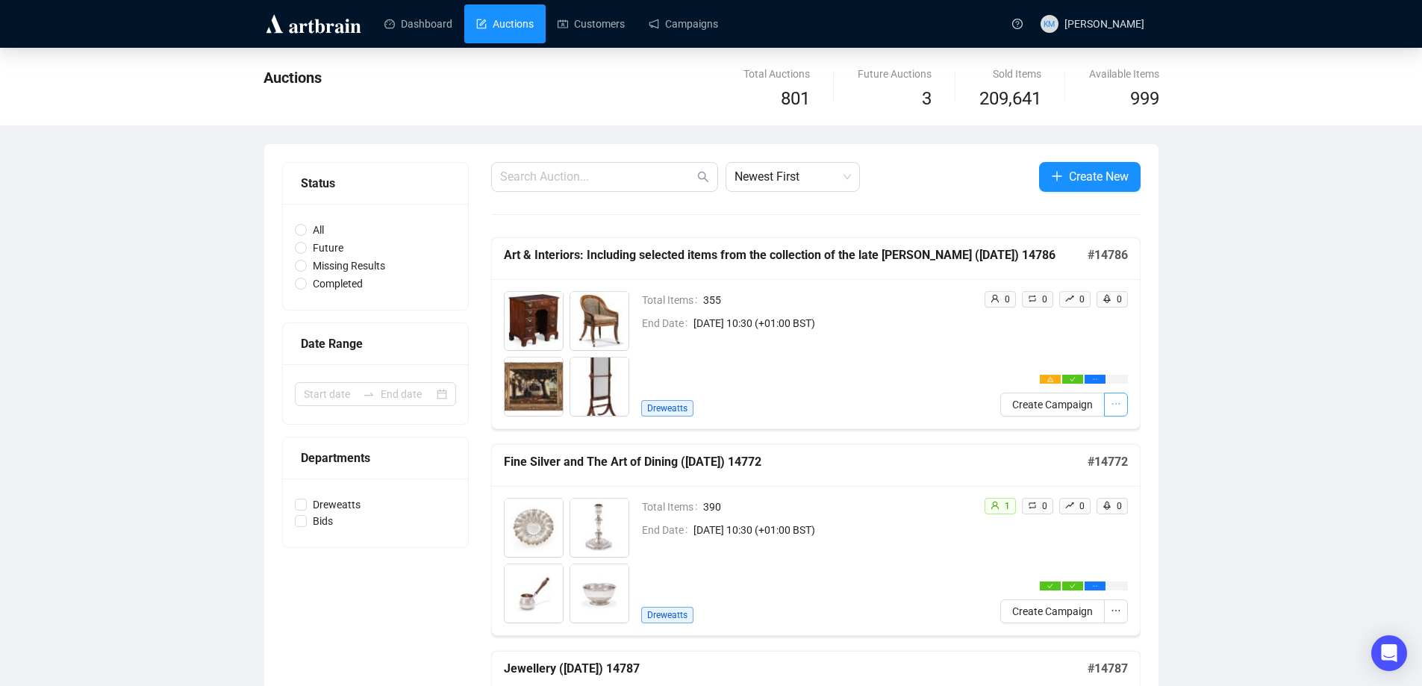
click at [1121, 399] on button "button" at bounding box center [1116, 405] width 24 height 24
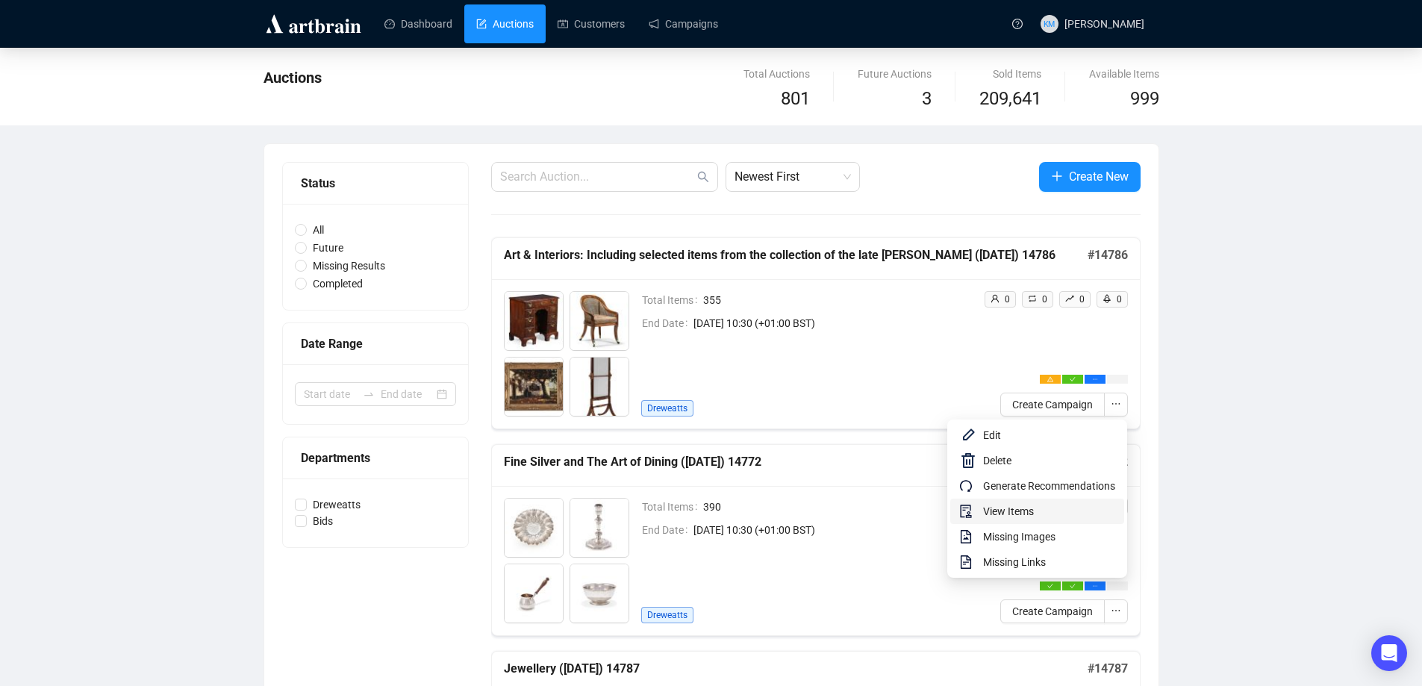
click at [1004, 509] on span "View Items" at bounding box center [1049, 511] width 132 height 16
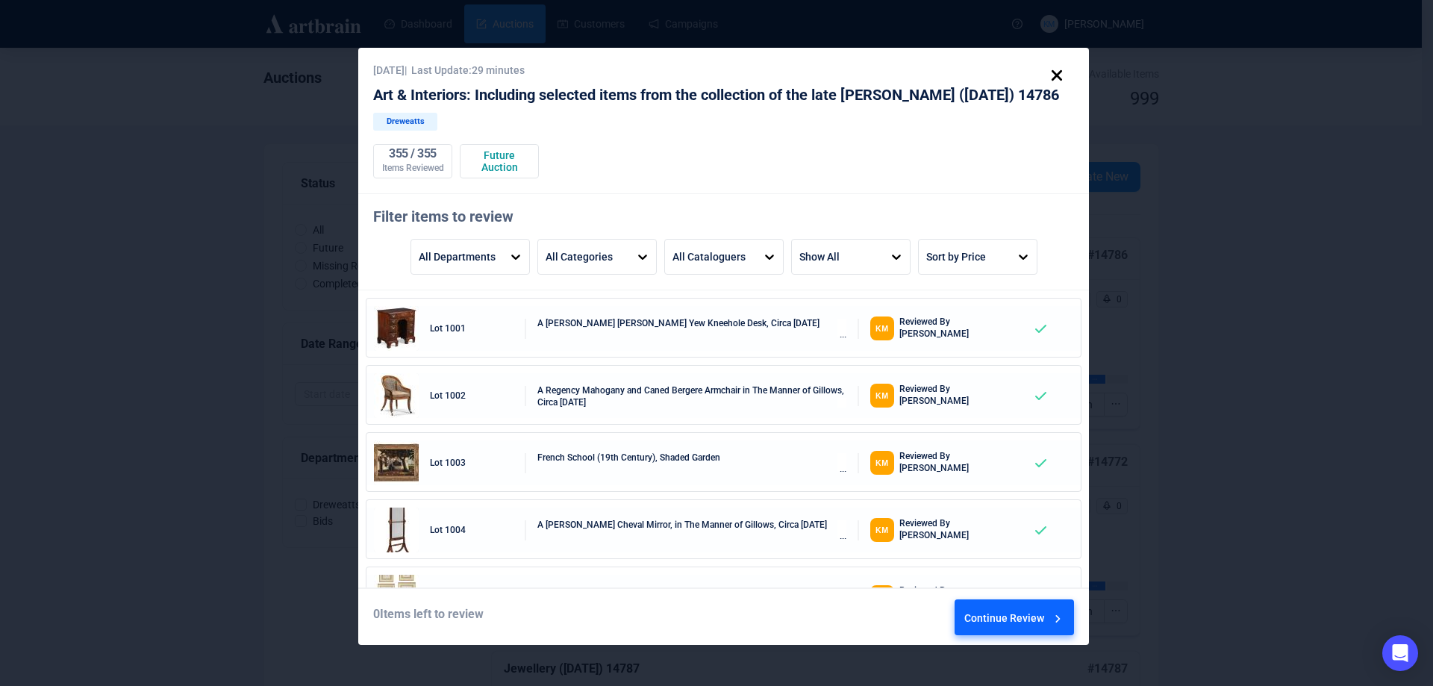
click at [1035, 622] on div "Continue Review" at bounding box center [1014, 620] width 101 height 40
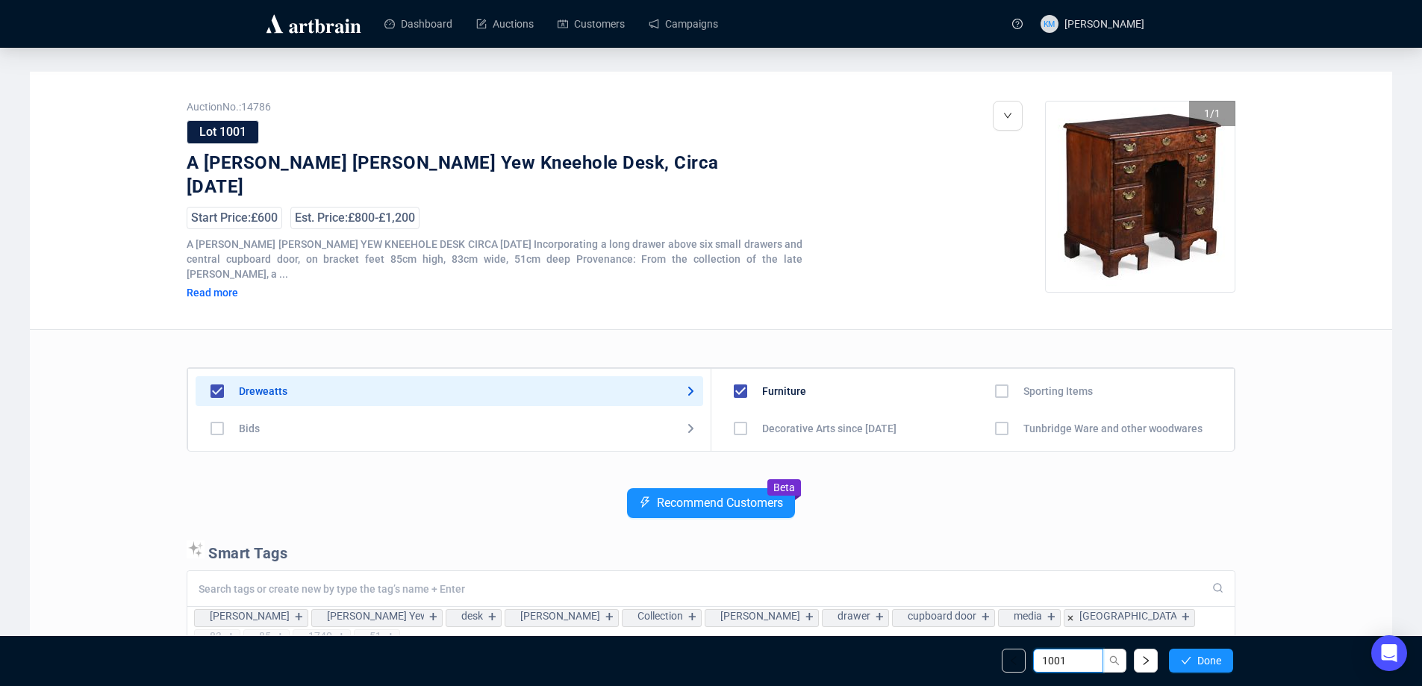
click at [1078, 663] on input "1001" at bounding box center [1068, 661] width 70 height 24
type input "1051"
click at [1108, 660] on button "button" at bounding box center [1114, 661] width 24 height 24
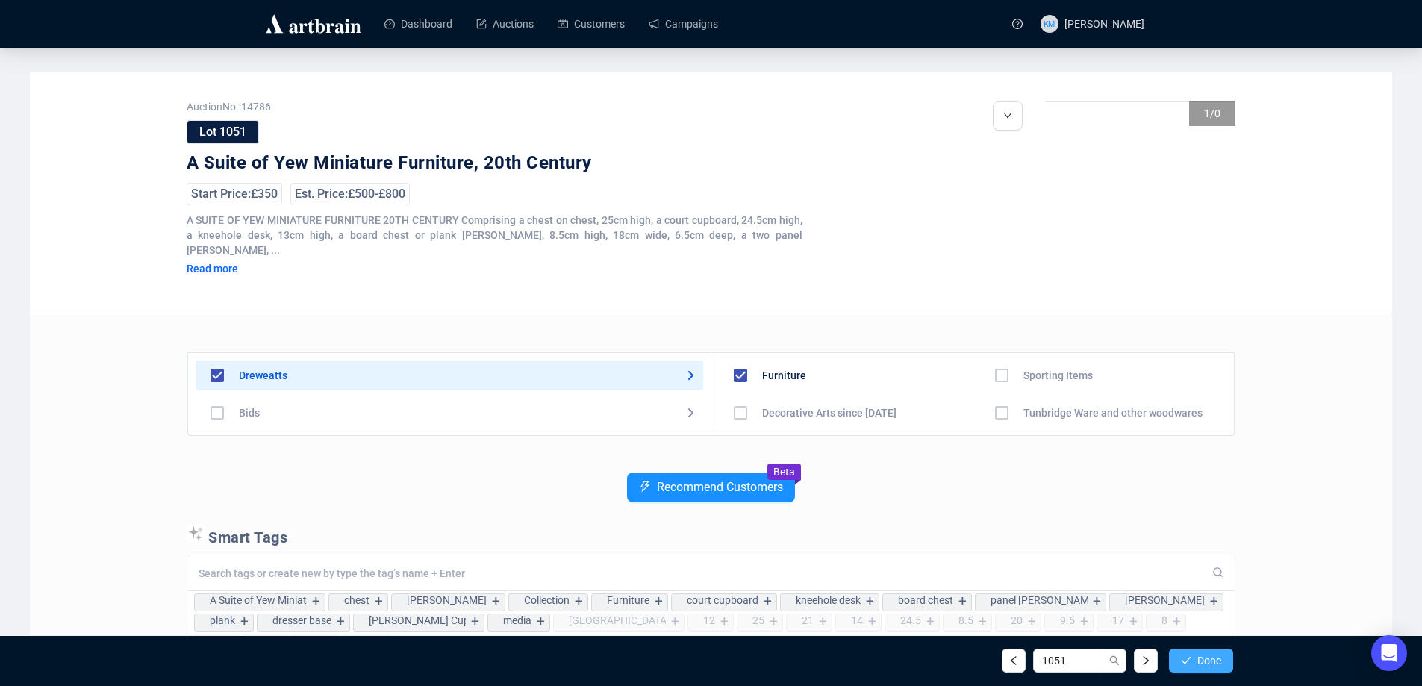
click at [1204, 664] on span "Done" at bounding box center [1209, 661] width 24 height 12
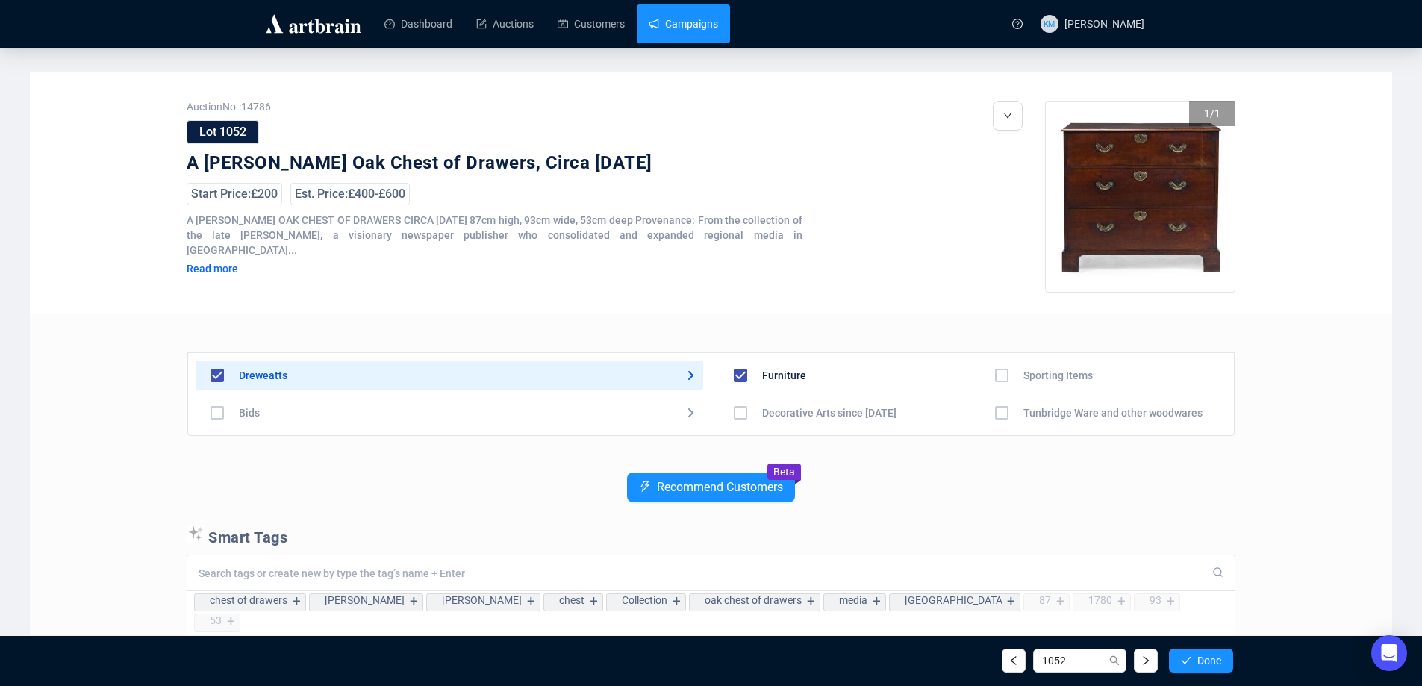
click at [680, 22] on link "Campaigns" at bounding box center [683, 23] width 69 height 39
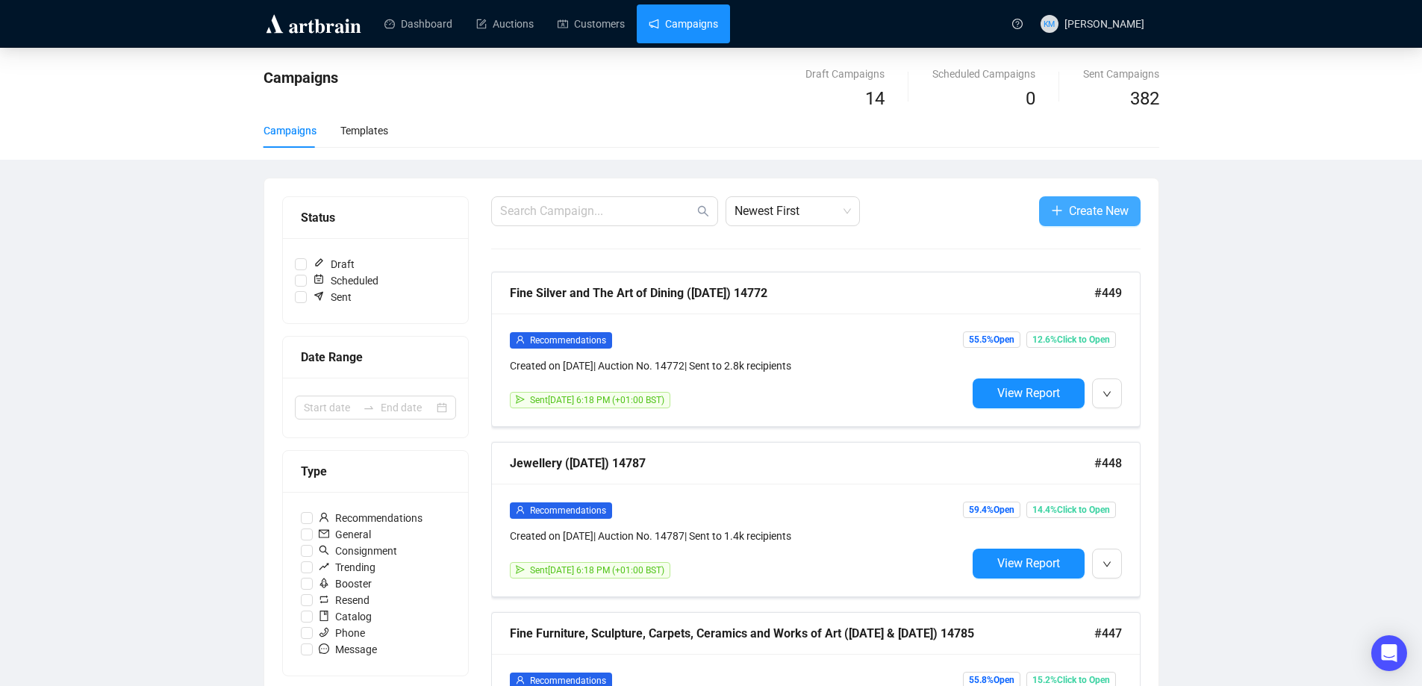
click at [1073, 210] on span "Create New" at bounding box center [1099, 211] width 60 height 19
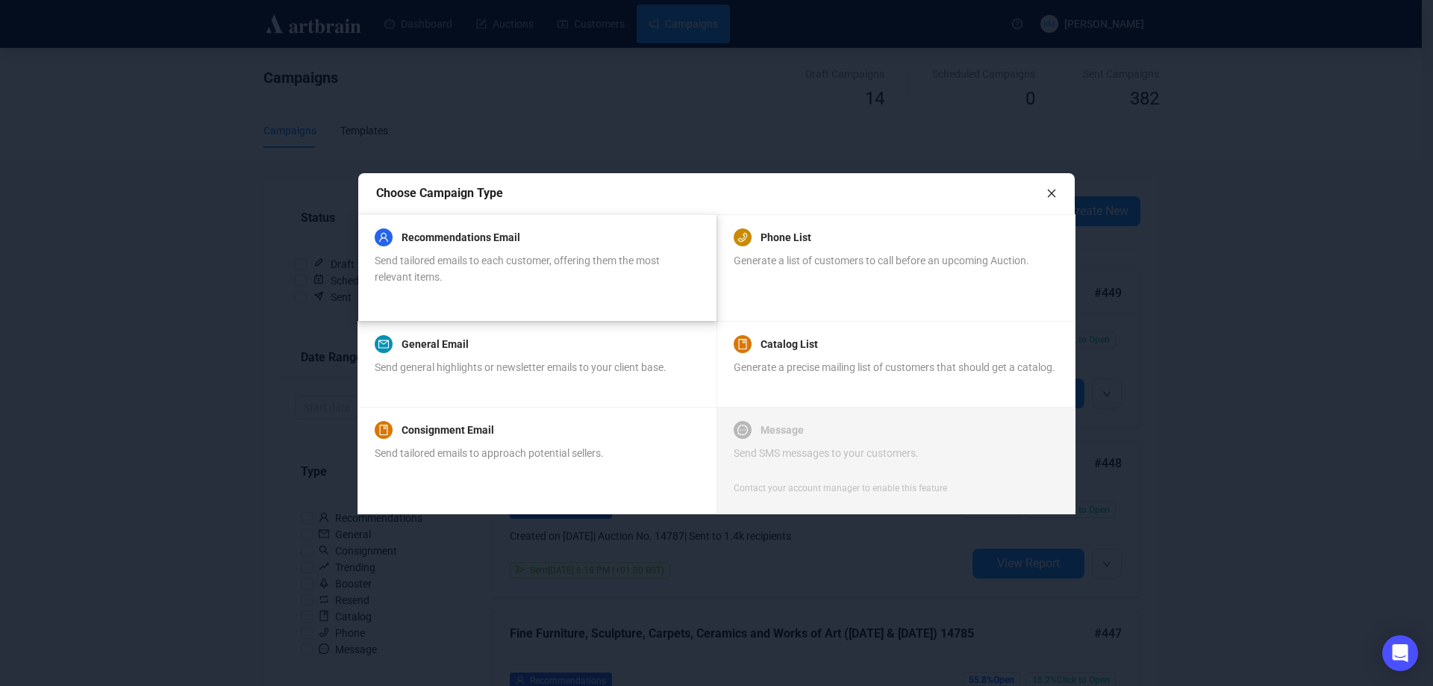
click at [533, 259] on span "Send tailored emails to each customer, offering them the most relevant items." at bounding box center [517, 269] width 285 height 28
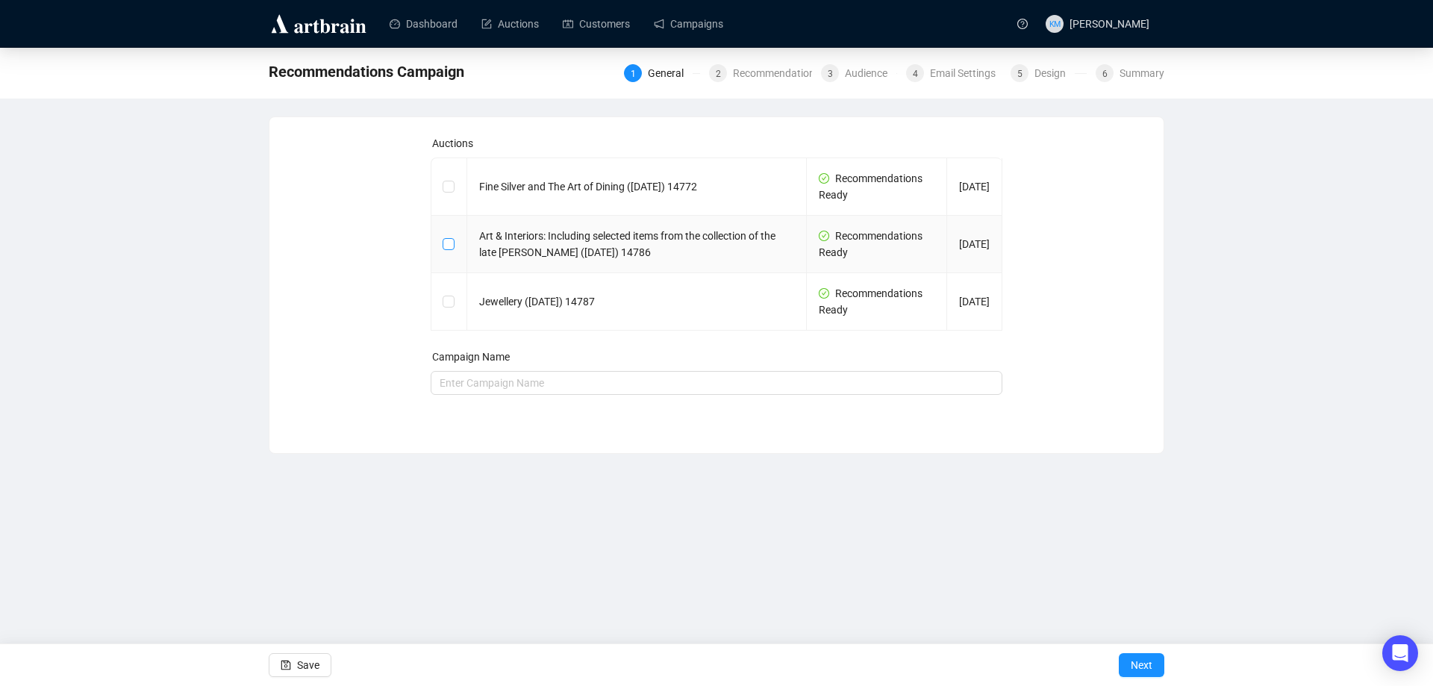
click at [454, 245] on span at bounding box center [449, 244] width 12 height 12
click at [453, 245] on input "checkbox" at bounding box center [448, 243] width 10 height 10
checkbox input "true"
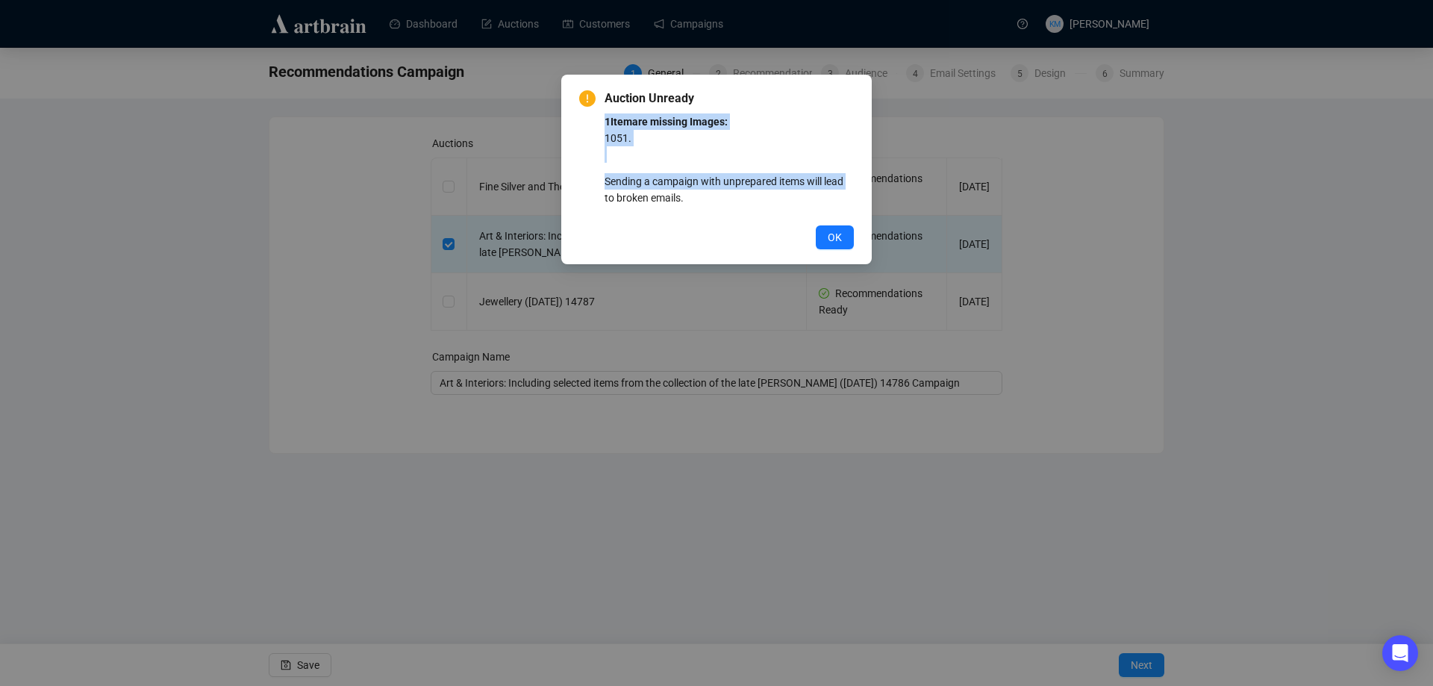
drag, startPoint x: 802, startPoint y: 113, endPoint x: 596, endPoint y: 165, distance: 211.8
click at [547, 190] on div "Auction Unready 1 Item are missing Images: 1051 . Sending a campaign with unpre…" at bounding box center [716, 343] width 1433 height 686
click at [841, 228] on button "OK" at bounding box center [835, 237] width 38 height 24
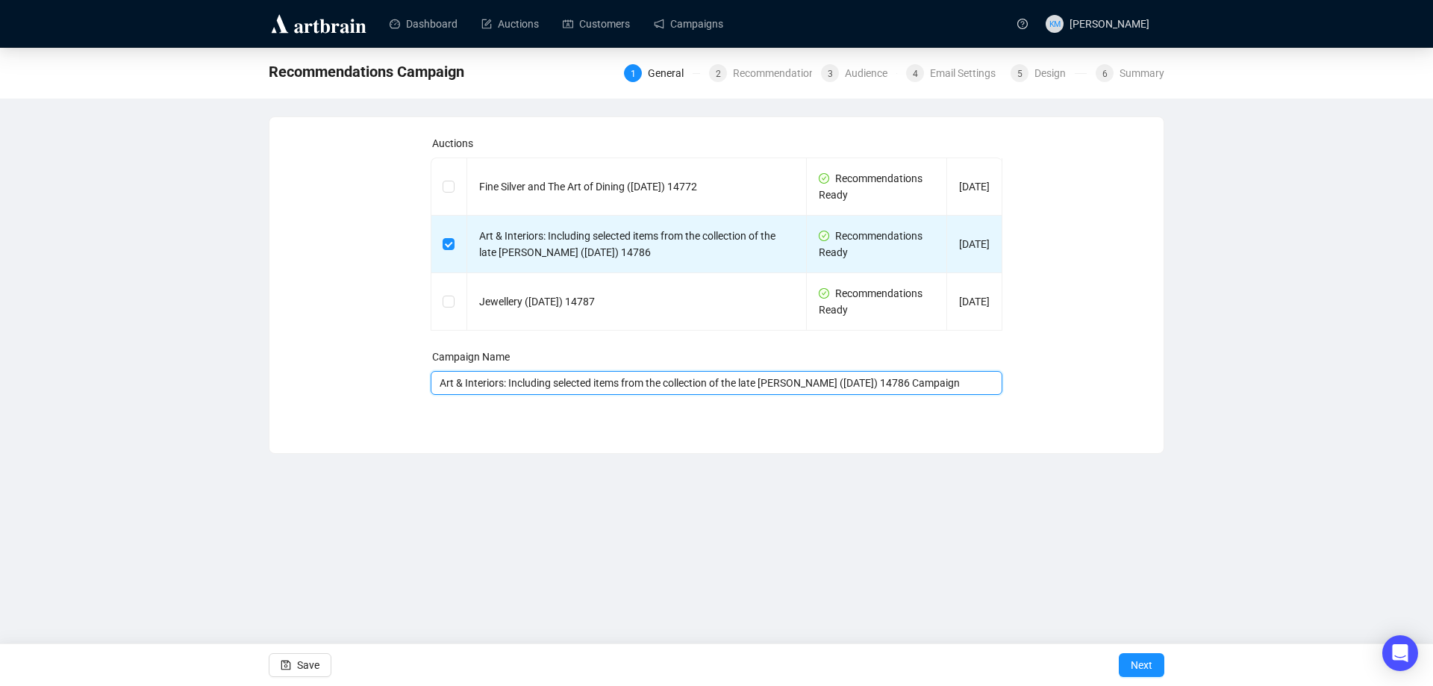
click at [949, 384] on input "Art & Interiors: Including selected items from the collection of the late [PERS…" at bounding box center [717, 383] width 572 height 24
drag, startPoint x: 952, startPoint y: 384, endPoint x: 1025, endPoint y: 381, distance: 73.2
click at [1025, 381] on div "Auctions Fine Silver and The Art of Dining ([DATE]) 14772 Recommendations Ready…" at bounding box center [716, 274] width 858 height 278
type input "Art & Interiors: Including selected items from the collection of the late [PERS…"
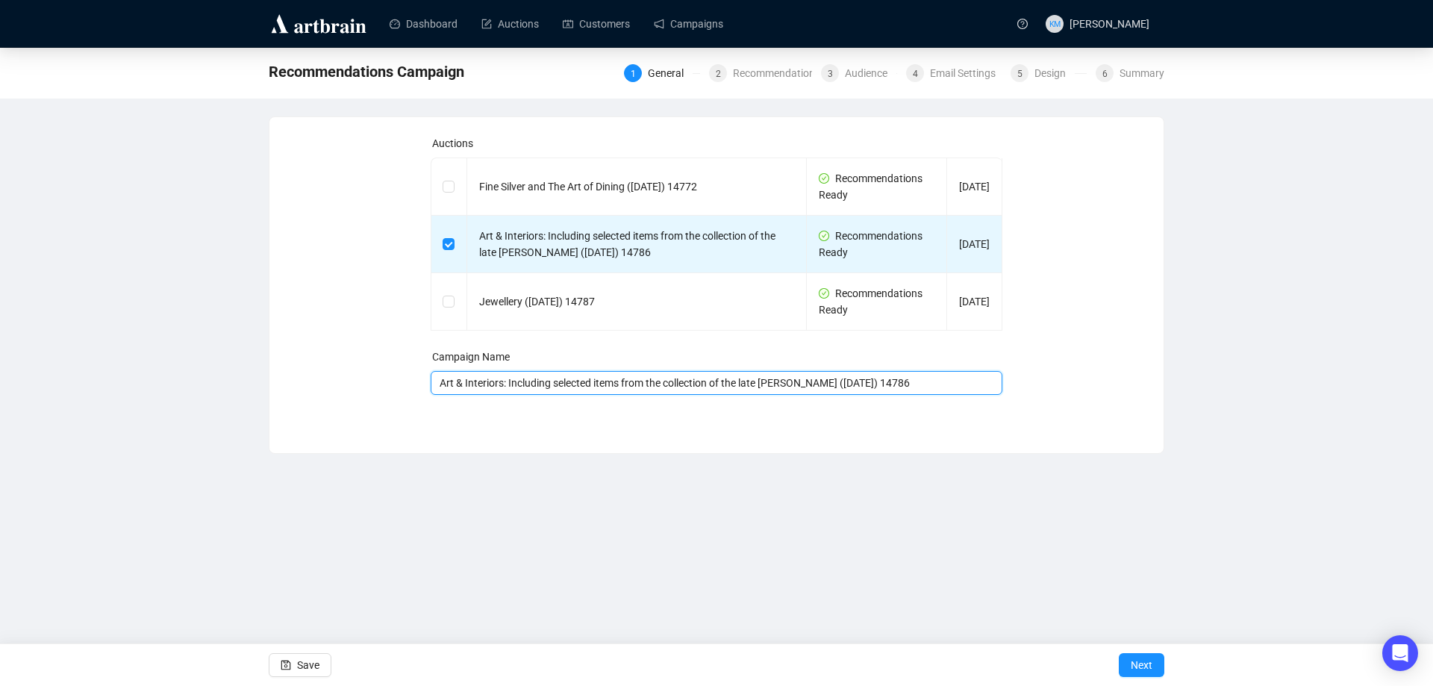
scroll to position [0, 0]
click at [1149, 658] on span "Next" at bounding box center [1142, 665] width 22 height 42
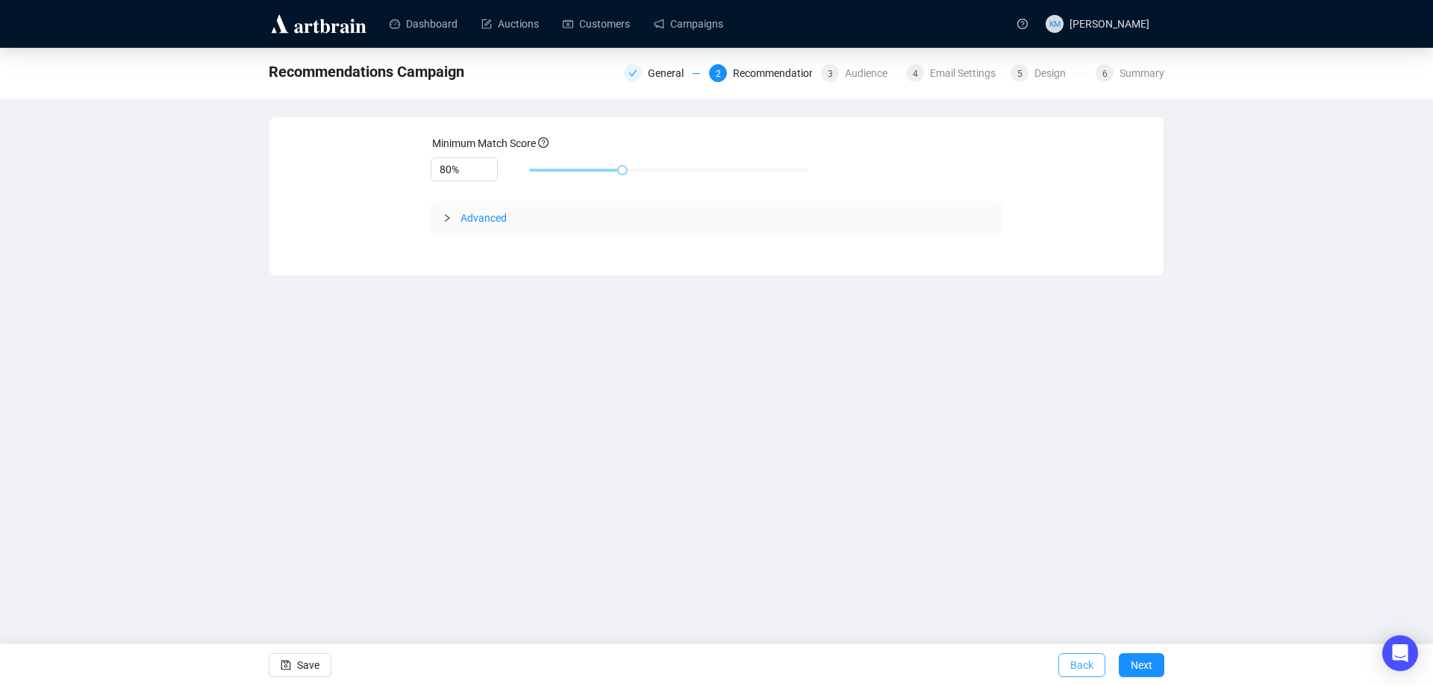
click at [1093, 663] on span "Back" at bounding box center [1081, 665] width 23 height 42
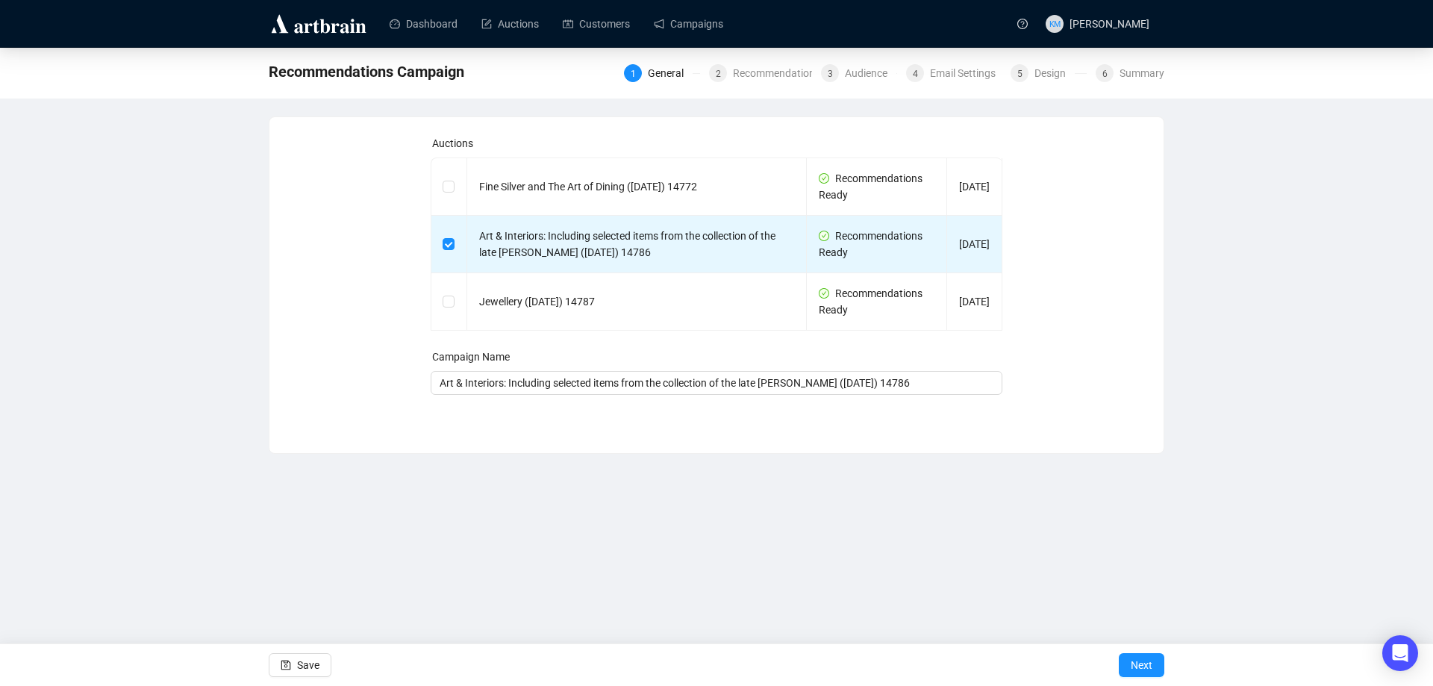
click at [1093, 663] on div "Save Next" at bounding box center [716, 664] width 1433 height 43
click at [667, 72] on div "General" at bounding box center [670, 73] width 45 height 18
click at [681, 33] on link "Campaigns" at bounding box center [688, 23] width 69 height 39
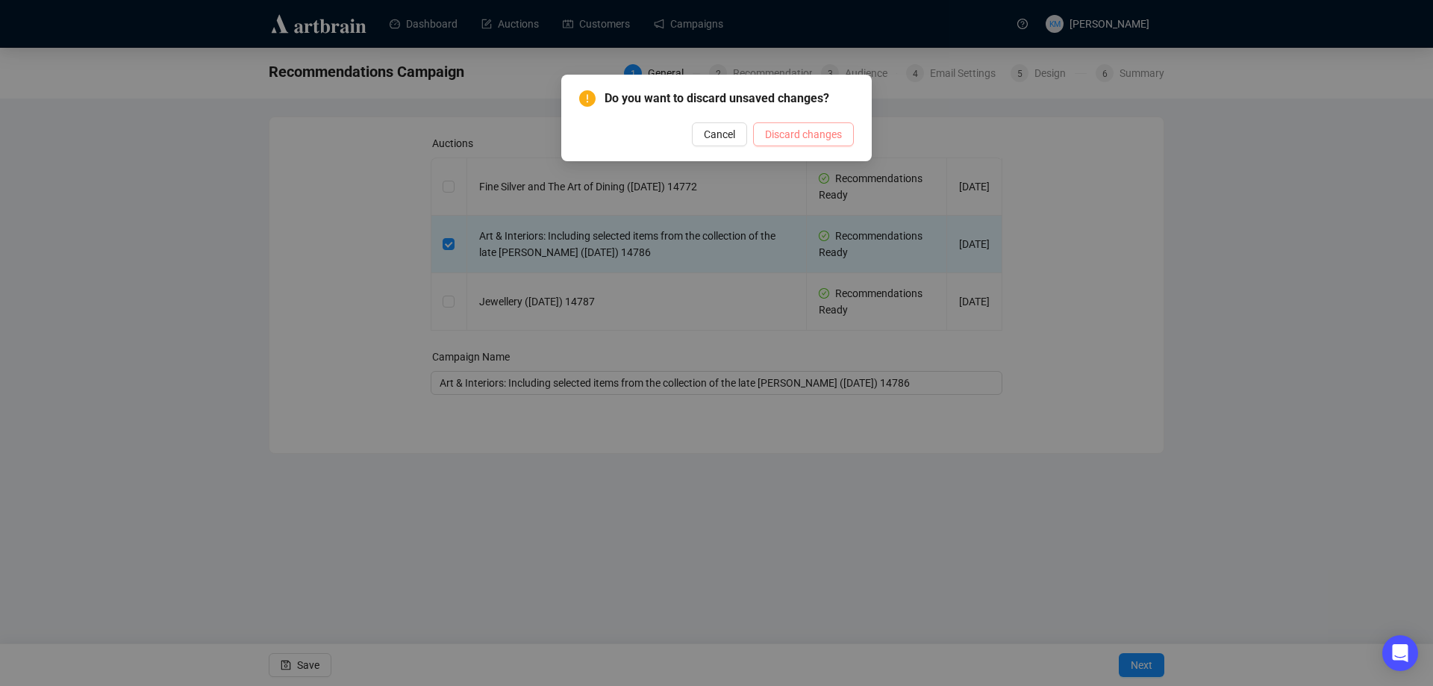
click at [770, 140] on span "Discard changes" at bounding box center [803, 134] width 77 height 16
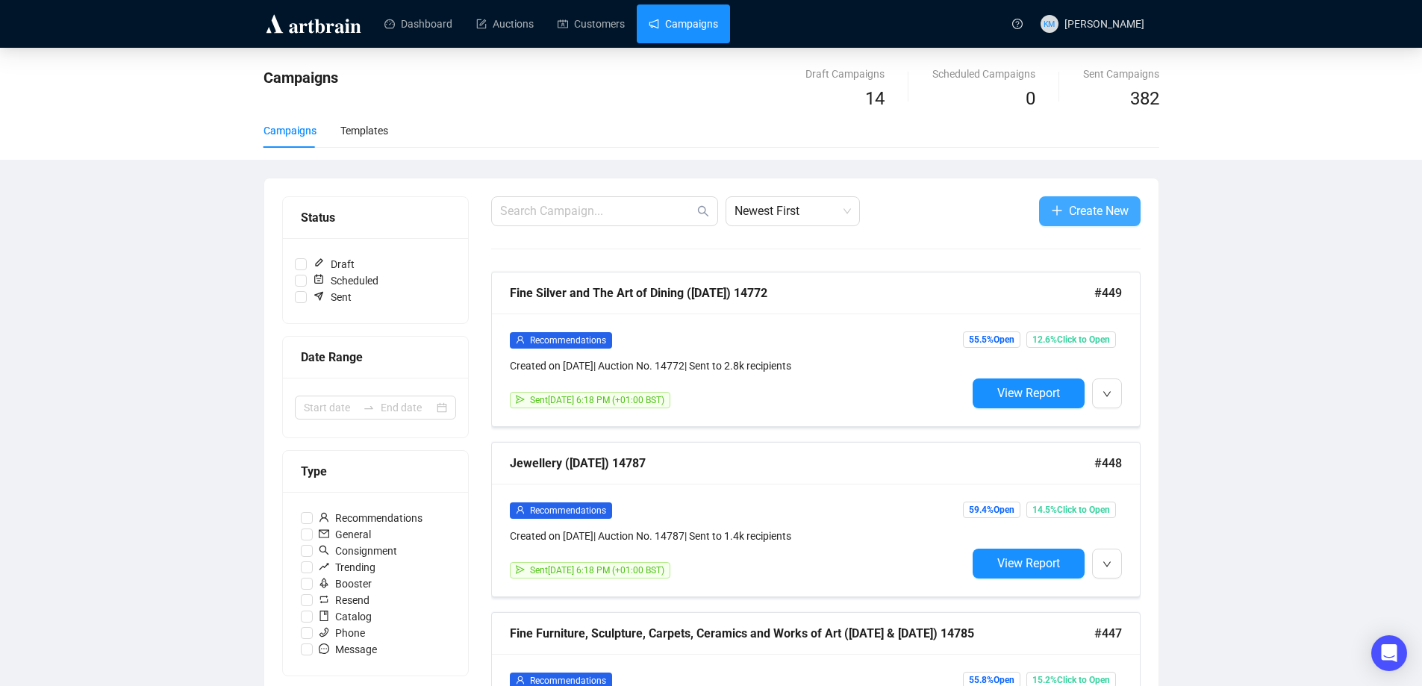
click at [1070, 213] on span "Create New" at bounding box center [1099, 211] width 60 height 19
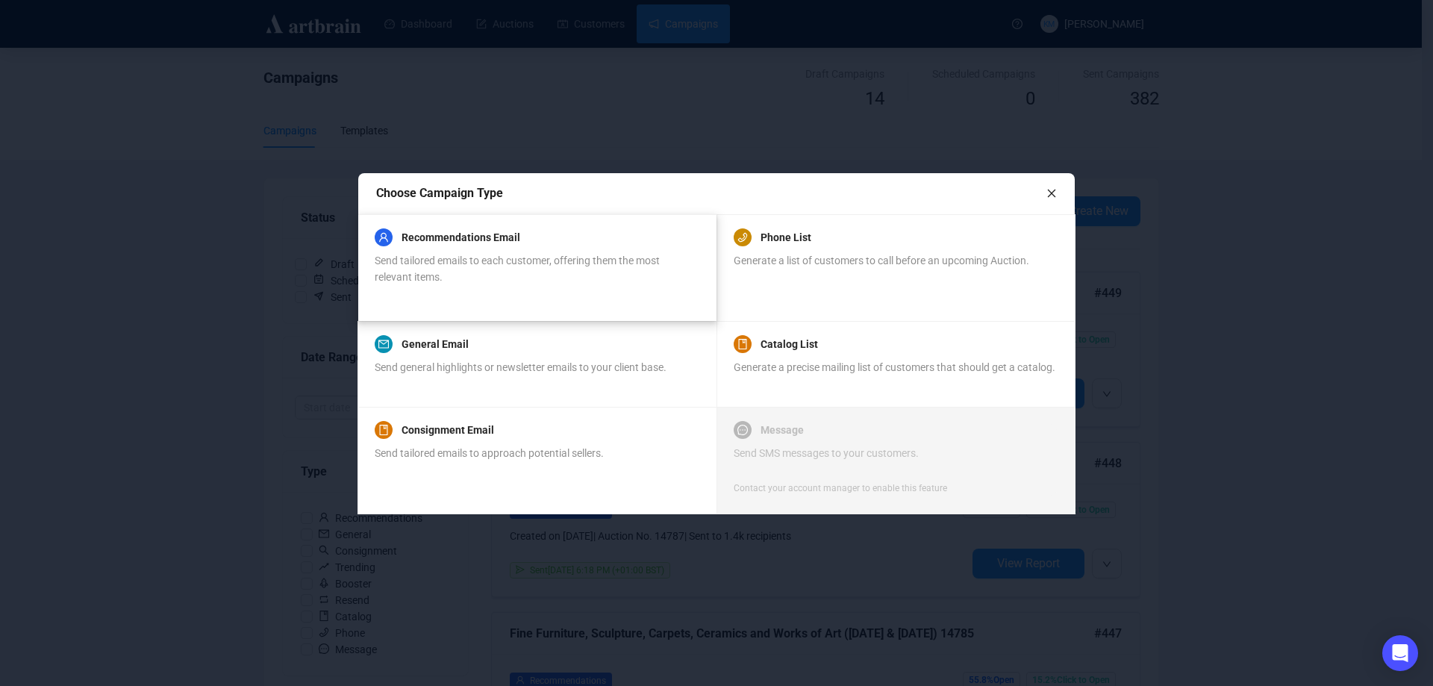
click at [564, 265] on span "Send tailored emails to each customer, offering them the most relevant items." at bounding box center [517, 269] width 285 height 28
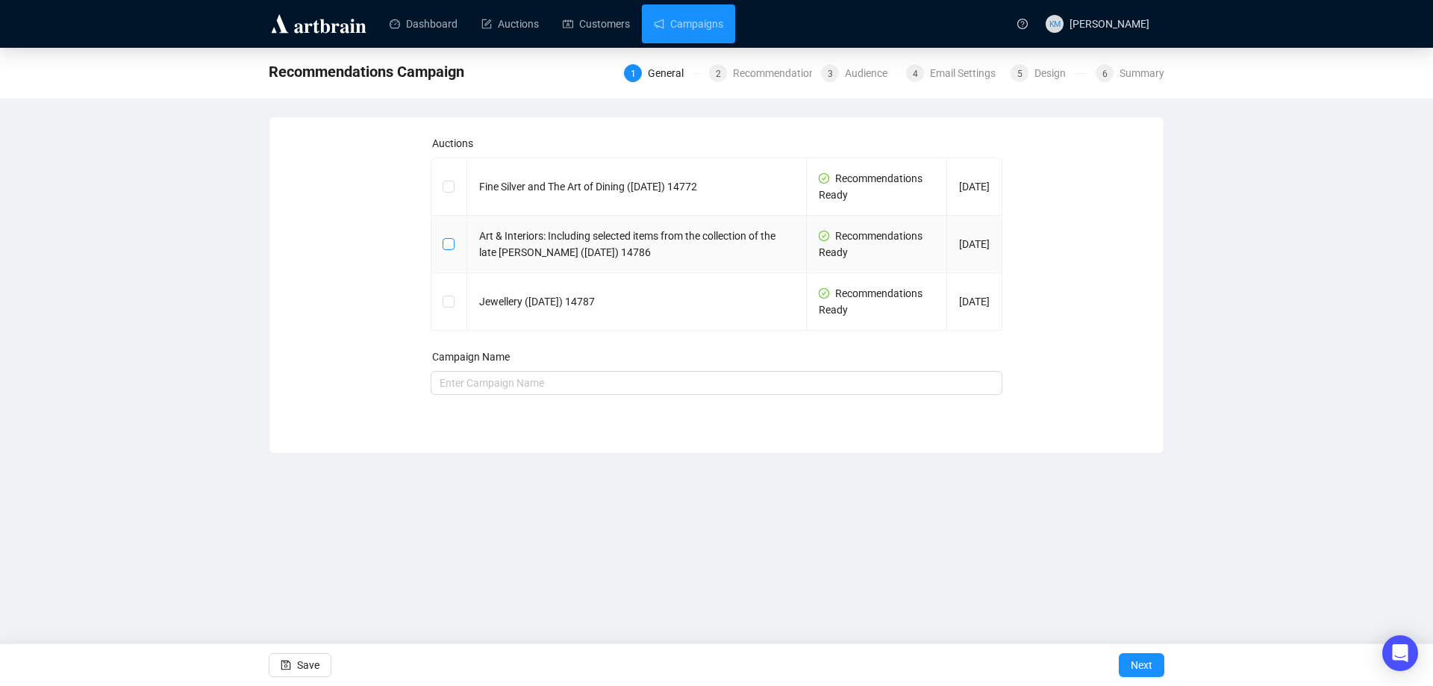
click at [443, 247] on input "checkbox" at bounding box center [448, 243] width 10 height 10
checkbox input "true"
type input "Art & Interiors: Including selected items from the collection of the late [PERS…"
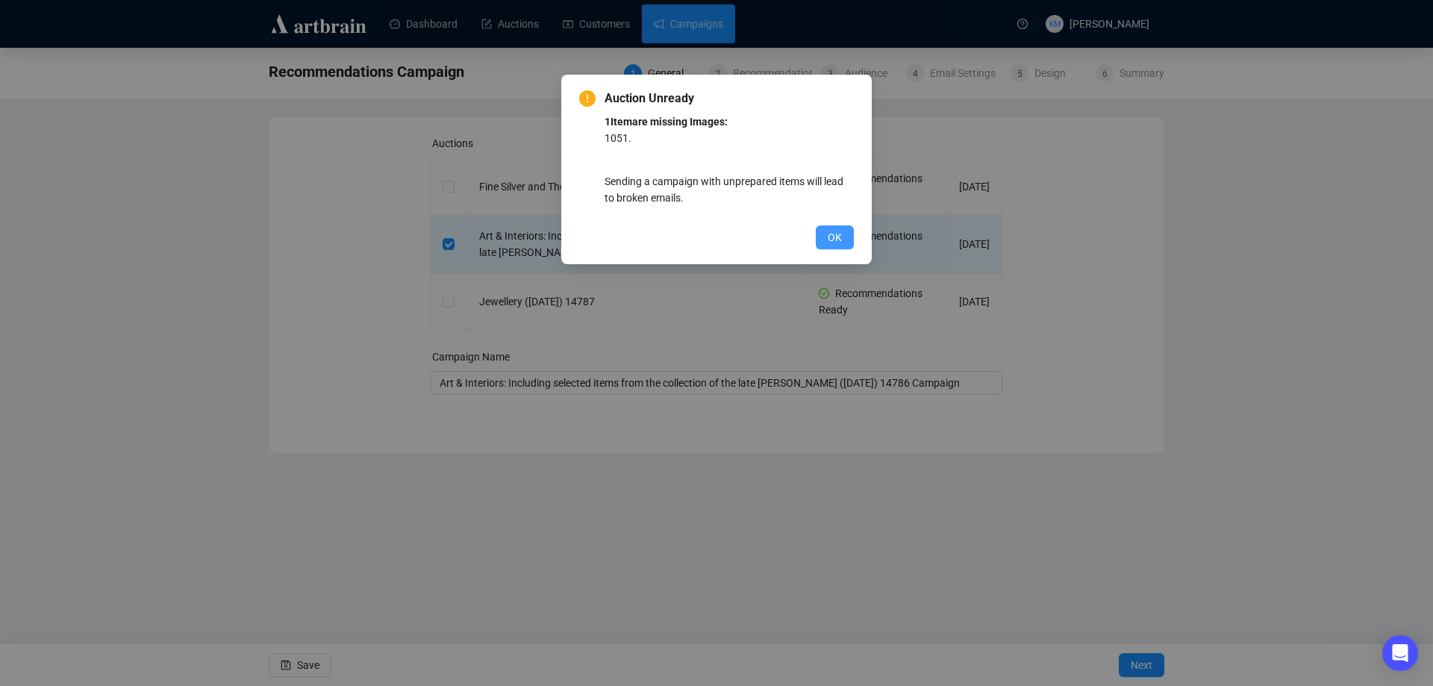
click at [822, 240] on button "OK" at bounding box center [835, 237] width 38 height 24
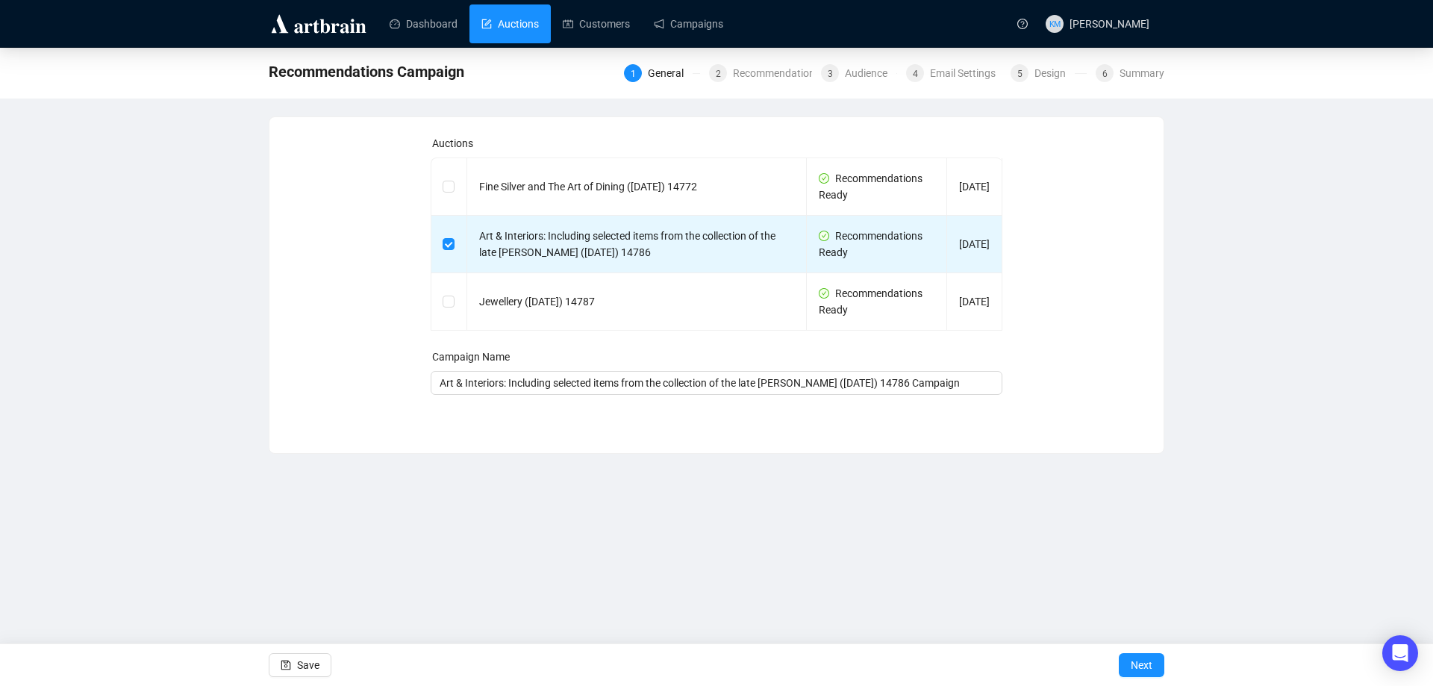
click at [516, 34] on link "Auctions" at bounding box center [509, 23] width 57 height 39
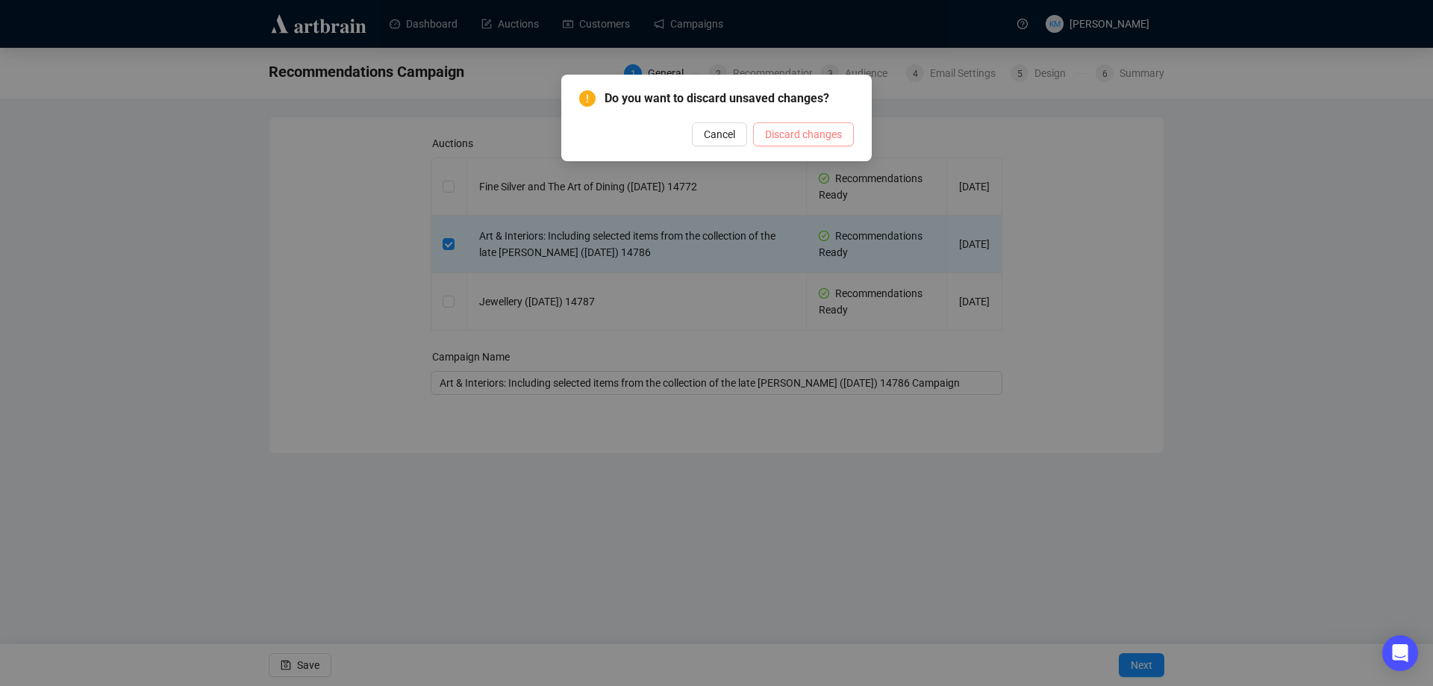
click at [785, 130] on span "Discard changes" at bounding box center [803, 134] width 77 height 16
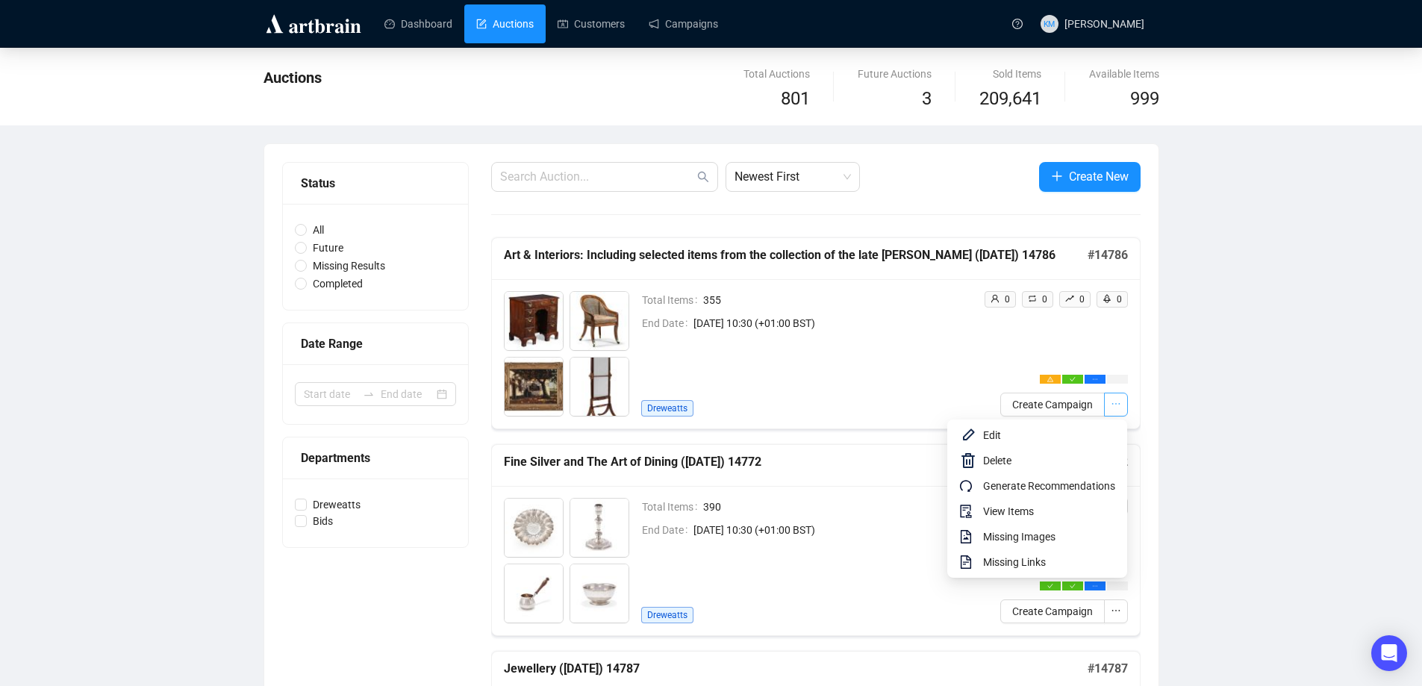
click at [1126, 410] on button "button" at bounding box center [1116, 405] width 24 height 24
click at [1039, 507] on span "View Items" at bounding box center [1049, 511] width 132 height 16
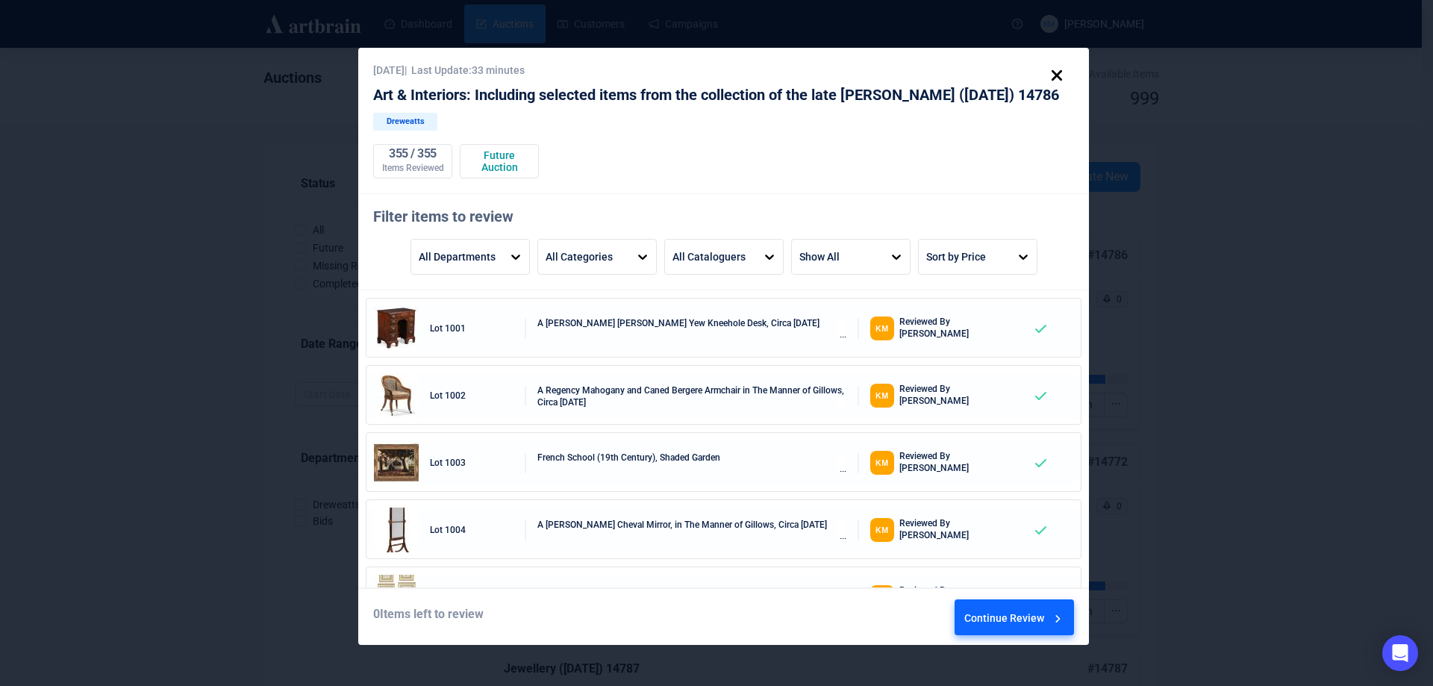
click at [1058, 72] on icon at bounding box center [1056, 75] width 25 height 25
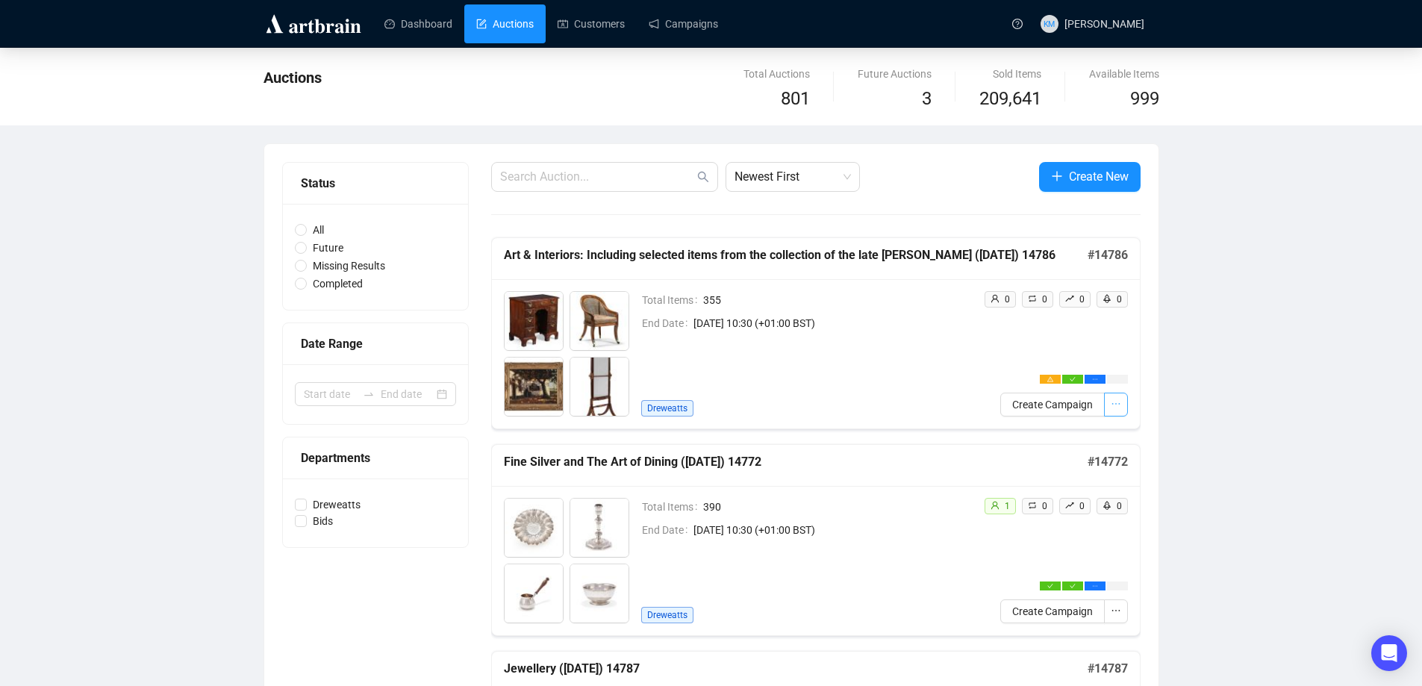
click at [1111, 404] on icon "ellipsis" at bounding box center [1116, 404] width 10 height 10
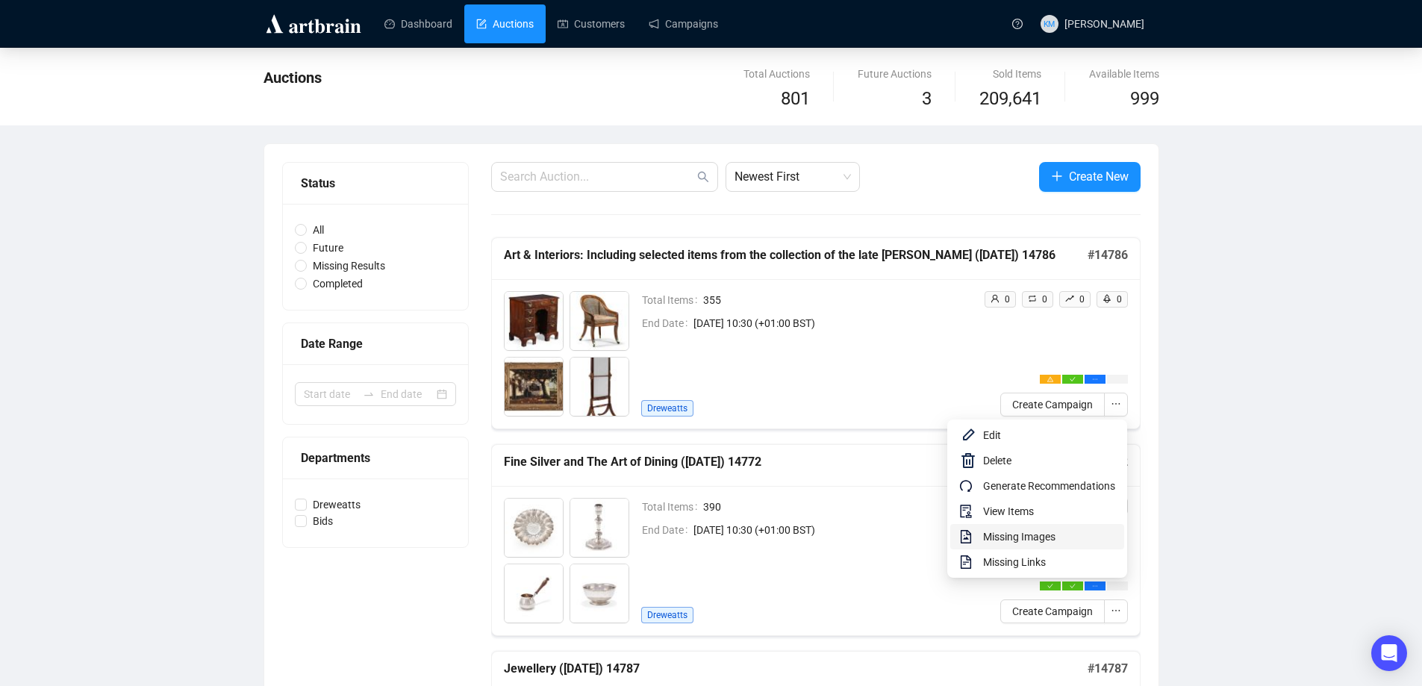
click at [1034, 537] on span "Missing Images" at bounding box center [1049, 536] width 132 height 16
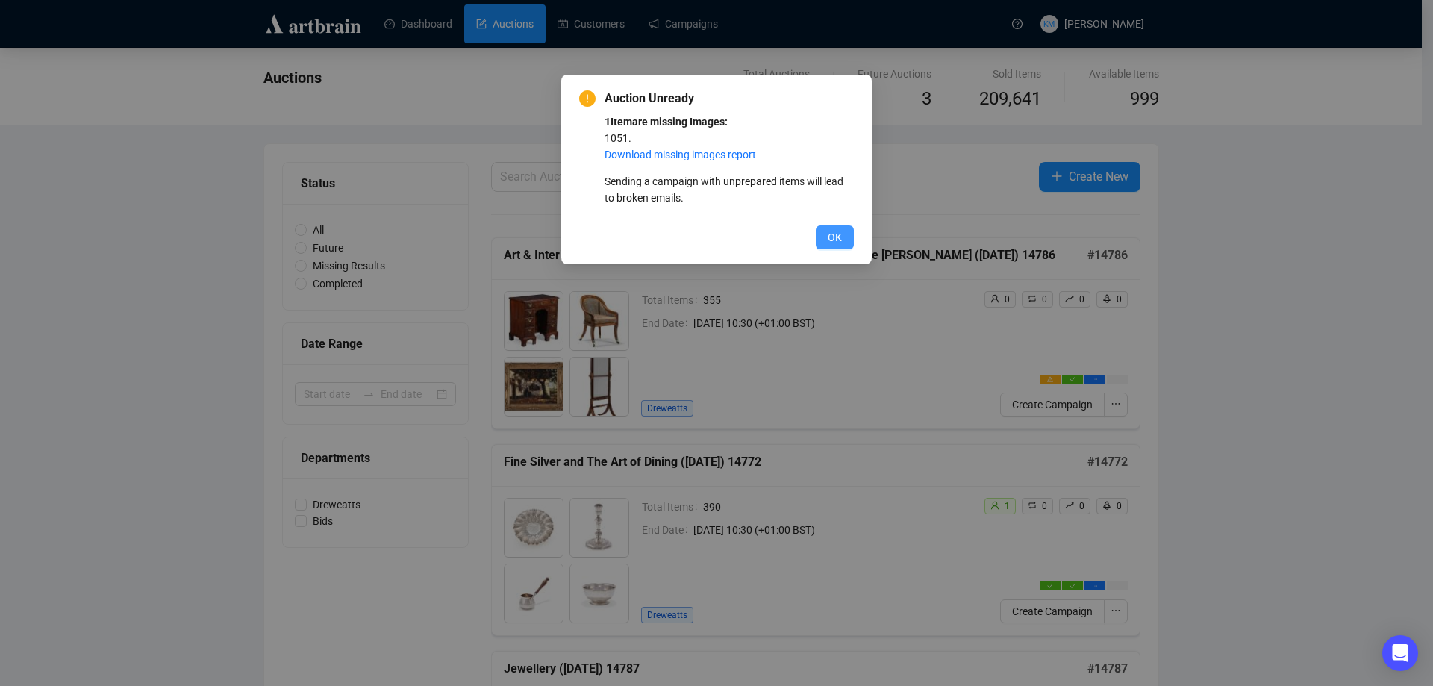
click at [834, 230] on span "OK" at bounding box center [835, 237] width 14 height 16
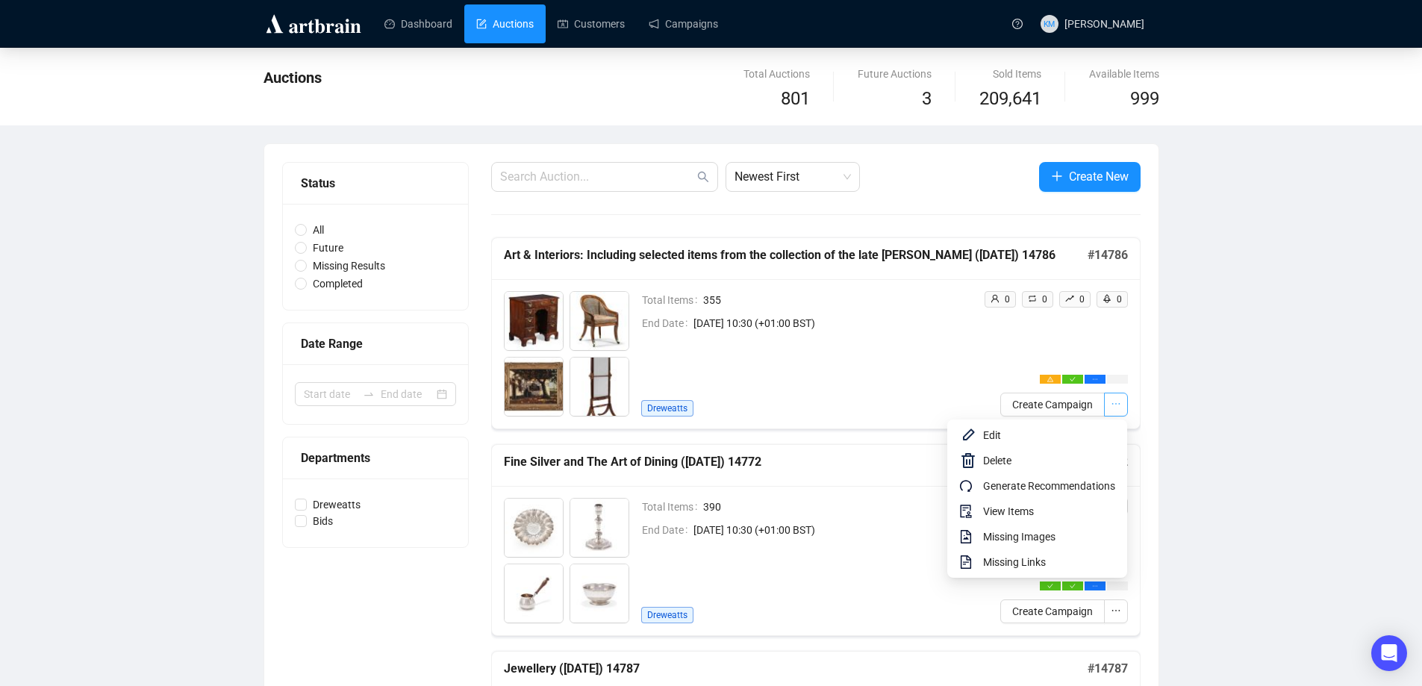
click at [1111, 407] on icon "ellipsis" at bounding box center [1116, 404] width 10 height 10
click at [1035, 511] on span "View Items" at bounding box center [1049, 511] width 132 height 16
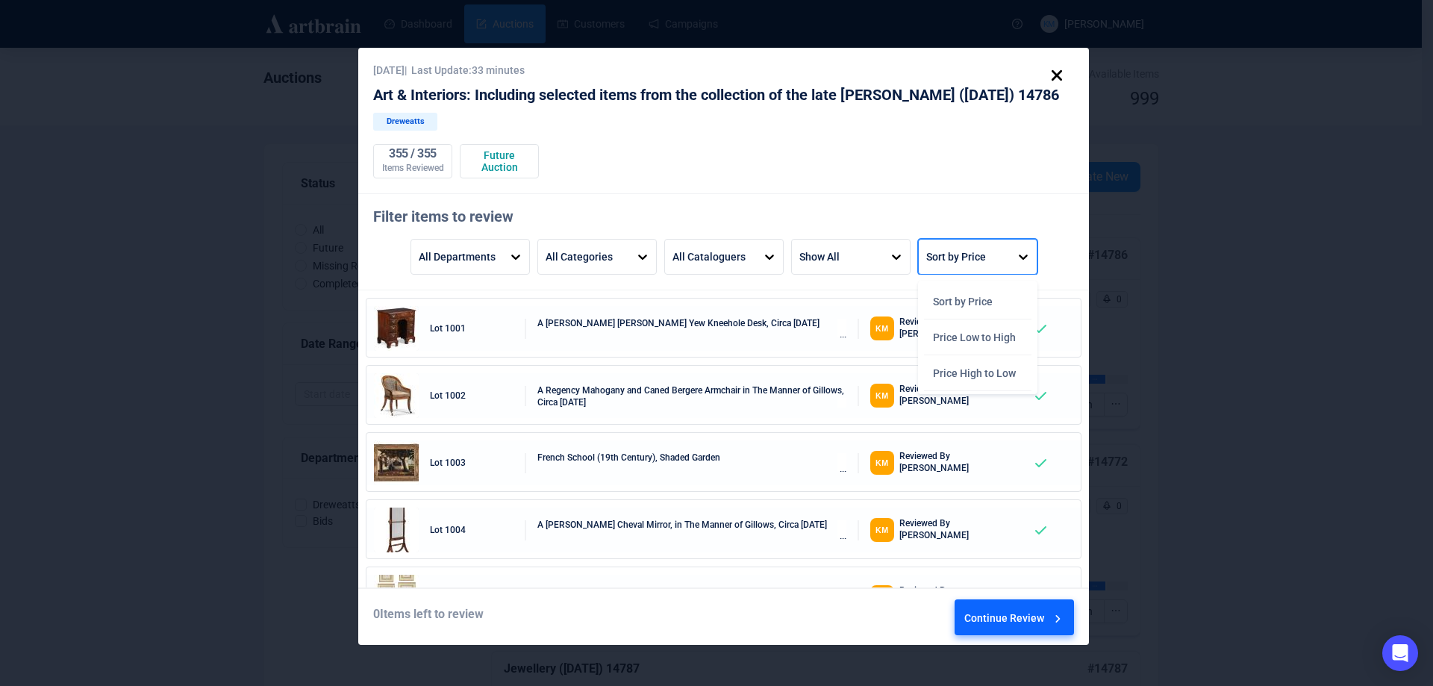
click at [976, 260] on div "Sort by Price" at bounding box center [956, 256] width 60 height 25
click at [1023, 617] on div "Continue Review" at bounding box center [1014, 620] width 101 height 40
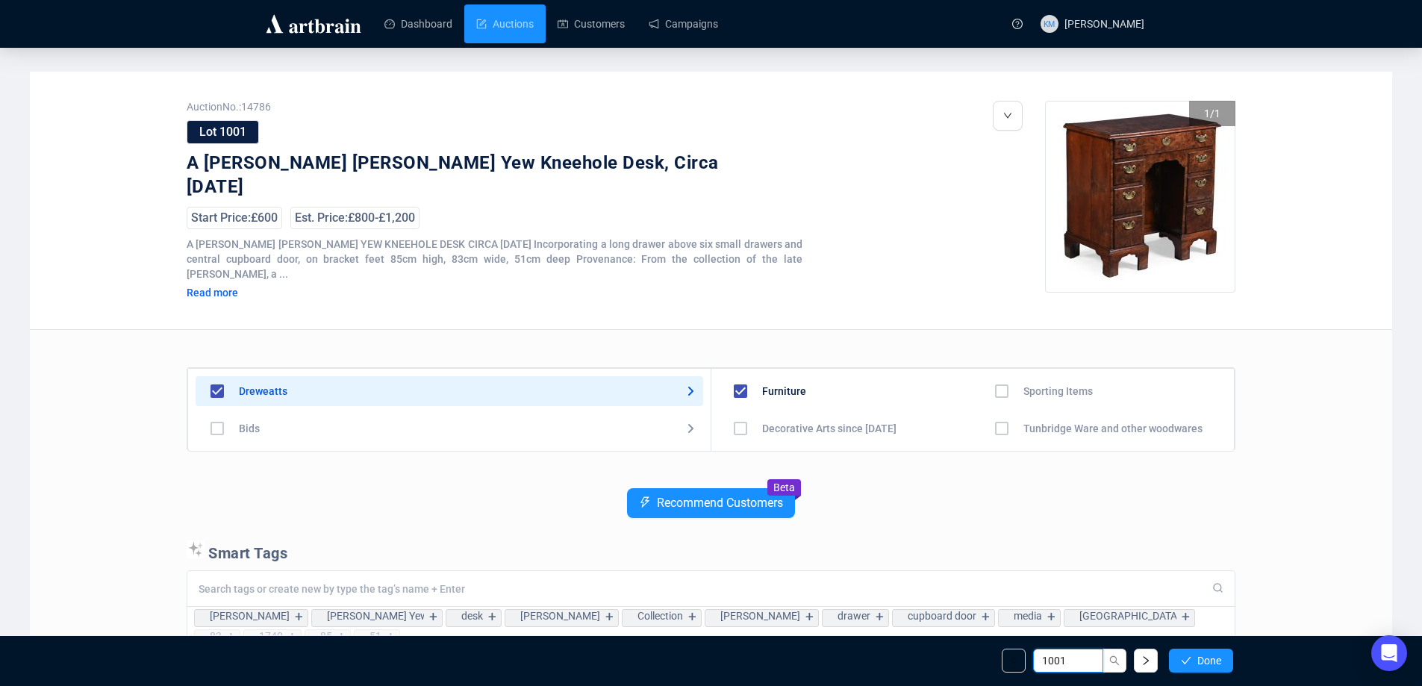
click at [1077, 669] on input "1001" at bounding box center [1068, 661] width 70 height 24
type input "1051"
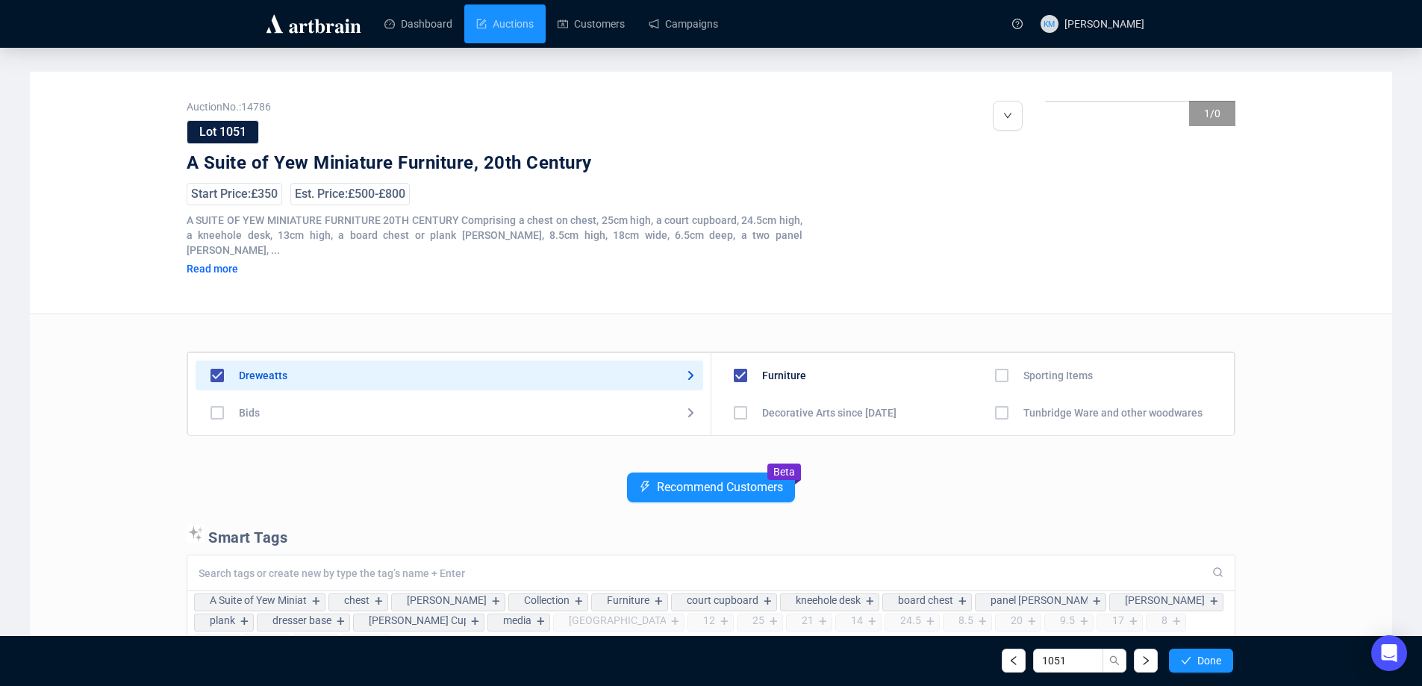
click at [1121, 207] on div "1 / 0" at bounding box center [1140, 196] width 190 height 190
click at [1011, 124] on button "button" at bounding box center [1008, 116] width 30 height 30
click at [1015, 166] on li "Edit" at bounding box center [1028, 172] width 64 height 24
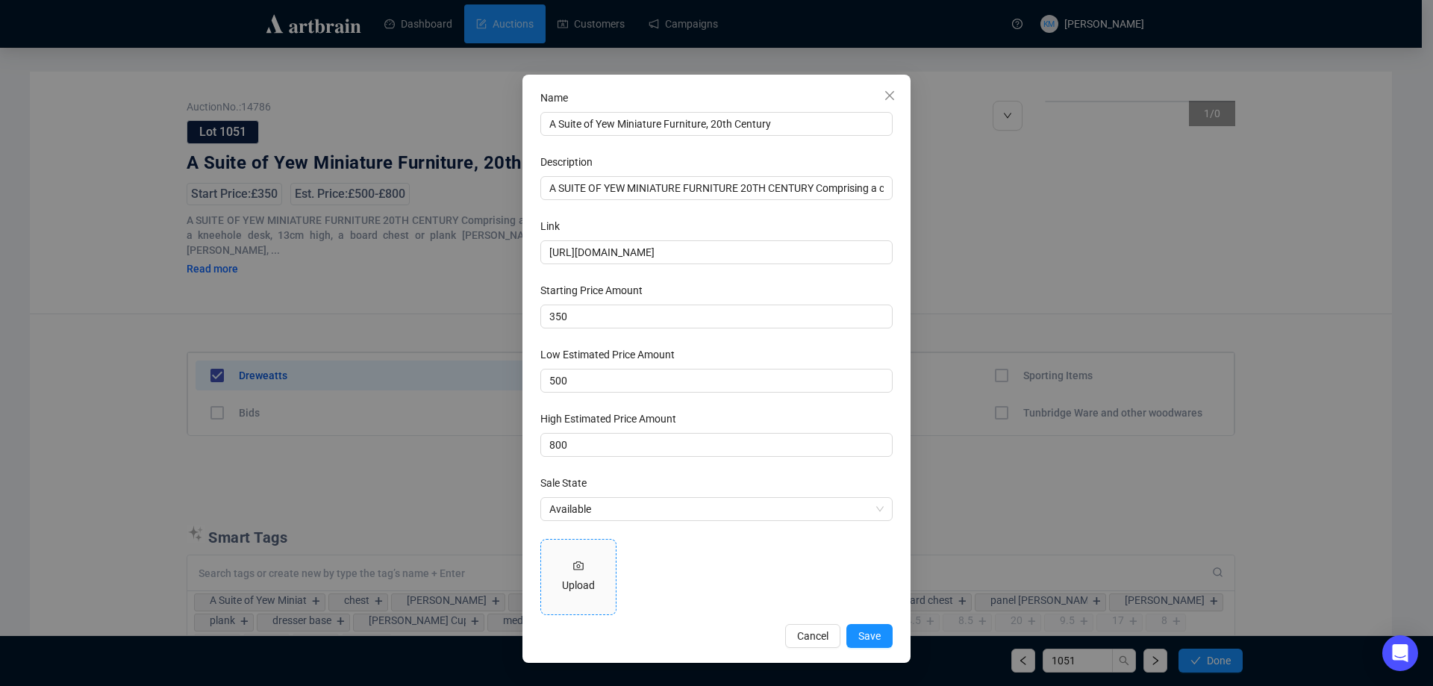
click at [580, 593] on div "Upload" at bounding box center [578, 585] width 33 height 16
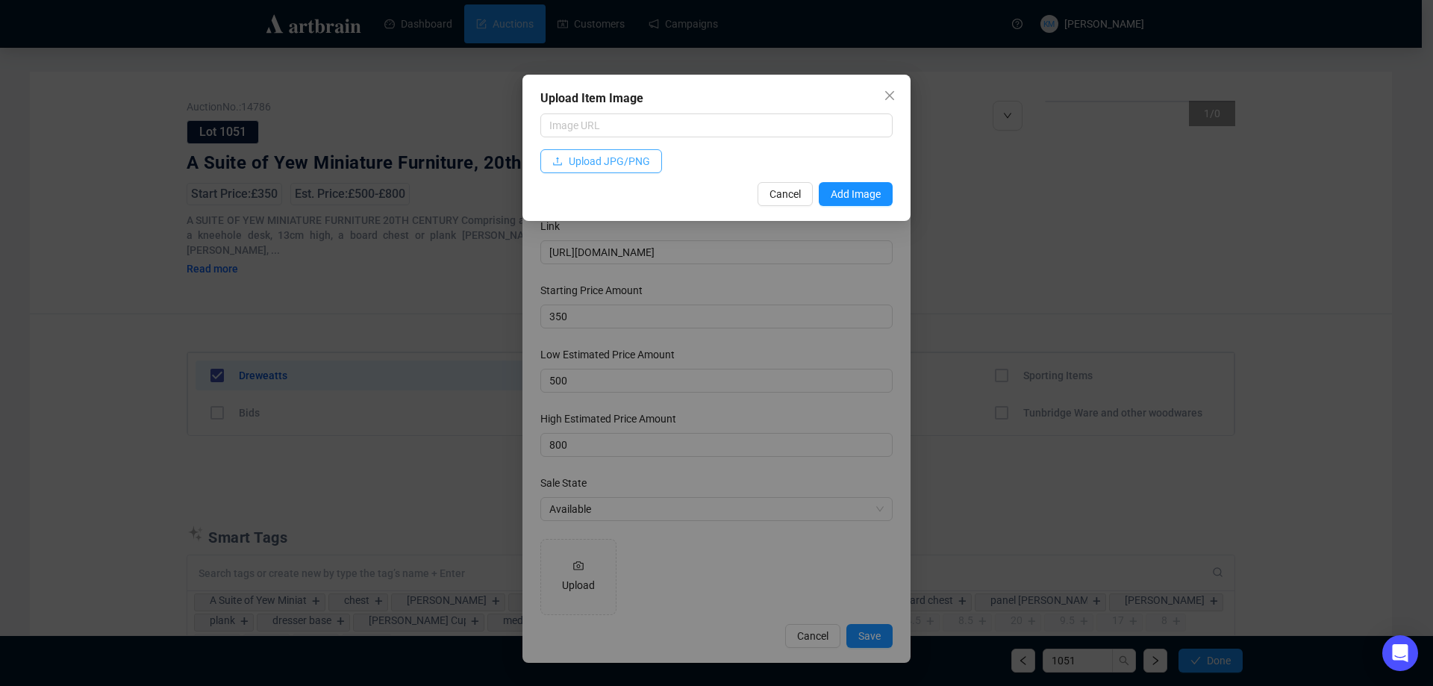
click at [608, 166] on span "Upload JPG/PNG" at bounding box center [609, 161] width 81 height 16
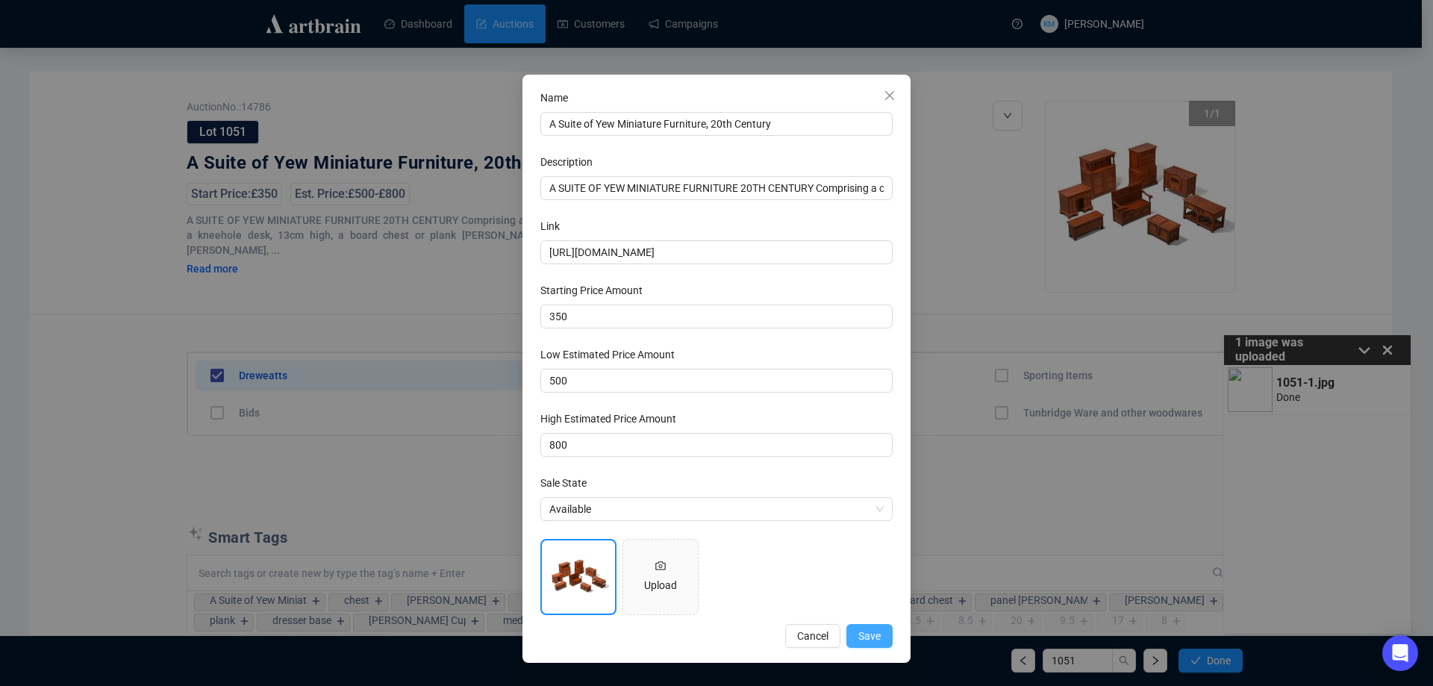
click at [887, 636] on button "Save" at bounding box center [869, 636] width 46 height 24
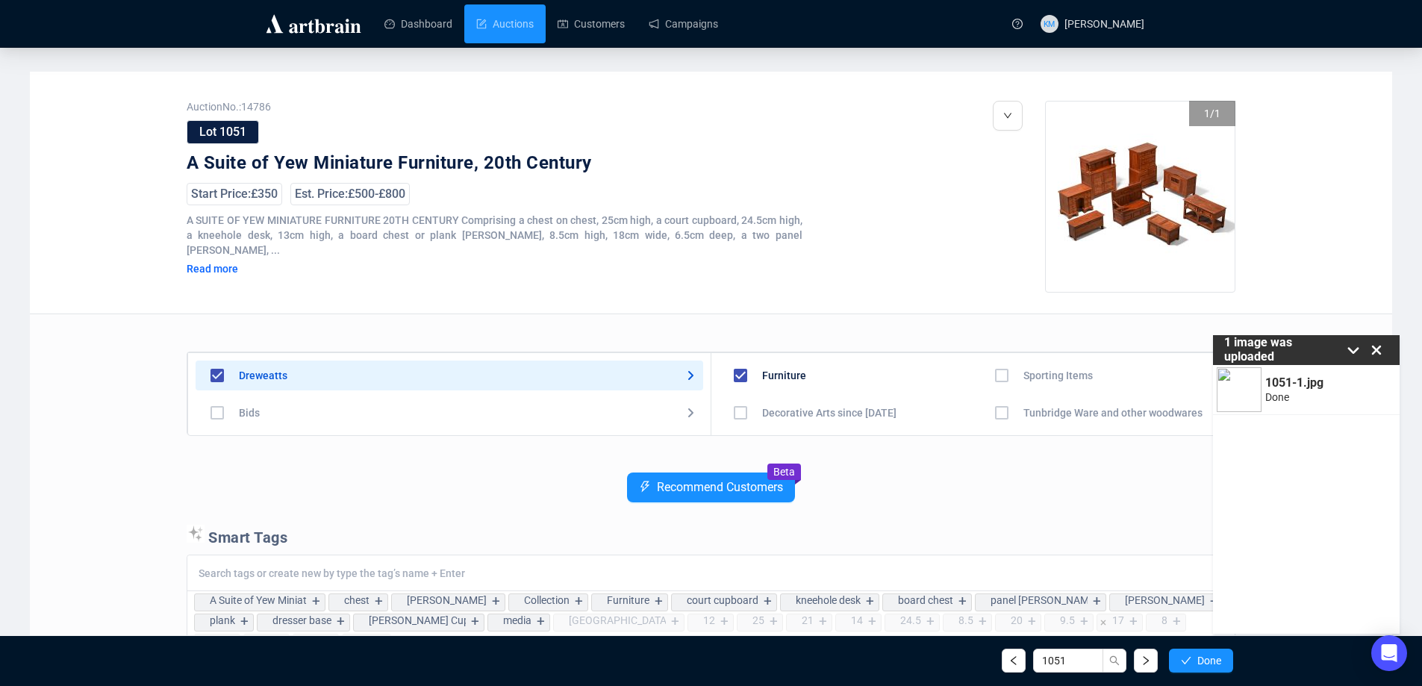
click at [1164, 659] on div "1051 Done" at bounding box center [1117, 661] width 231 height 24
click at [1181, 656] on icon "check" at bounding box center [1186, 660] width 10 height 10
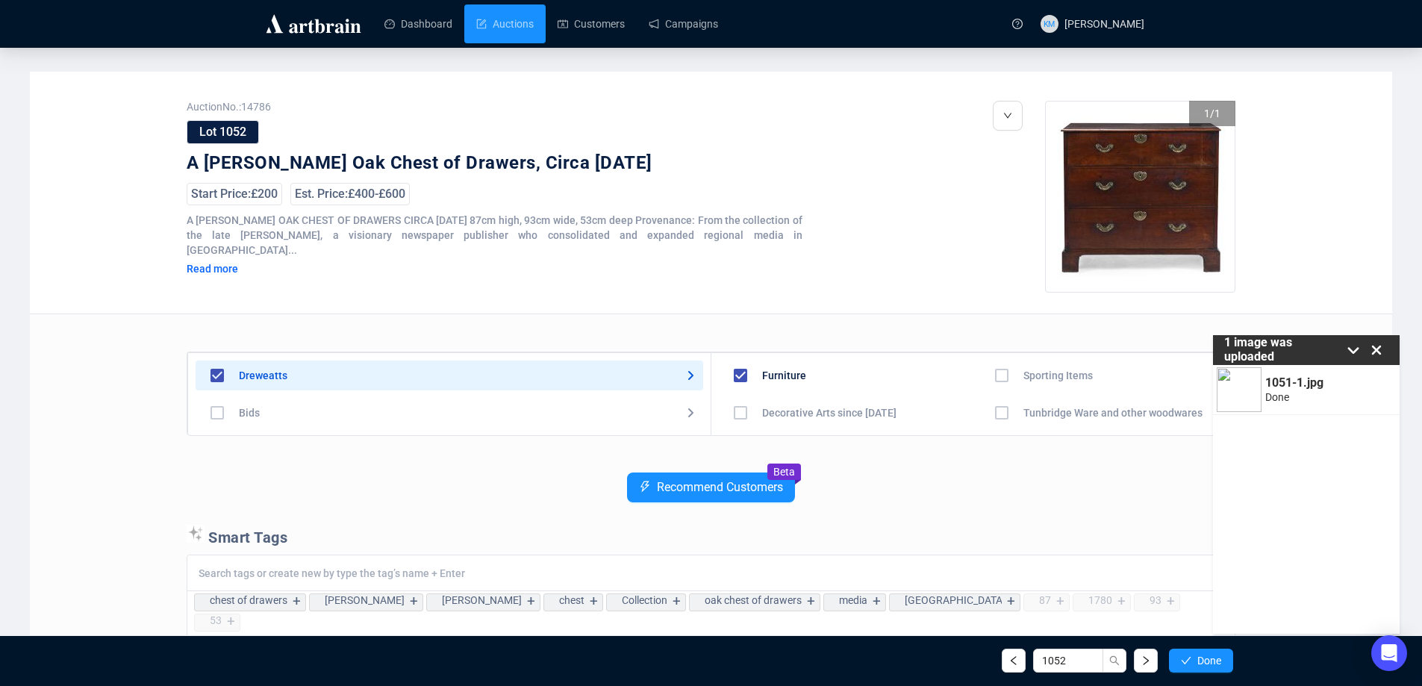
click at [1371, 346] on icon at bounding box center [1376, 350] width 22 height 22
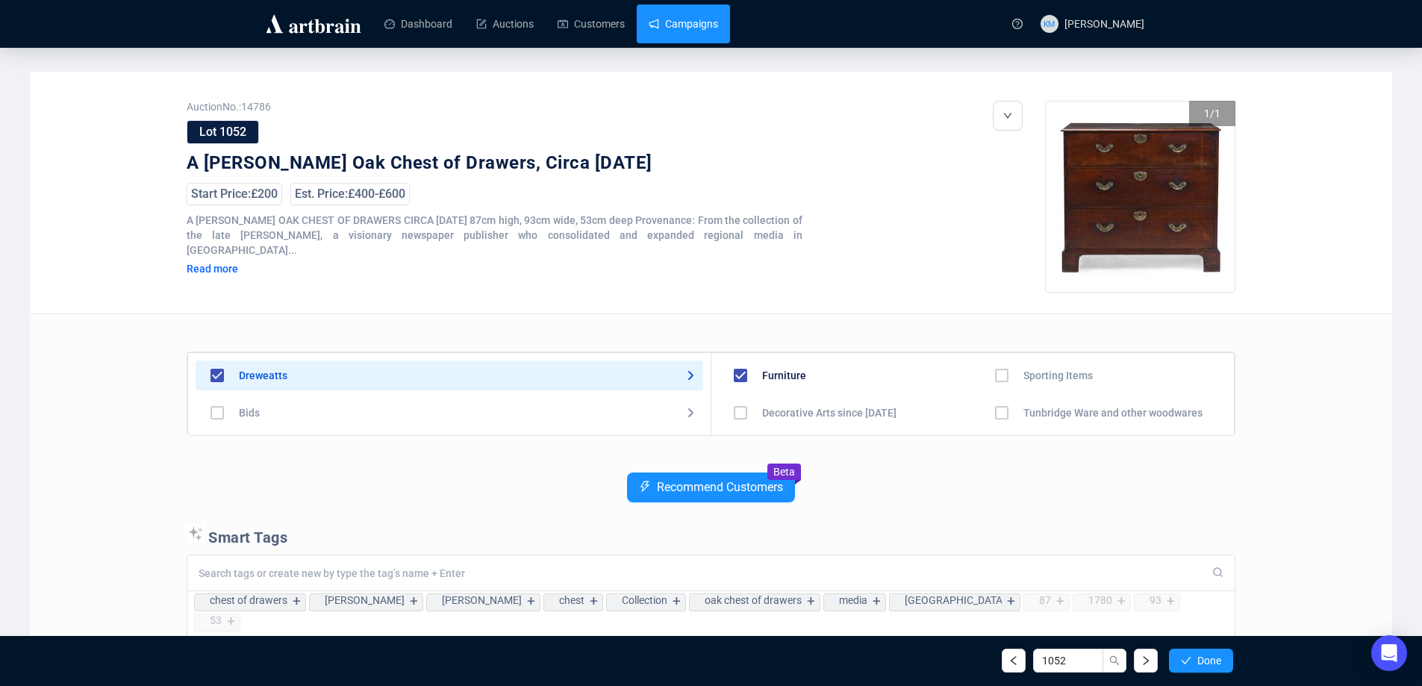
click at [681, 29] on link "Campaigns" at bounding box center [683, 23] width 69 height 39
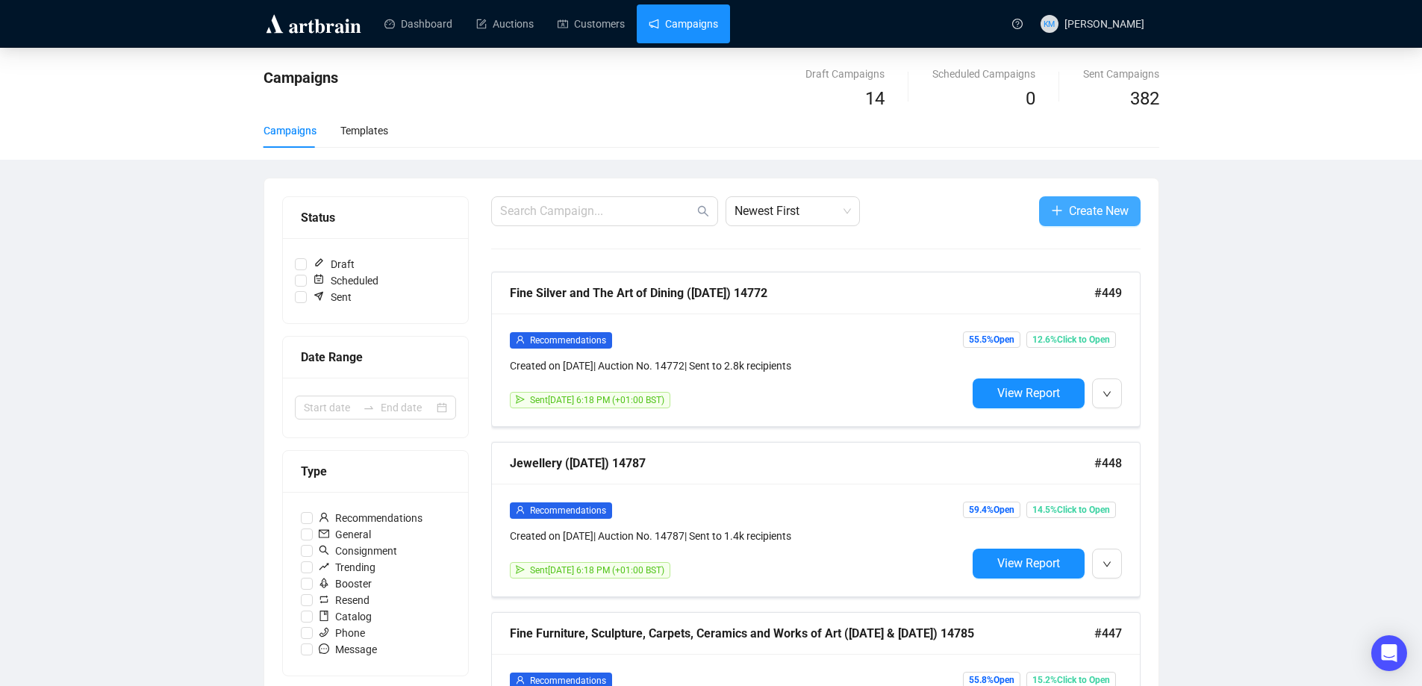
click at [1069, 209] on span "Create New" at bounding box center [1099, 211] width 60 height 19
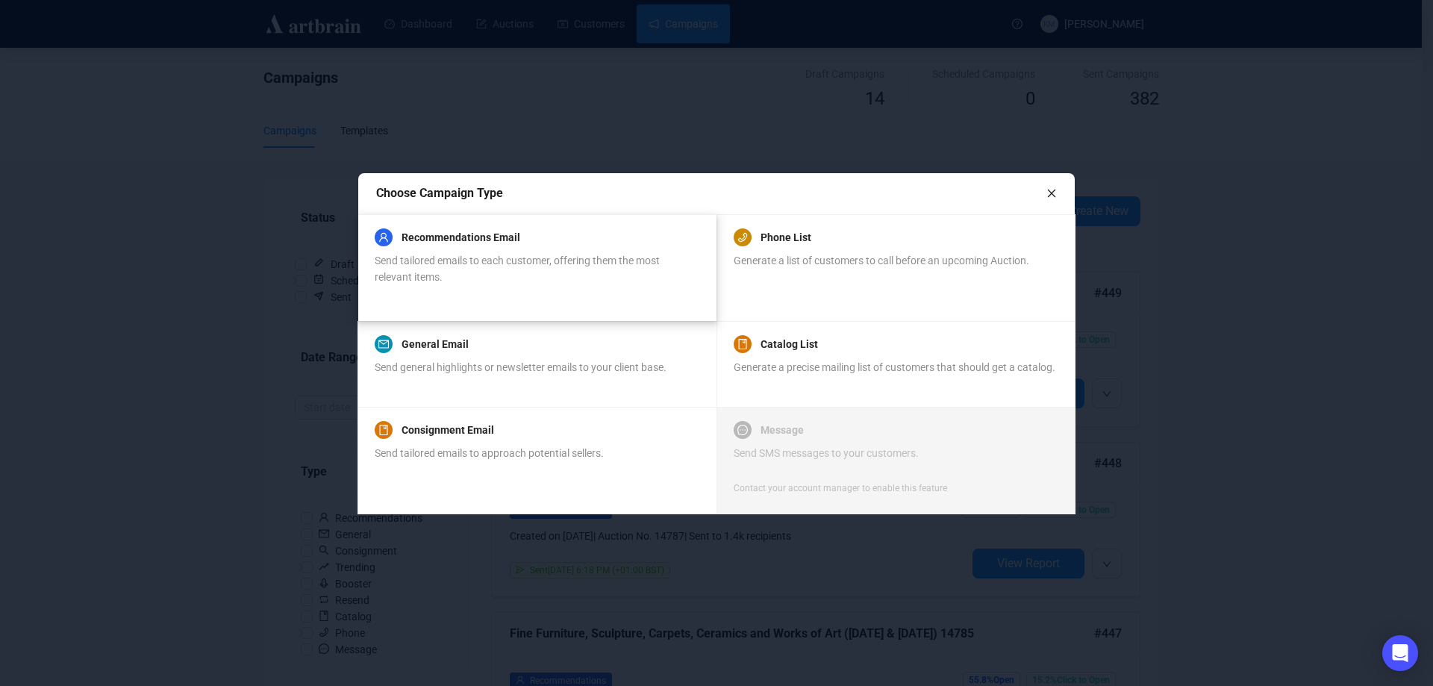
click at [439, 249] on div "Recommendations Email Send tailored emails to each customer, offering them the …" at bounding box center [537, 256] width 324 height 57
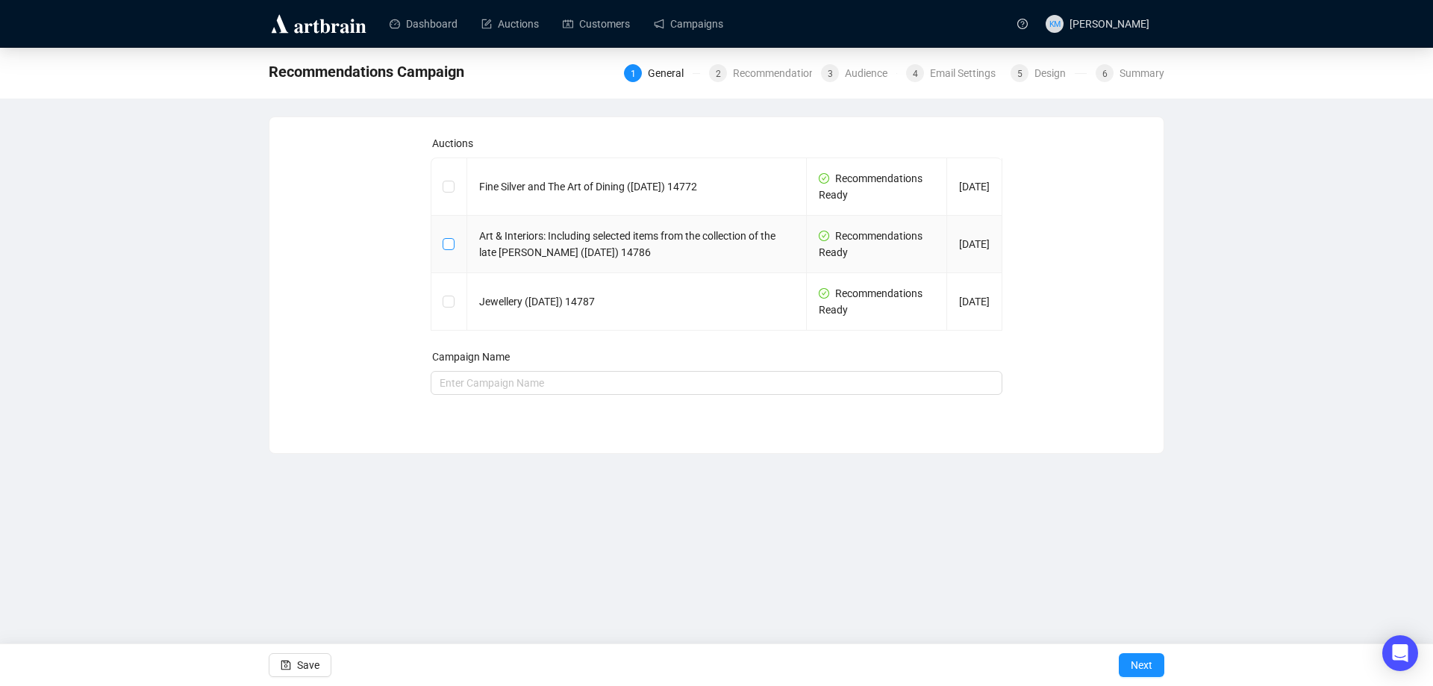
click at [444, 249] on span at bounding box center [449, 244] width 12 height 12
click at [444, 249] on input "checkbox" at bounding box center [448, 243] width 10 height 10
checkbox input "true"
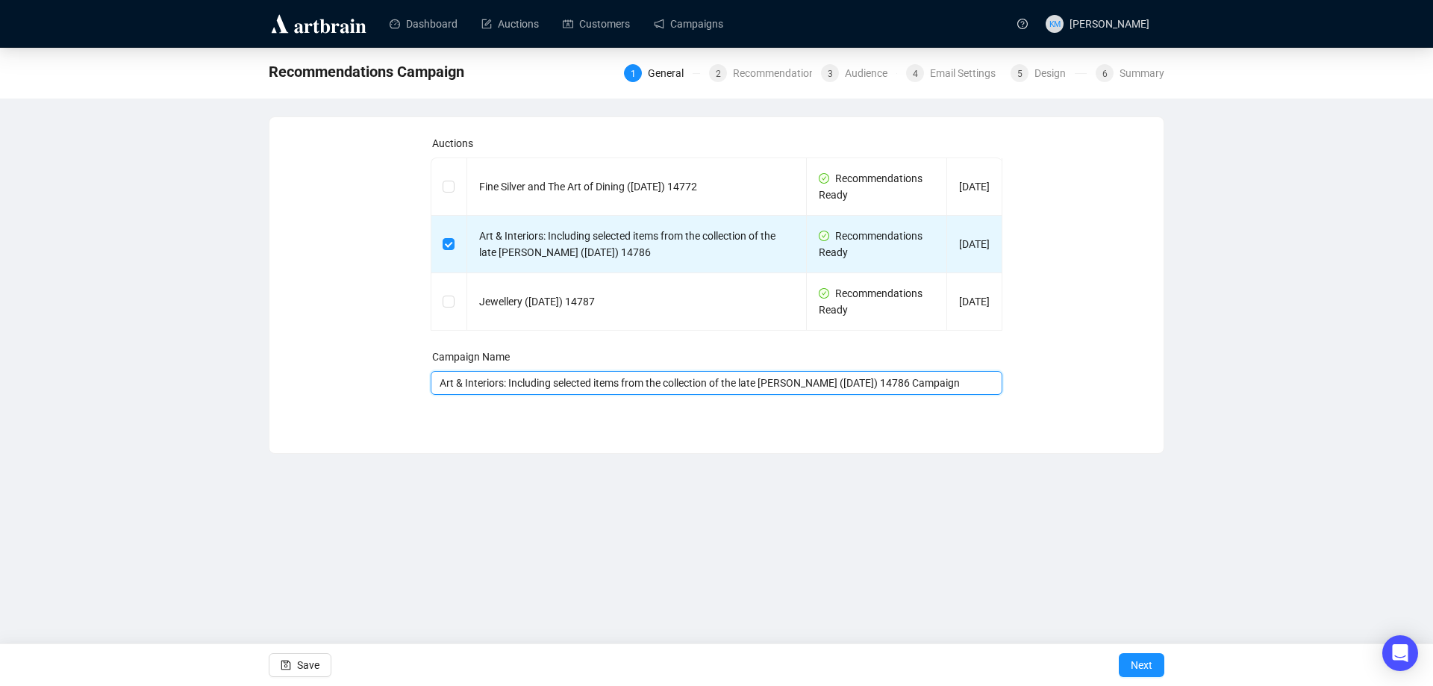
scroll to position [0, 7]
drag, startPoint x: 952, startPoint y: 386, endPoint x: 1146, endPoint y: 404, distance: 194.9
click at [1164, 396] on div "Recommendations Campaign 1 General 2 Recommendations 3 Audience 4 Email Setting…" at bounding box center [716, 251] width 1433 height 406
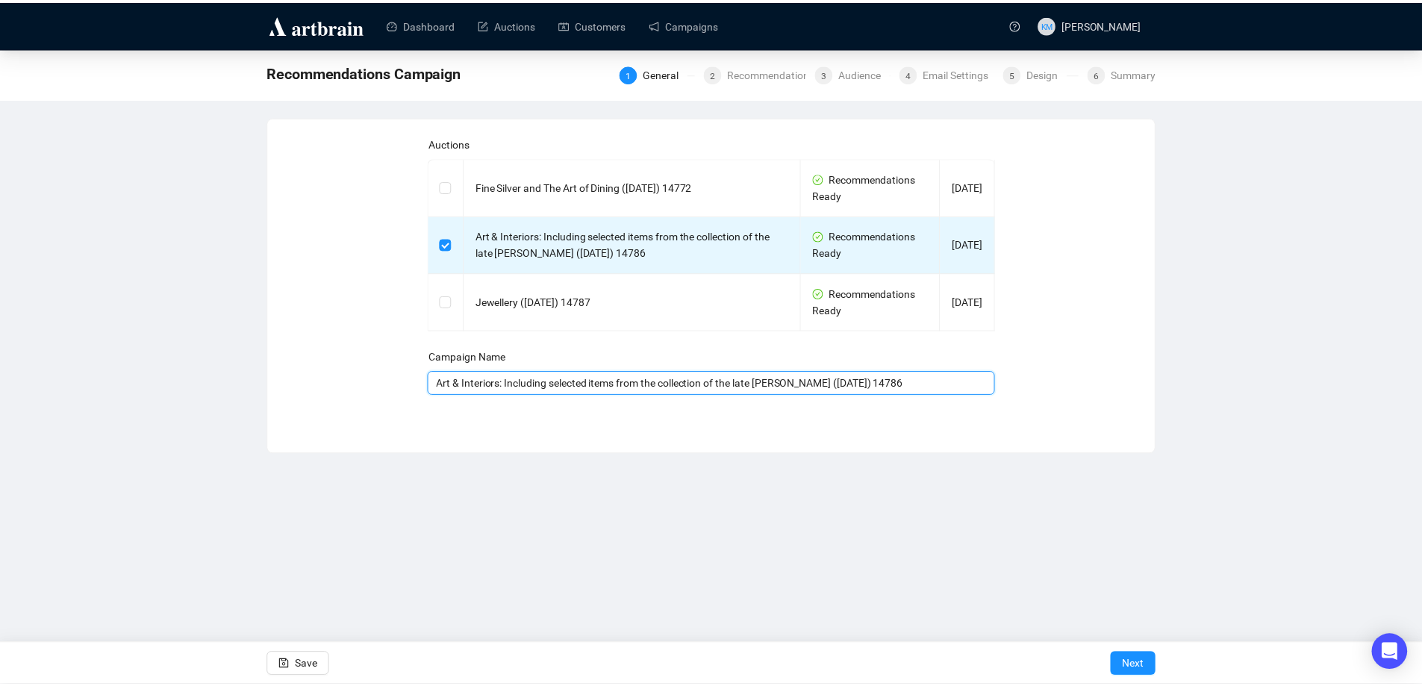
scroll to position [0, 0]
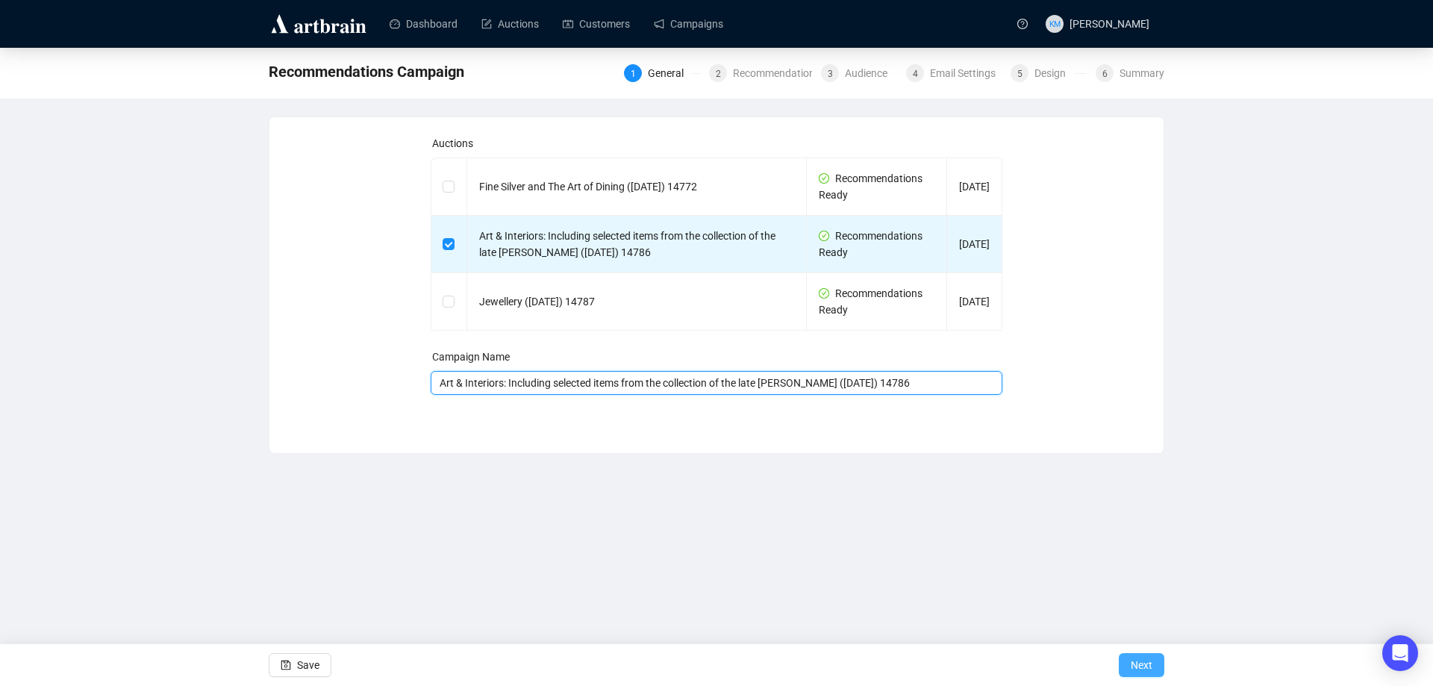
type input "Art & Interiors: Including selected items from the collection of the late [PERS…"
click at [1155, 662] on button "Next" at bounding box center [1142, 665] width 46 height 24
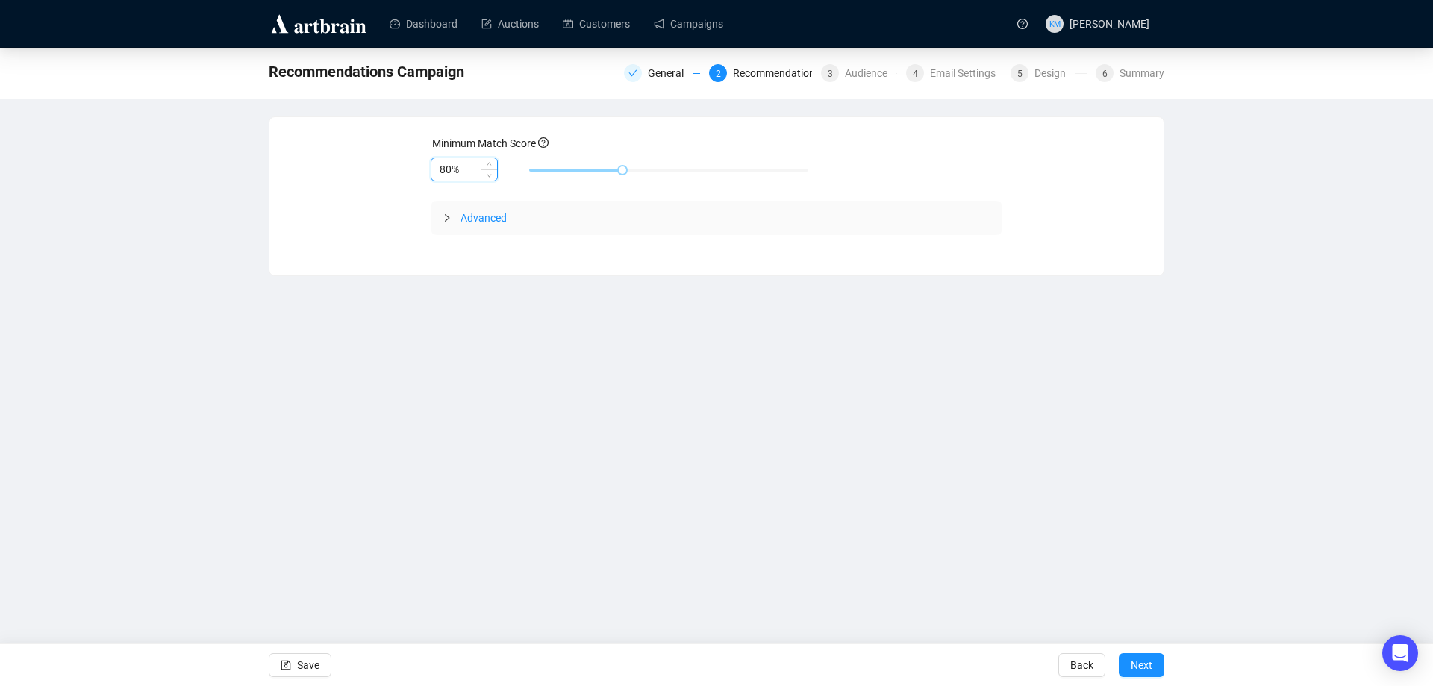
click at [443, 169] on input "80%" at bounding box center [464, 169] width 66 height 22
type input "85%"
click at [1149, 669] on span "Next" at bounding box center [1142, 665] width 22 height 42
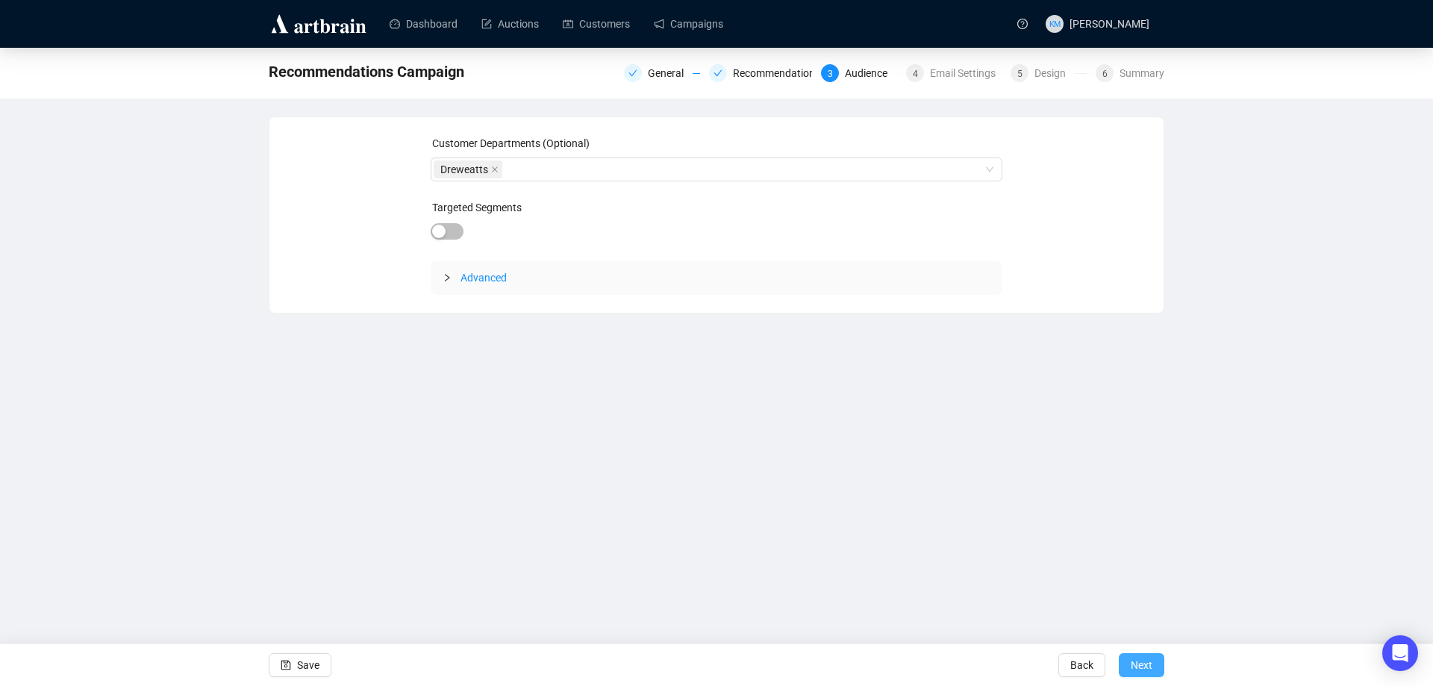
click at [1146, 673] on span "Next" at bounding box center [1142, 665] width 22 height 42
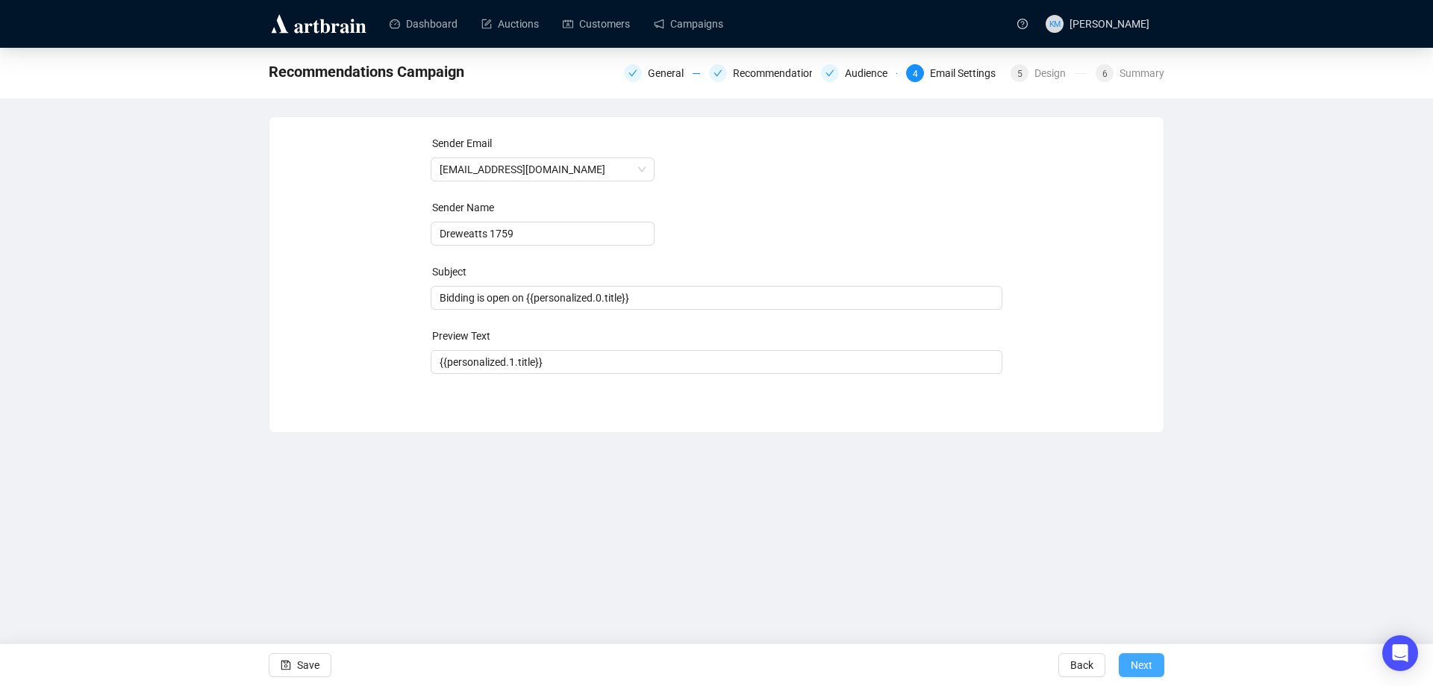
click at [1146, 669] on span "Next" at bounding box center [1142, 665] width 22 height 42
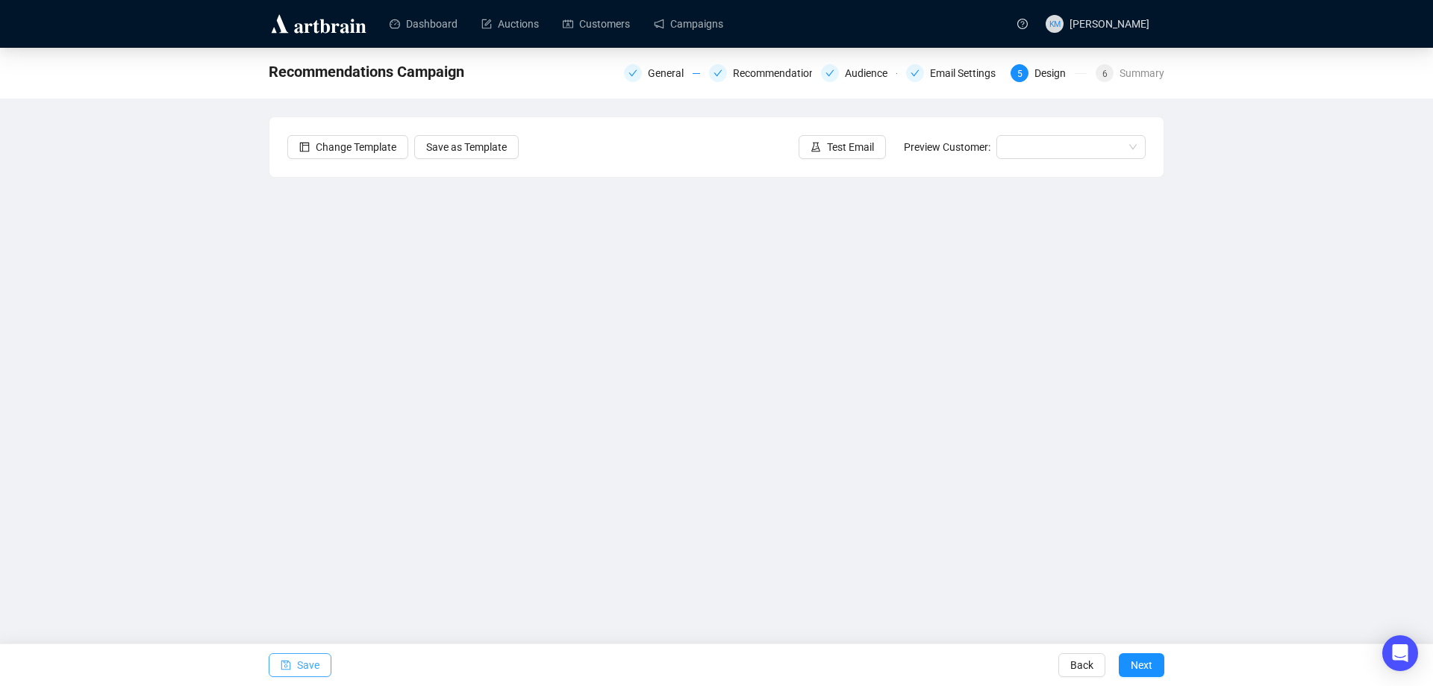
click at [293, 664] on button "Save" at bounding box center [300, 665] width 63 height 24
click at [855, 149] on span "Test Email" at bounding box center [850, 147] width 47 height 16
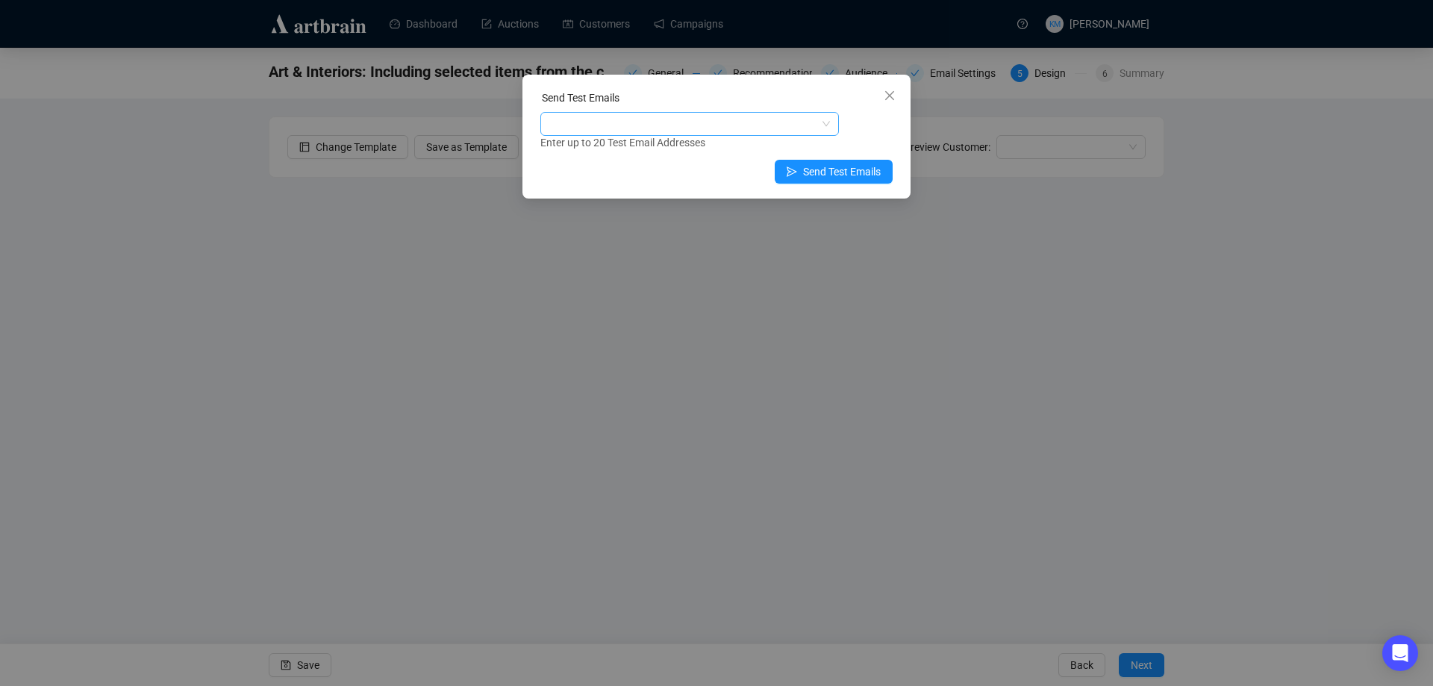
click at [708, 125] on div at bounding box center [681, 123] width 277 height 21
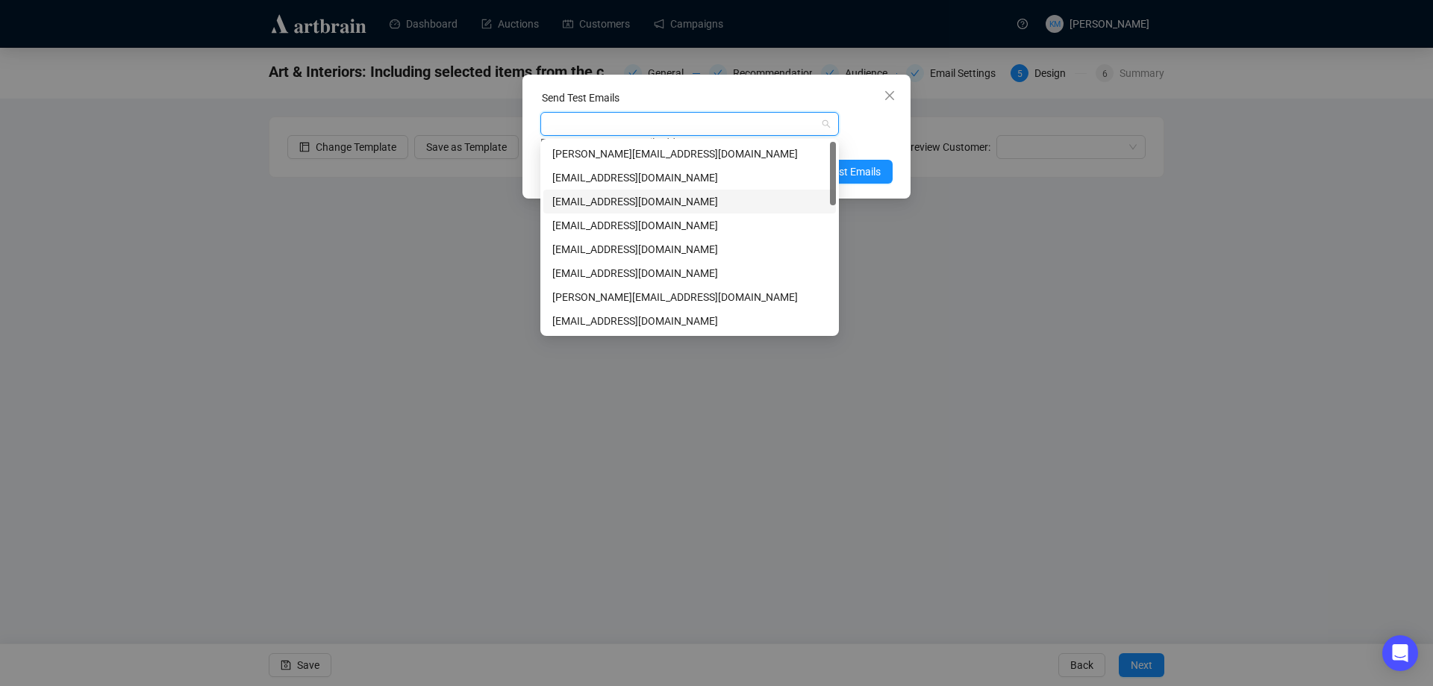
click at [610, 199] on div "[EMAIL_ADDRESS][DOMAIN_NAME]" at bounding box center [689, 201] width 275 height 16
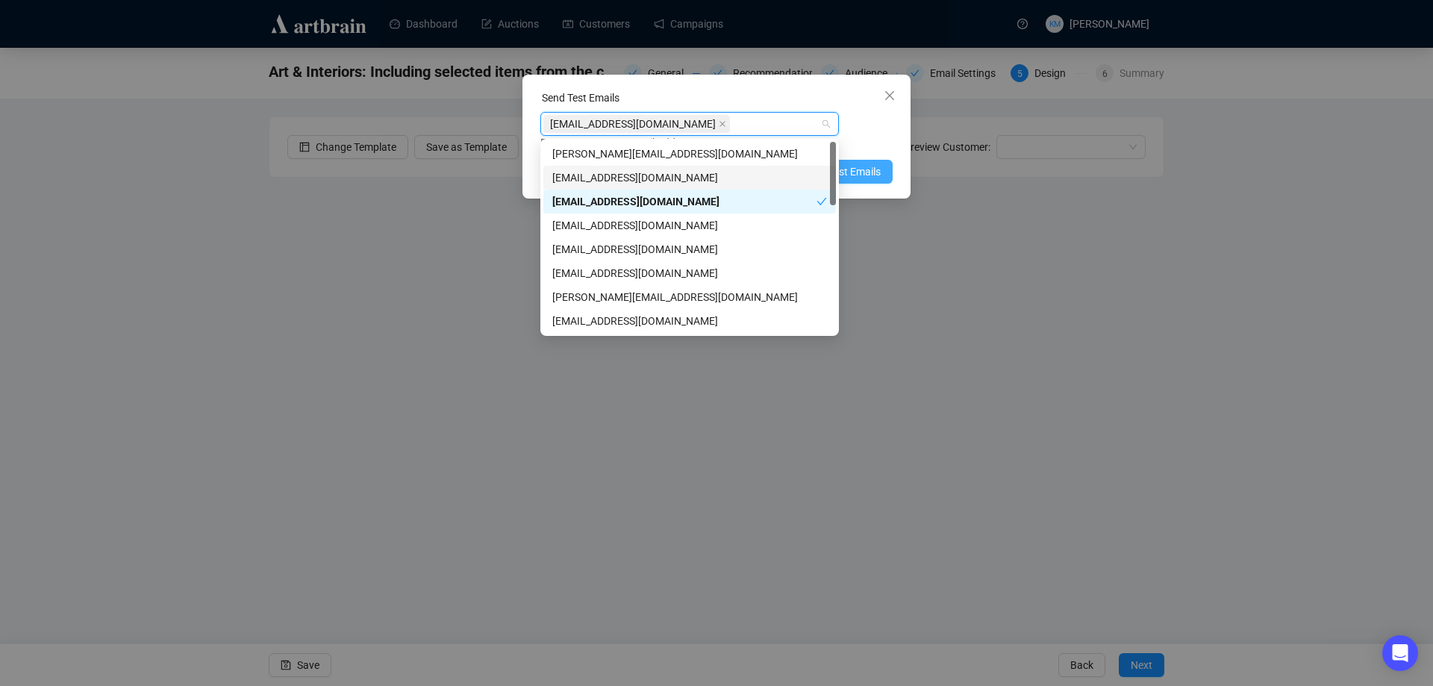
click at [857, 177] on span "Send Test Emails" at bounding box center [842, 171] width 78 height 16
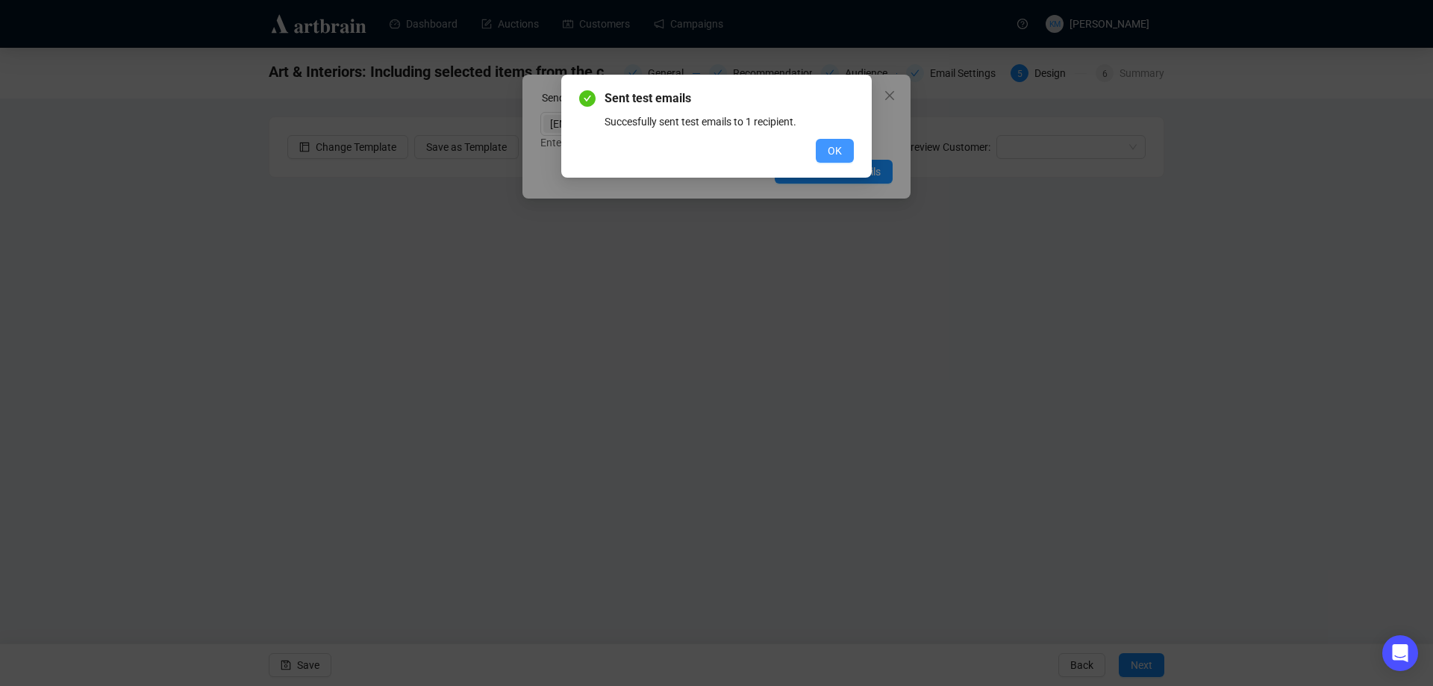
click at [840, 153] on span "OK" at bounding box center [835, 151] width 14 height 16
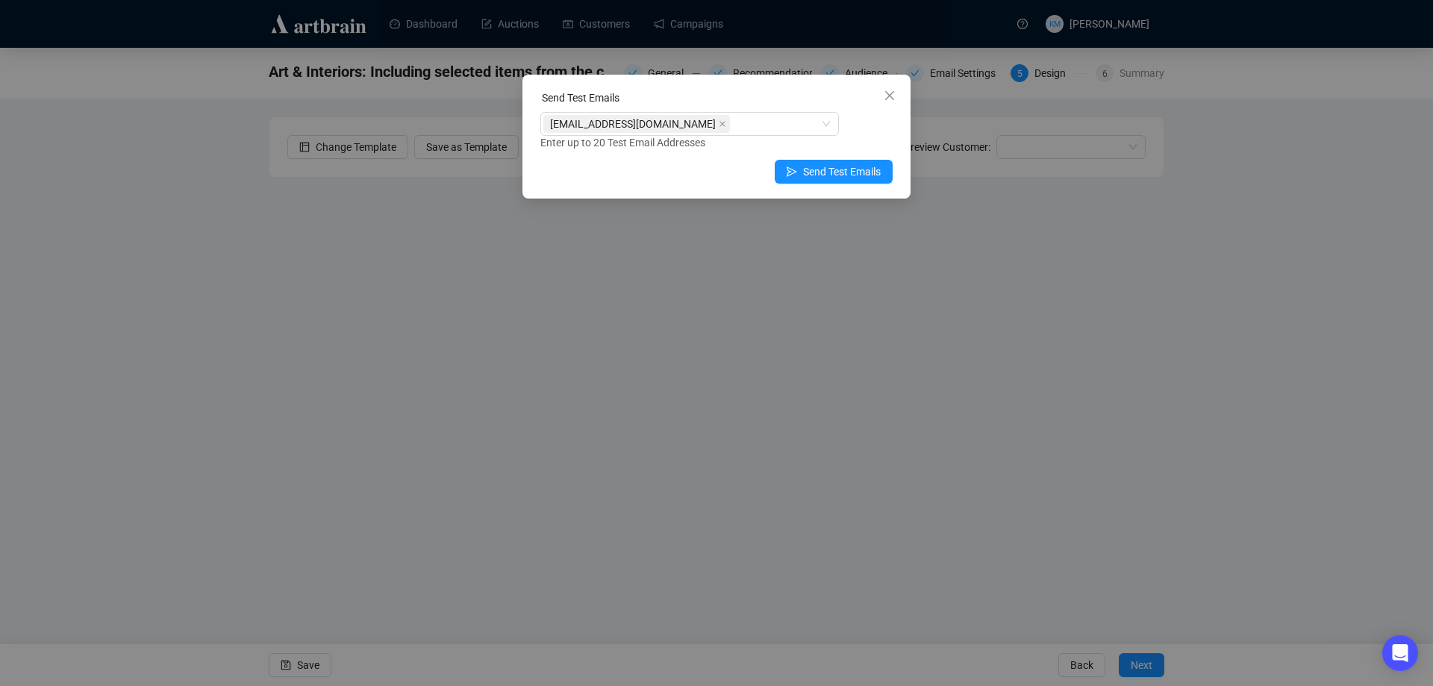
click at [890, 96] on icon "close" at bounding box center [890, 96] width 12 height 12
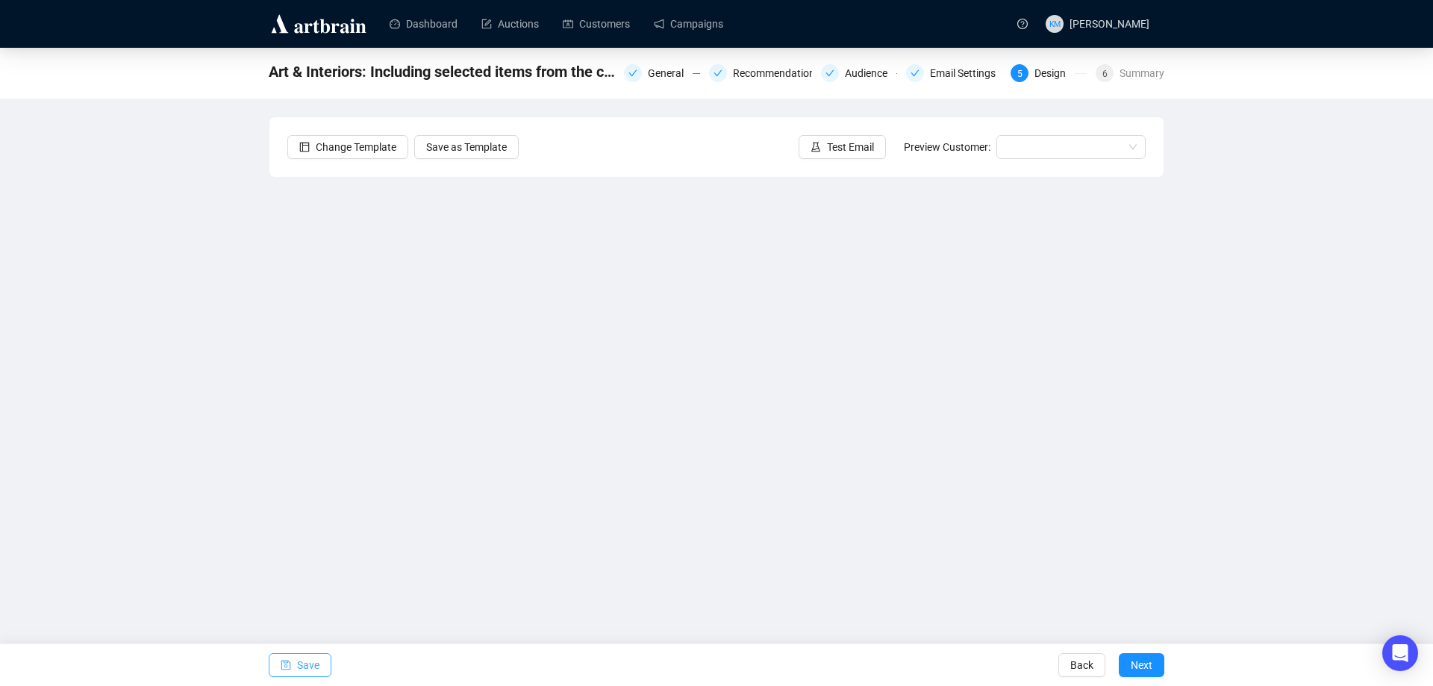
click at [311, 670] on span "Save" at bounding box center [308, 665] width 22 height 42
click at [313, 669] on span "Save" at bounding box center [308, 665] width 22 height 42
click at [830, 154] on span "Test Email" at bounding box center [850, 147] width 47 height 16
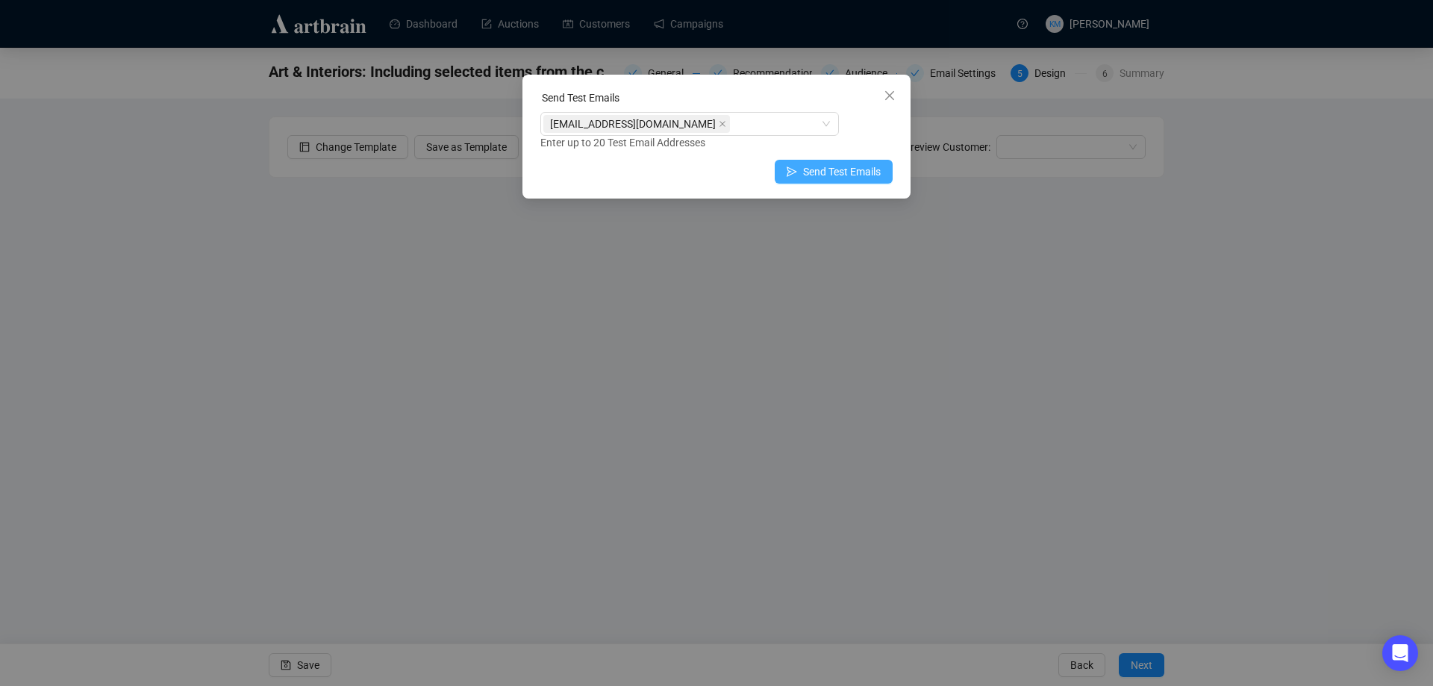
click at [812, 167] on span "Send Test Emails" at bounding box center [842, 171] width 78 height 16
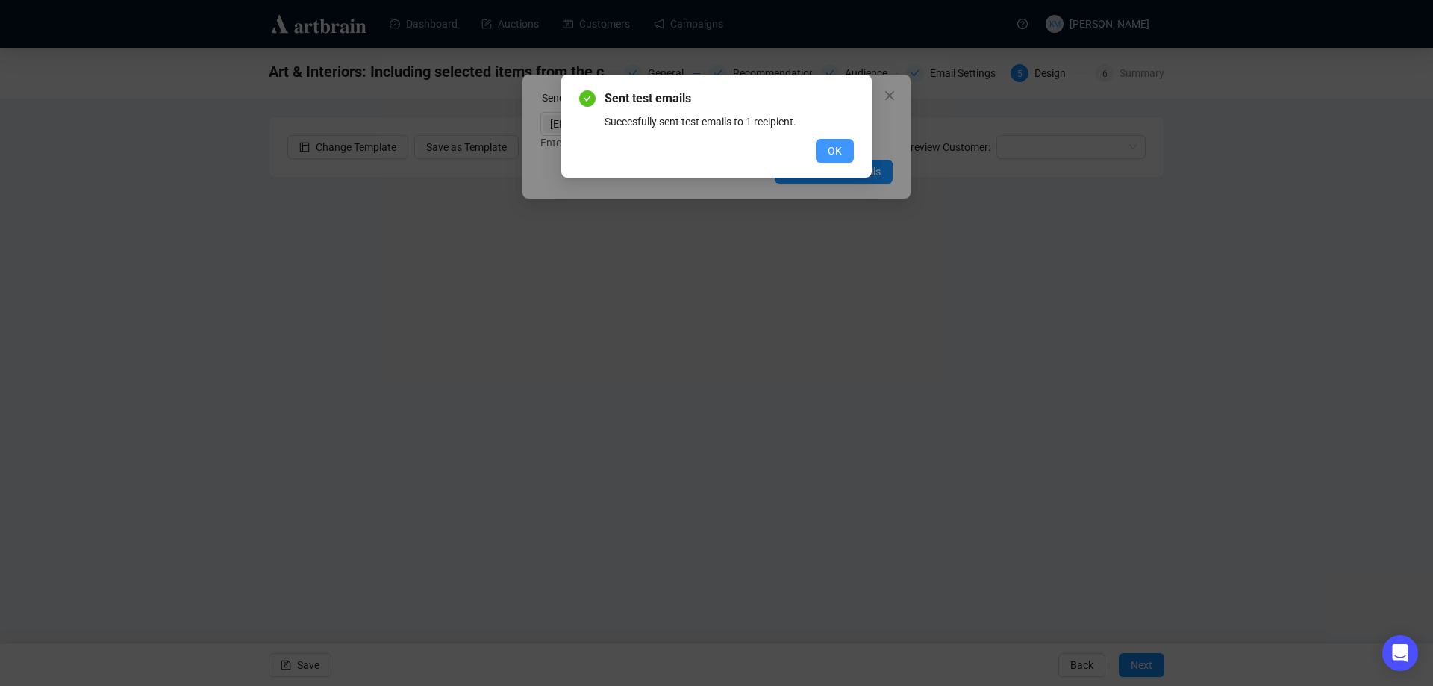
click at [839, 146] on span "OK" at bounding box center [835, 151] width 14 height 16
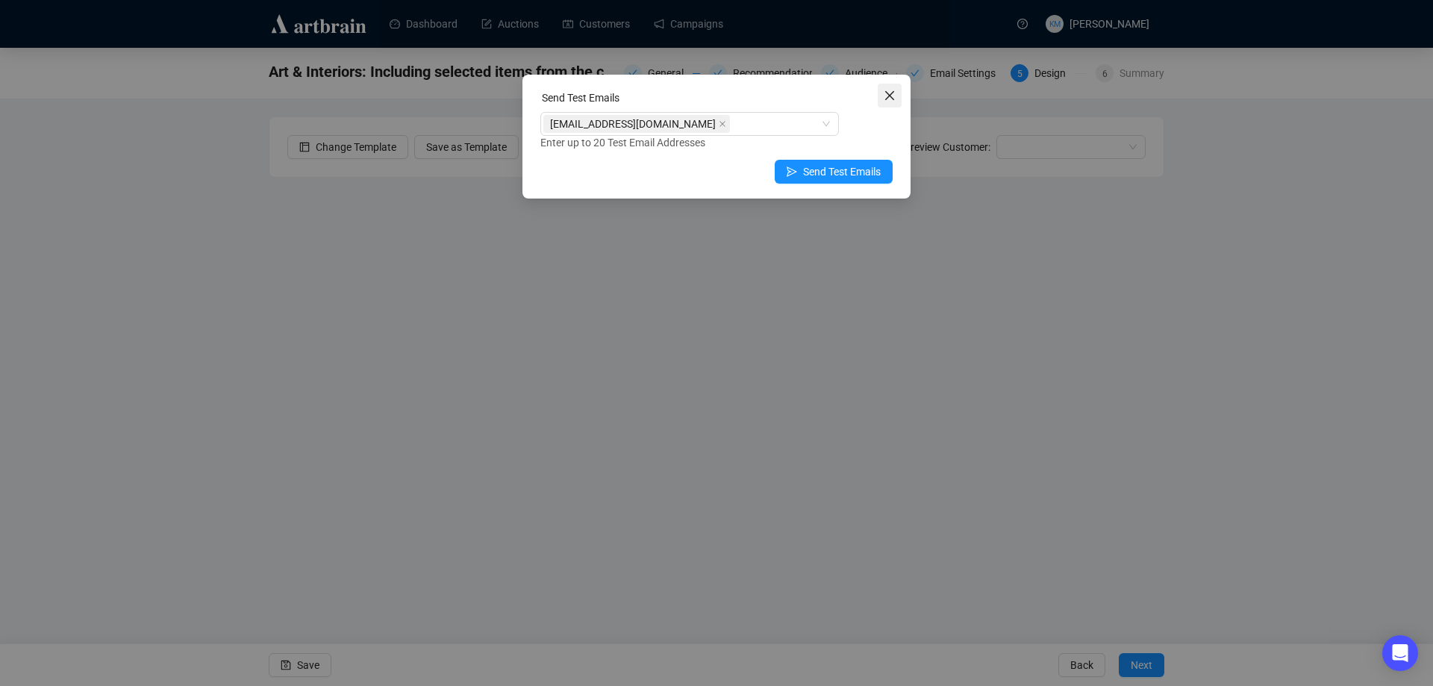
click at [885, 99] on icon "close" at bounding box center [889, 95] width 9 height 9
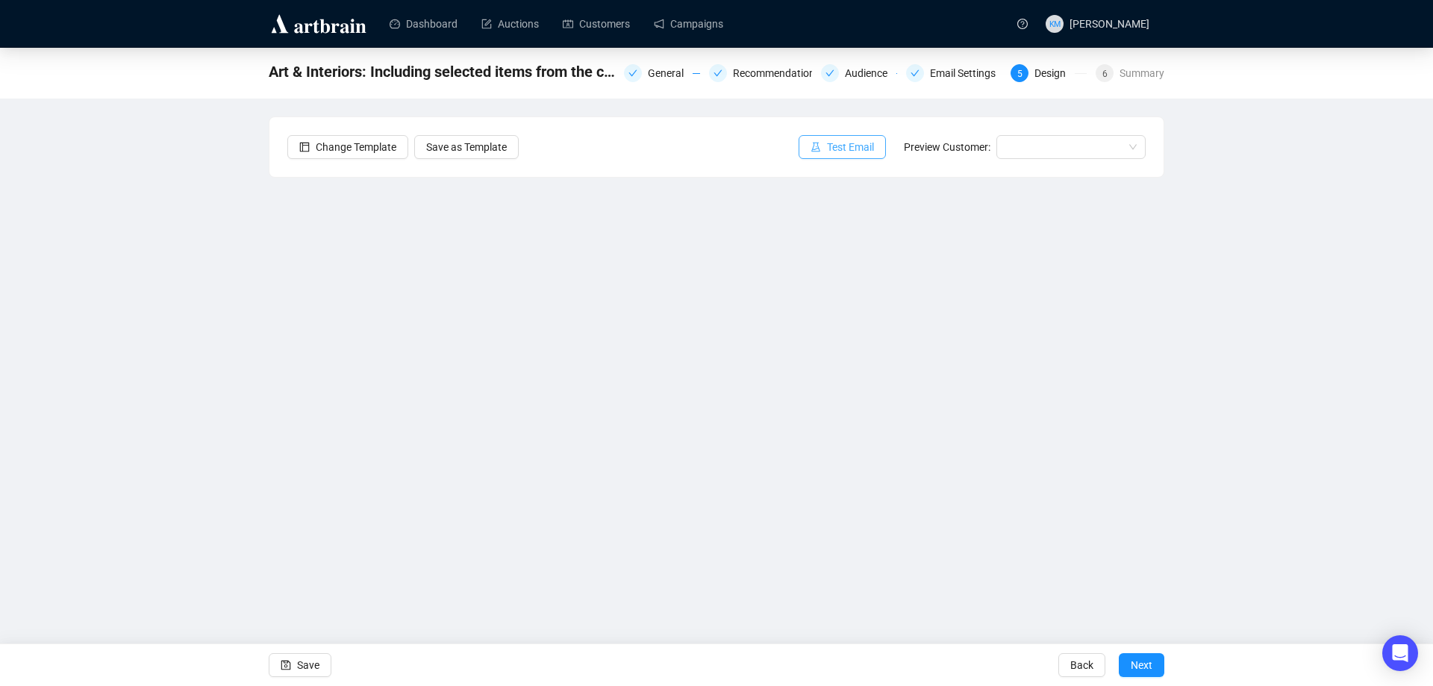
click at [867, 148] on span "Test Email" at bounding box center [850, 147] width 47 height 16
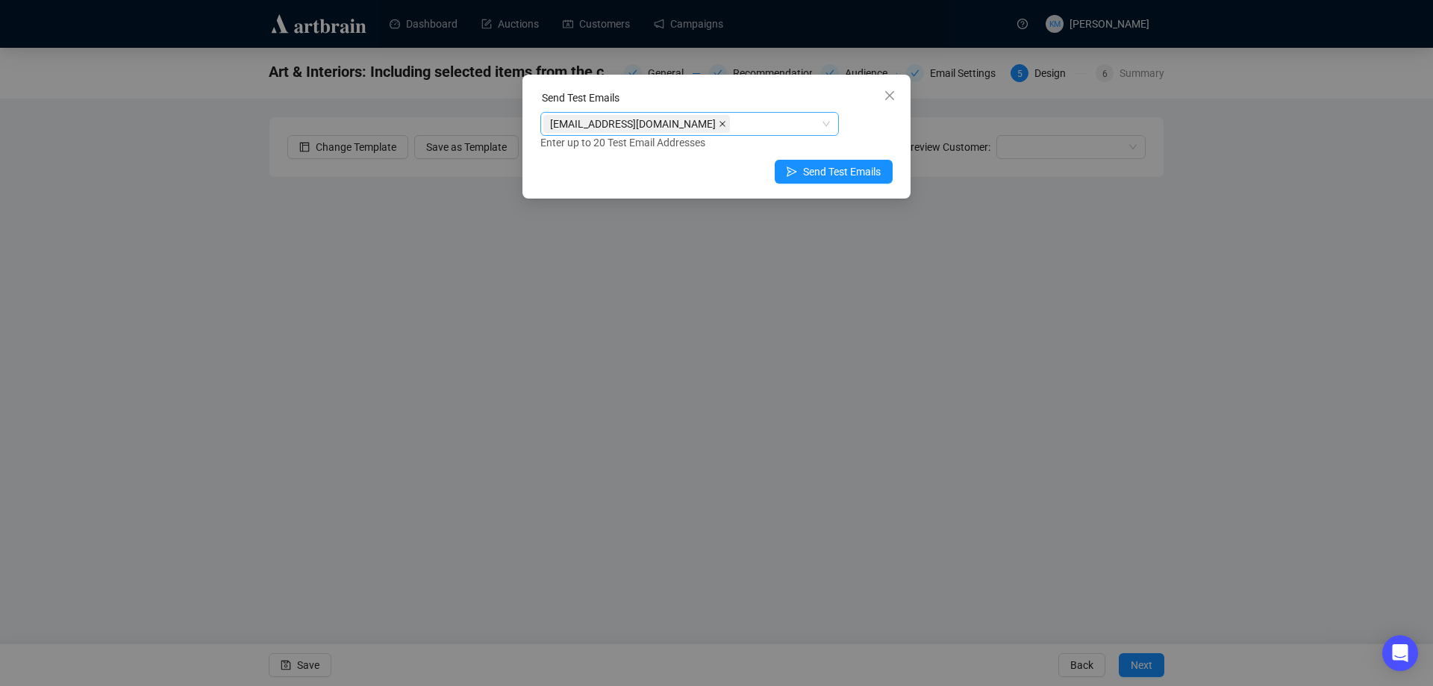
click at [719, 119] on span at bounding box center [722, 124] width 7 height 16
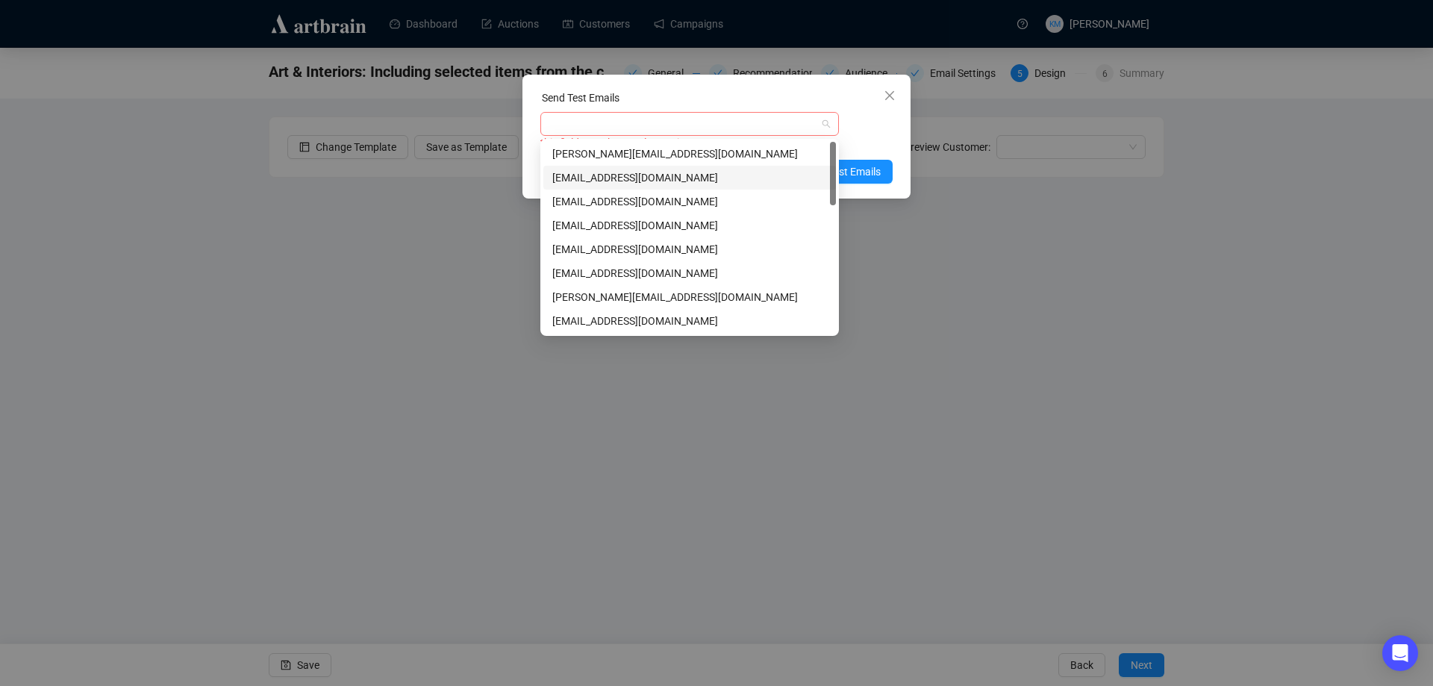
click at [680, 119] on div at bounding box center [681, 123] width 277 height 21
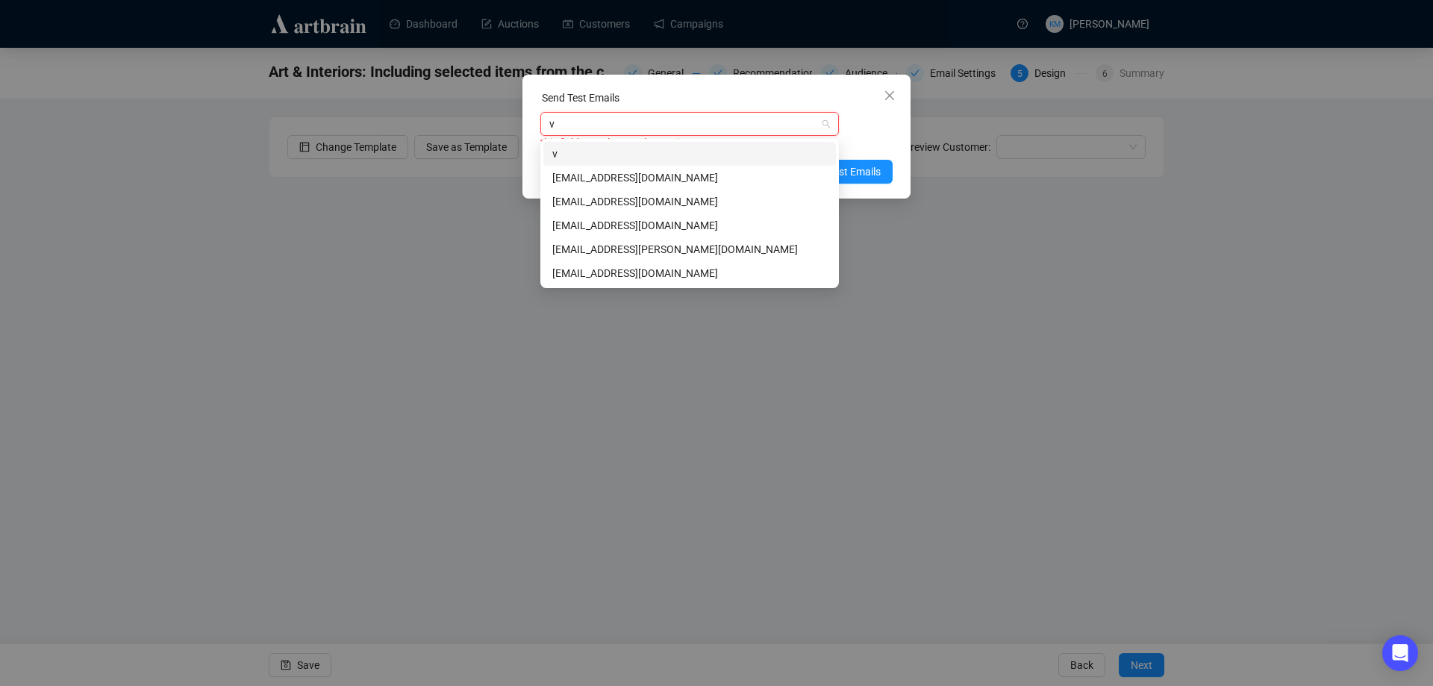
type input "vb"
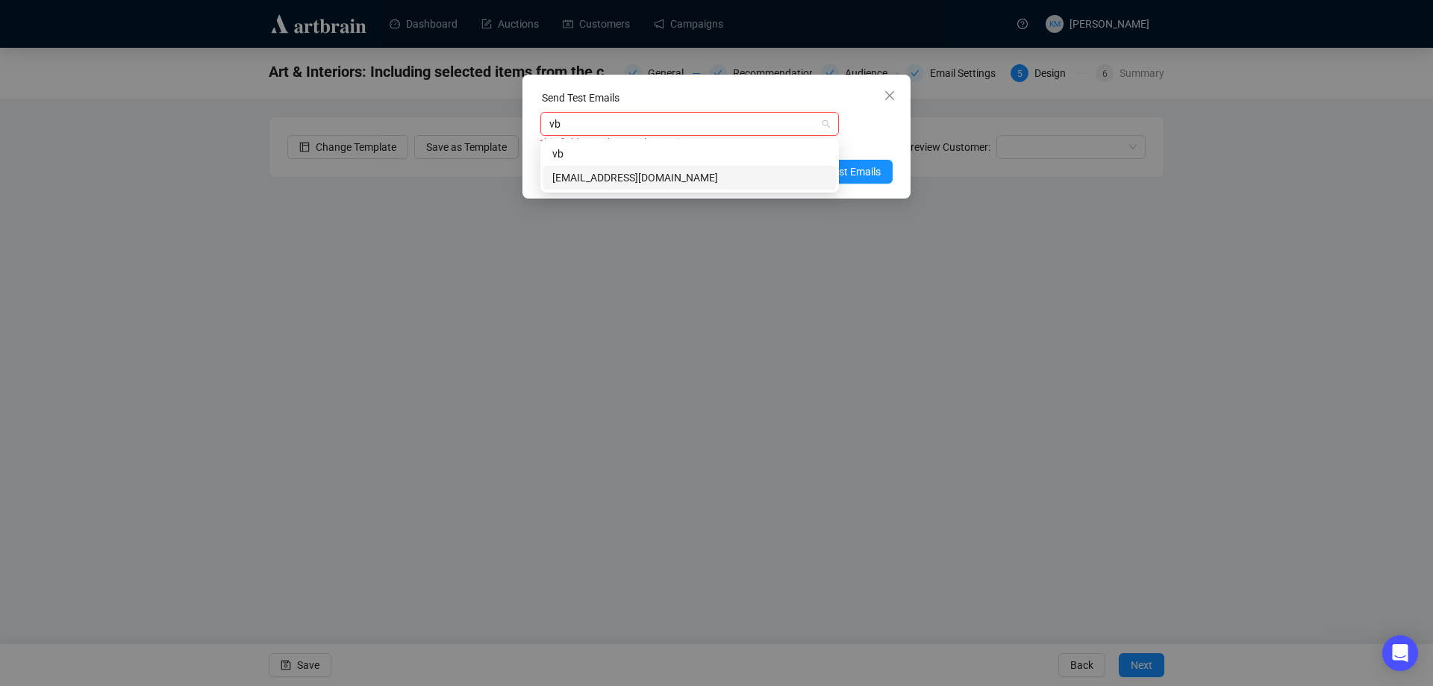
click at [662, 174] on div "[EMAIL_ADDRESS][DOMAIN_NAME]" at bounding box center [689, 177] width 275 height 16
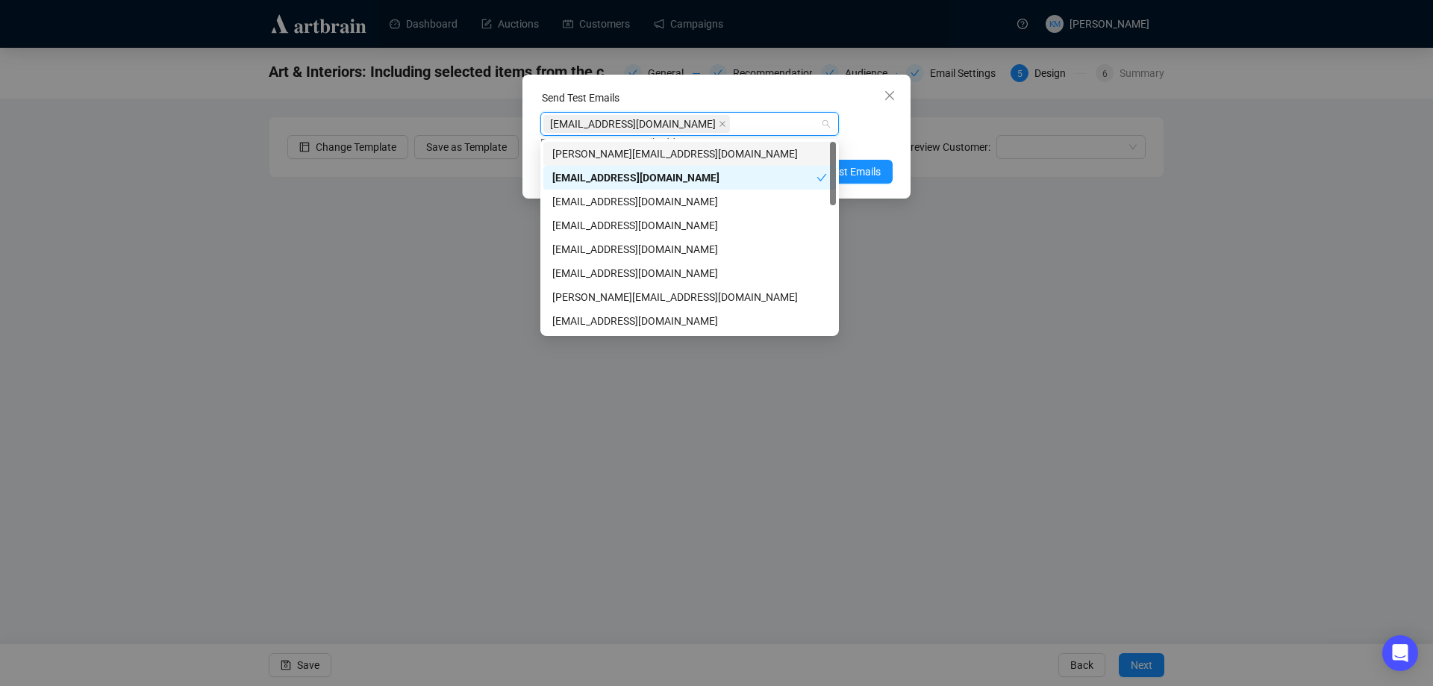
click at [870, 116] on div "[EMAIL_ADDRESS][DOMAIN_NAME] Enter up to 20 Test Email Addresses" at bounding box center [716, 131] width 352 height 39
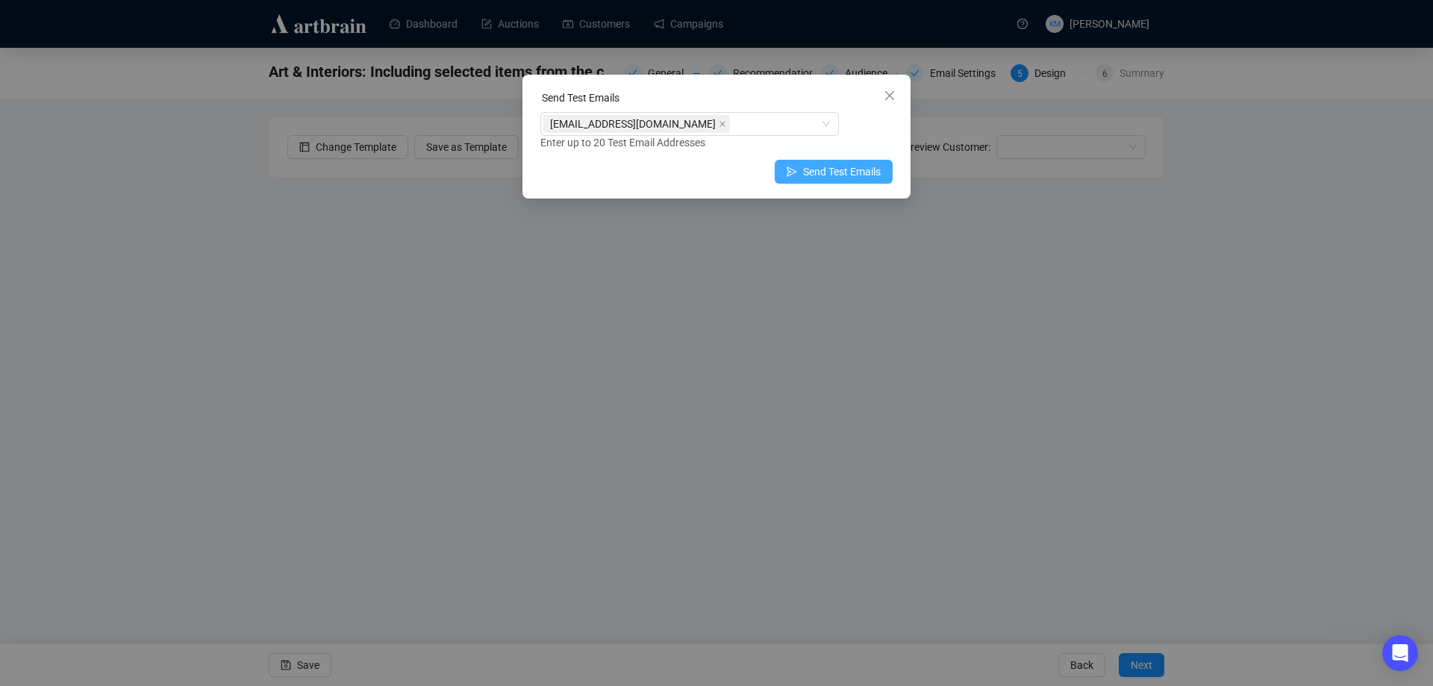
click at [856, 171] on span "Send Test Emails" at bounding box center [842, 171] width 78 height 16
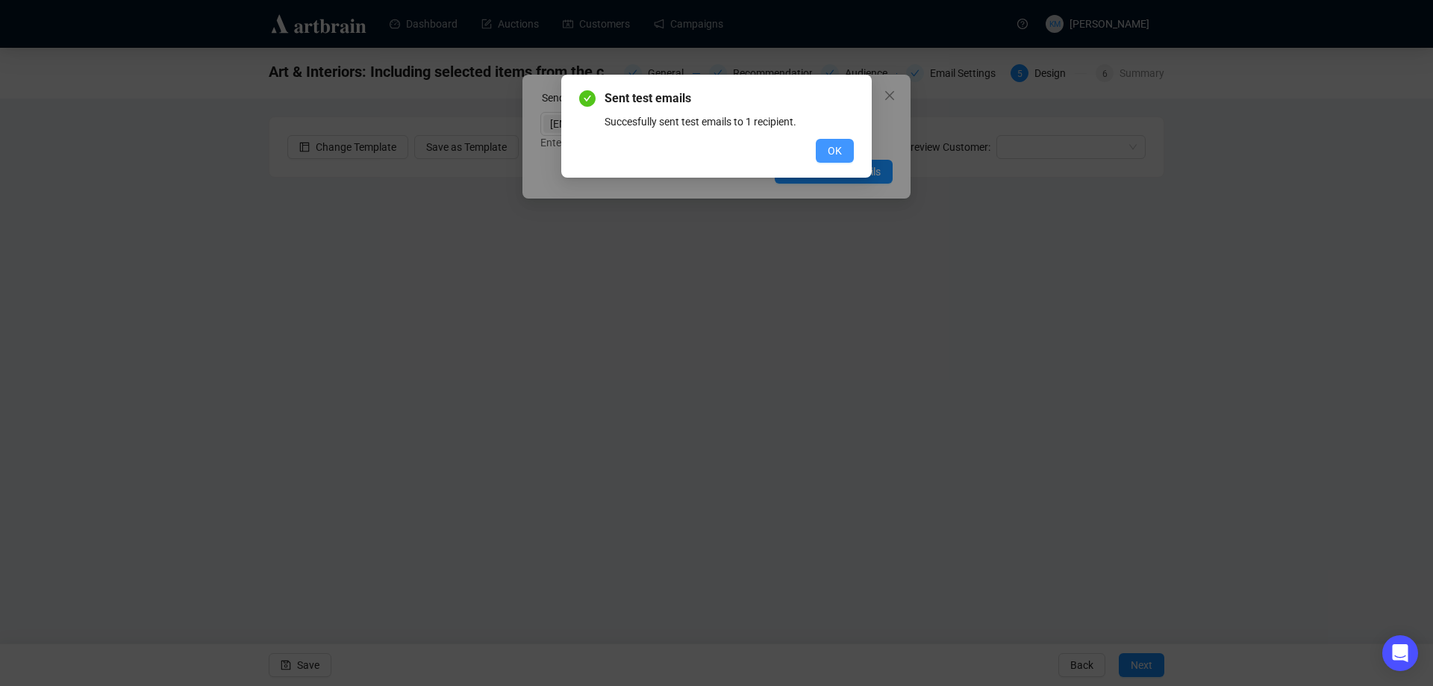
click at [831, 148] on span "OK" at bounding box center [835, 151] width 14 height 16
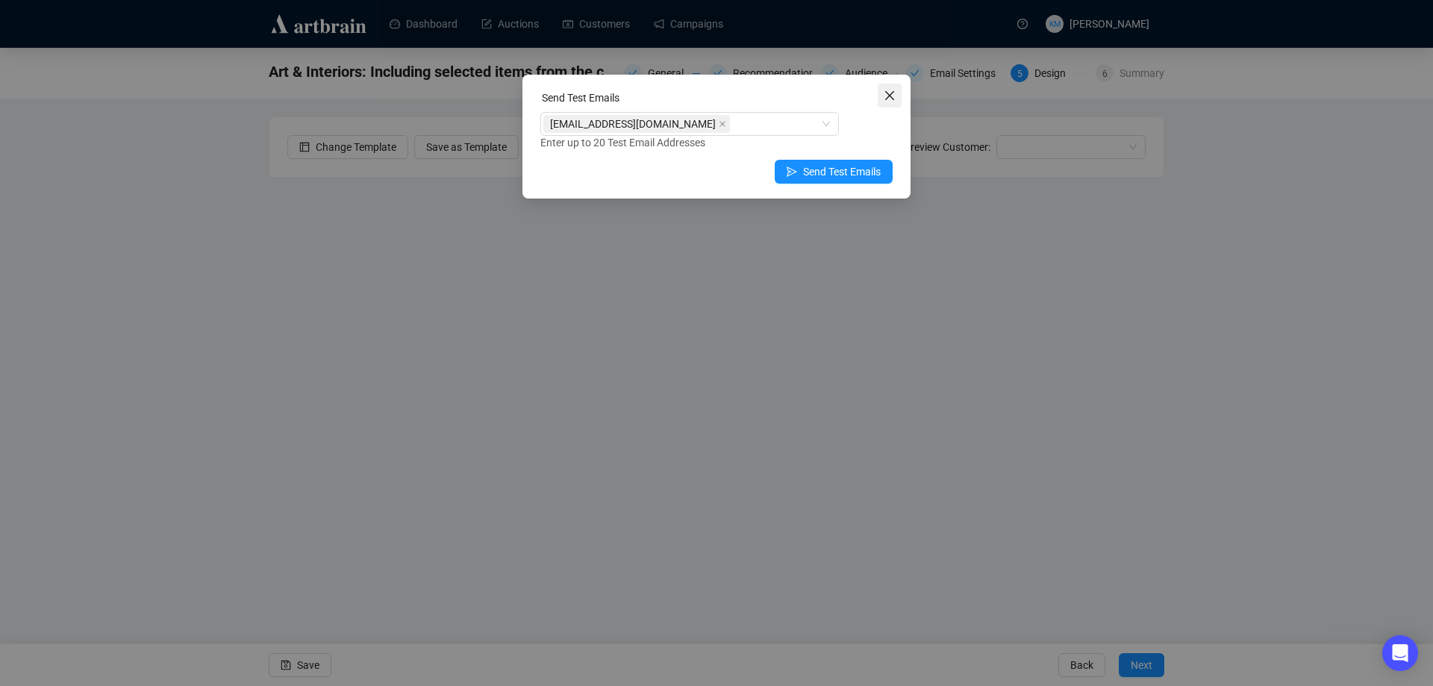
click at [885, 102] on button "Close" at bounding box center [890, 96] width 24 height 24
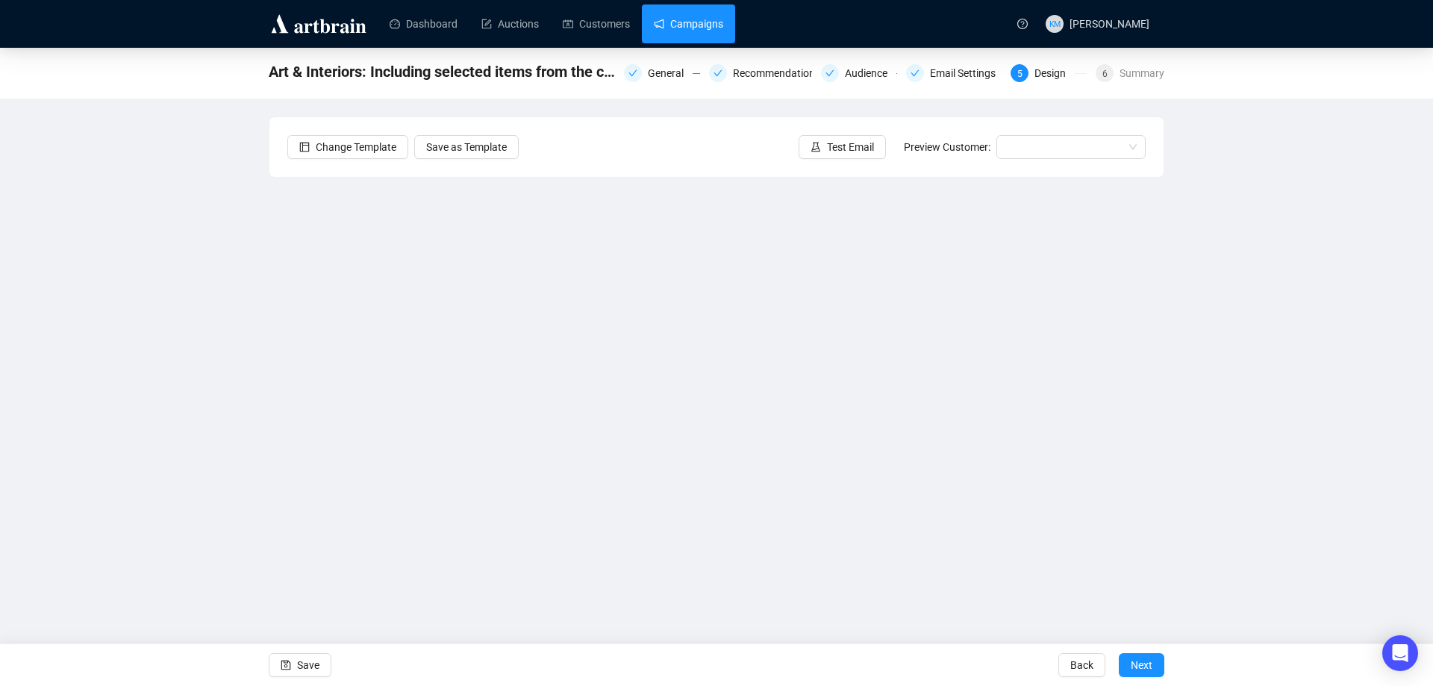
click at [686, 15] on link "Campaigns" at bounding box center [688, 23] width 69 height 39
